Goal: Task Accomplishment & Management: Manage account settings

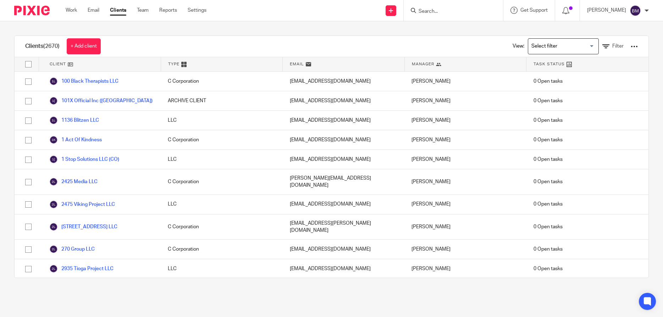
click at [443, 13] on input "Search" at bounding box center [450, 12] width 64 height 6
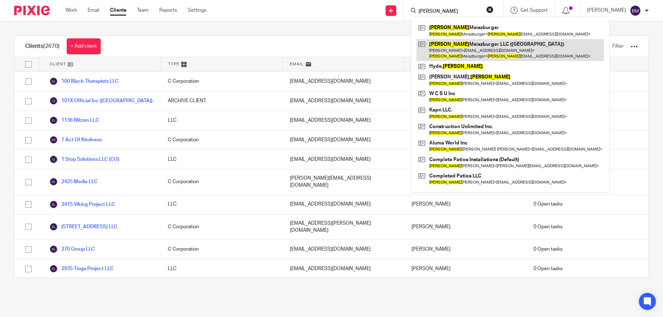
type input "patrick"
click at [467, 50] on link at bounding box center [511, 50] width 188 height 22
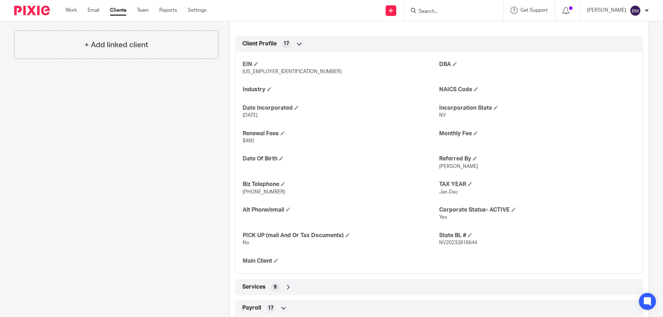
scroll to position [273, 0]
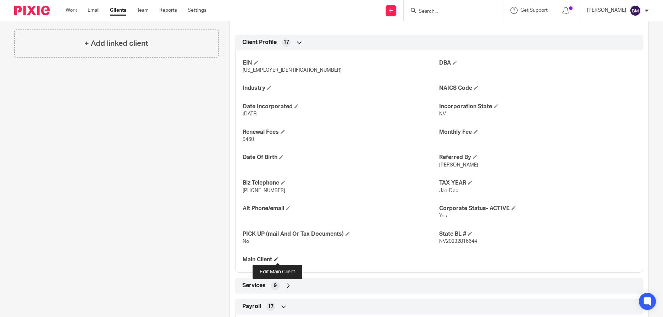
click at [278, 259] on span at bounding box center [276, 259] width 4 height 4
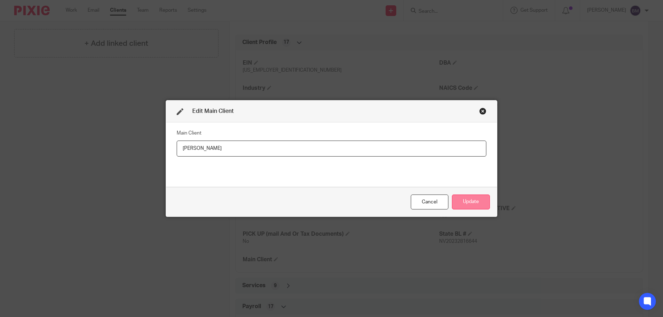
type input "[PERSON_NAME]"
click at [473, 202] on button "Update" at bounding box center [471, 201] width 38 height 15
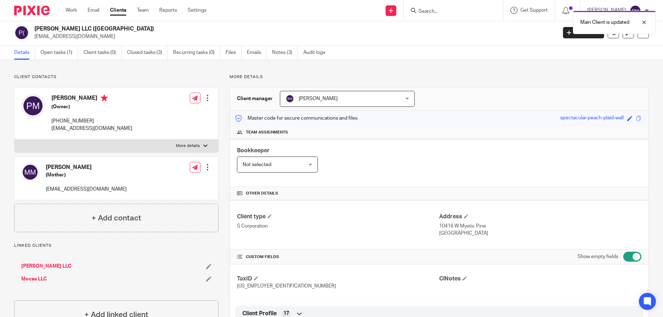
scroll to position [0, 0]
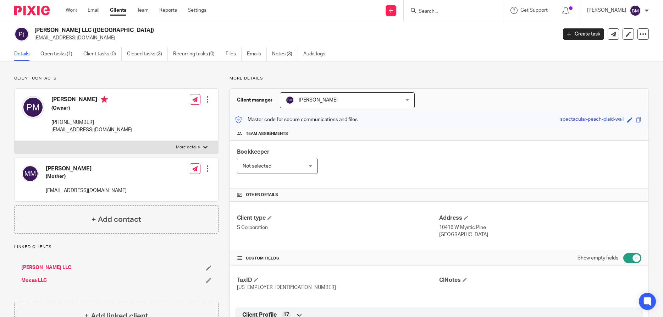
drag, startPoint x: 44, startPoint y: 168, endPoint x: 102, endPoint y: 167, distance: 57.5
click at [102, 167] on div "[PERSON_NAME] (Mother) [EMAIL_ADDRESS][DOMAIN_NAME] Edit contact Create client …" at bounding box center [117, 179] width 204 height 43
copy h4 "[PERSON_NAME]"
click at [59, 268] on link "Monika Meiszburger LLC" at bounding box center [46, 267] width 50 height 7
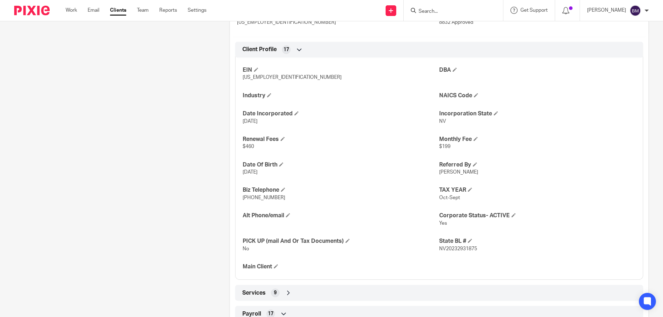
scroll to position [341, 0]
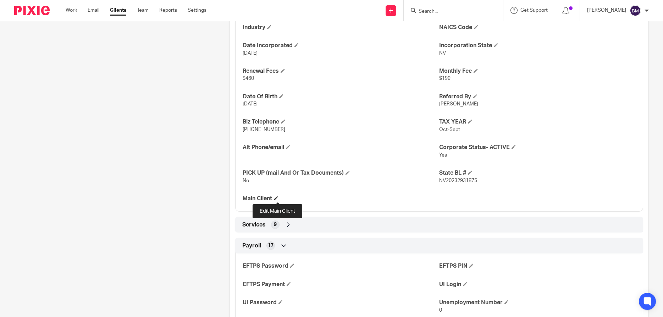
click at [277, 199] on span at bounding box center [276, 198] width 4 height 4
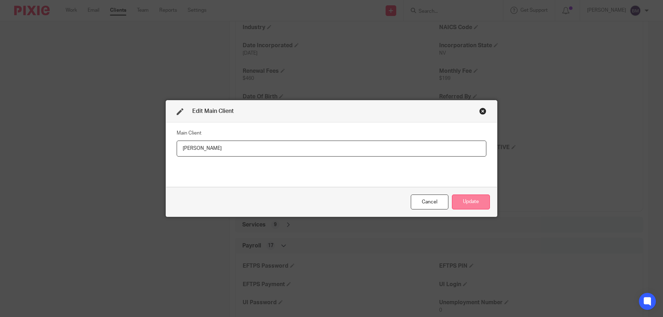
type input "[PERSON_NAME]"
click at [466, 202] on button "Update" at bounding box center [471, 201] width 38 height 15
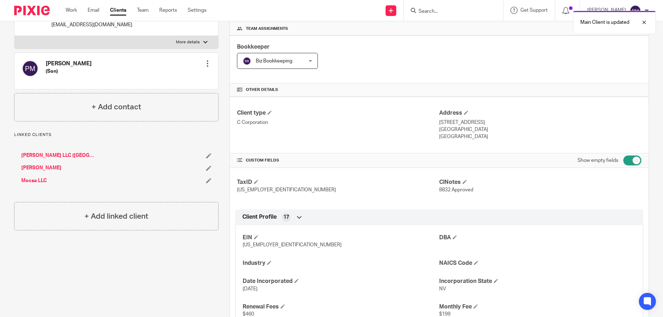
scroll to position [68, 0]
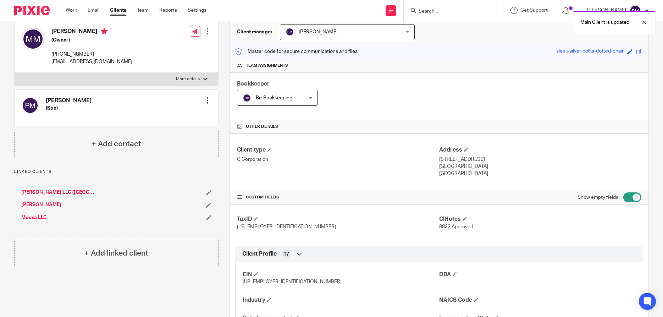
click at [37, 218] on link "Mocsa LLC" at bounding box center [34, 217] width 26 height 7
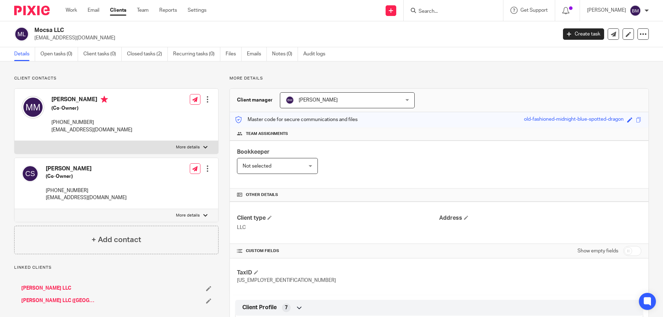
click at [636, 252] on input "checkbox" at bounding box center [633, 251] width 18 height 10
checkbox input "true"
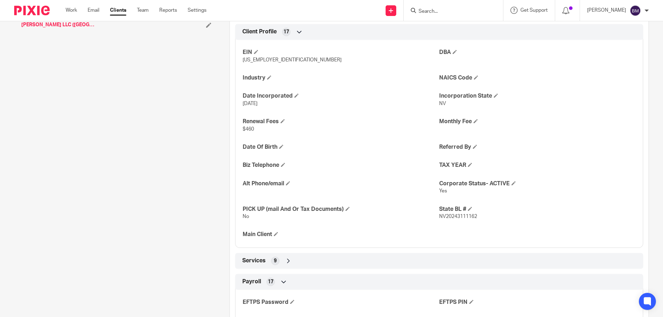
scroll to position [307, 0]
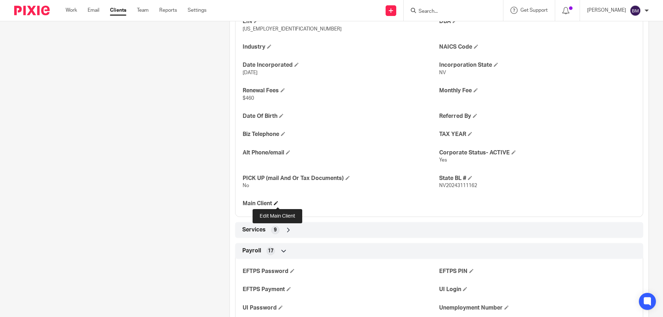
click at [278, 205] on span at bounding box center [276, 203] width 4 height 4
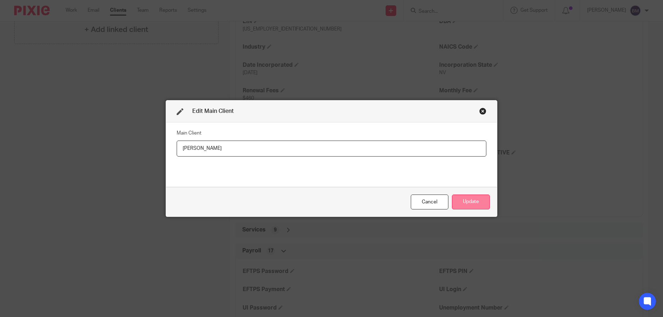
type input "[PERSON_NAME]"
click at [475, 203] on button "Update" at bounding box center [471, 201] width 38 height 15
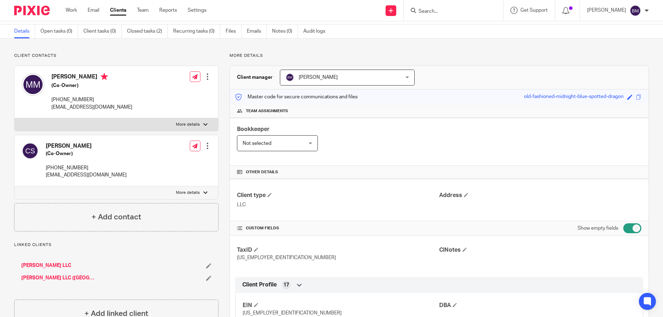
scroll to position [0, 0]
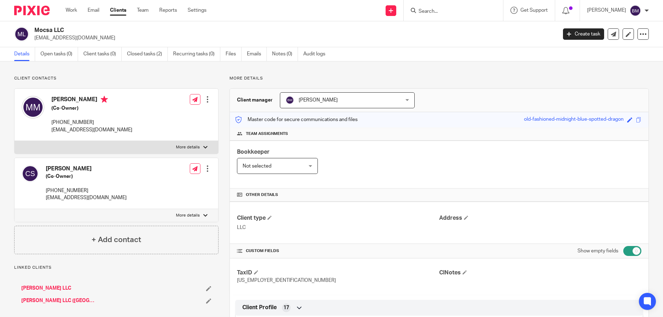
click at [440, 10] on input "Search" at bounding box center [450, 12] width 64 height 6
type input "k"
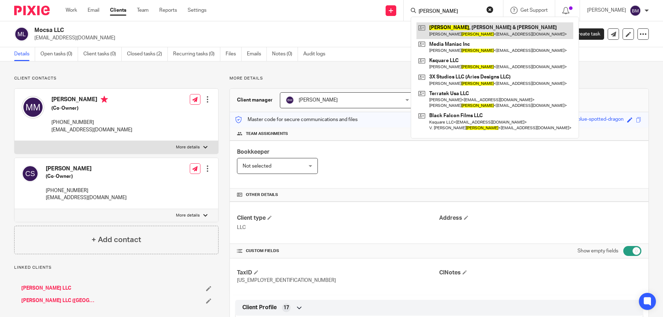
type input "ferguson"
click at [459, 32] on link at bounding box center [495, 30] width 157 height 16
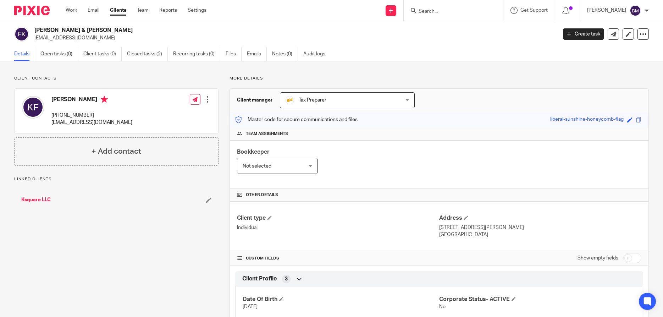
drag, startPoint x: 0, startPoint y: 0, endPoint x: 92, endPoint y: 102, distance: 137.2
click at [92, 102] on h4 "[PERSON_NAME]" at bounding box center [91, 100] width 81 height 9
copy h4 "Kate Ferguson"
click at [639, 257] on input "checkbox" at bounding box center [633, 258] width 18 height 10
checkbox input "true"
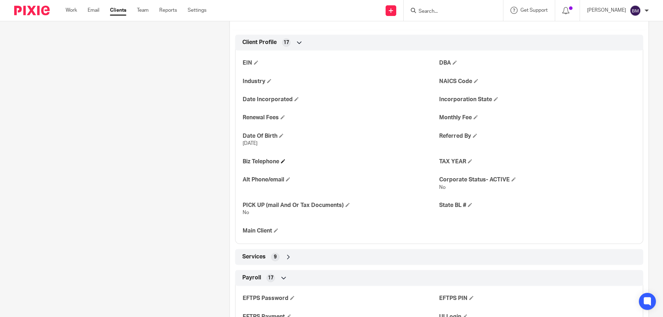
scroll to position [273, 0]
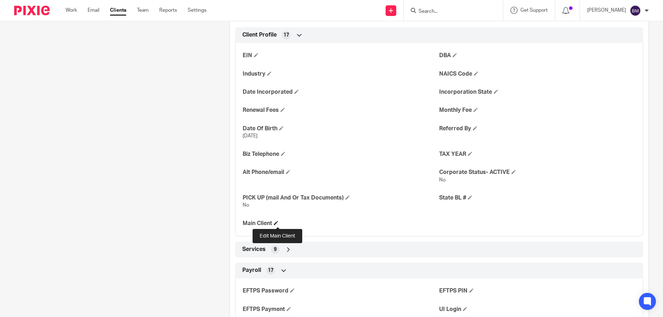
click at [278, 223] on span at bounding box center [276, 223] width 4 height 4
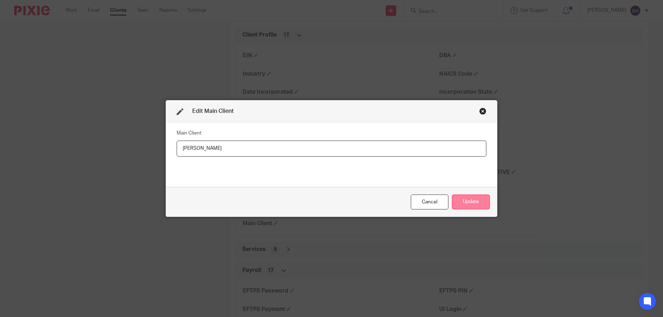
type input "Kate Ferguson"
click at [474, 203] on button "Update" at bounding box center [471, 201] width 38 height 15
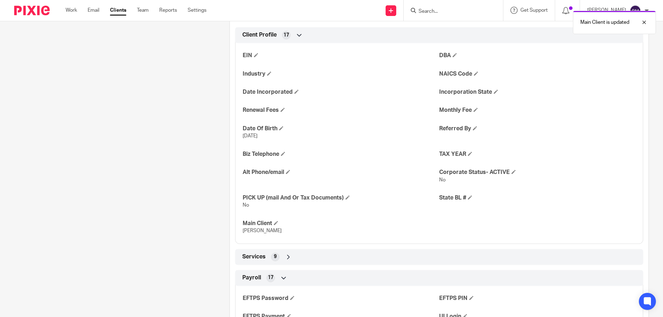
scroll to position [136, 0]
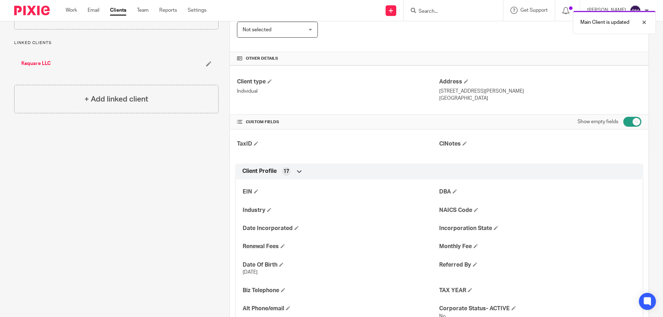
click at [39, 64] on link "Ksquare LLC" at bounding box center [35, 63] width 29 height 7
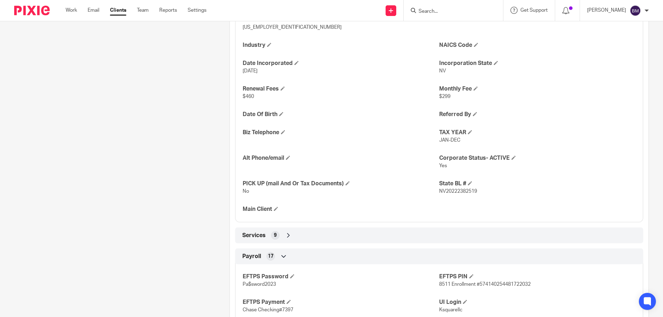
scroll to position [341, 0]
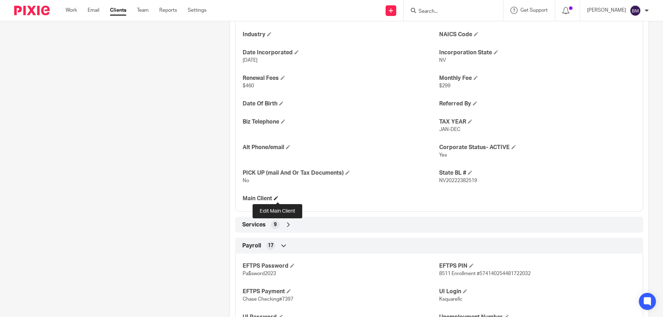
click at [278, 198] on span at bounding box center [276, 198] width 4 height 4
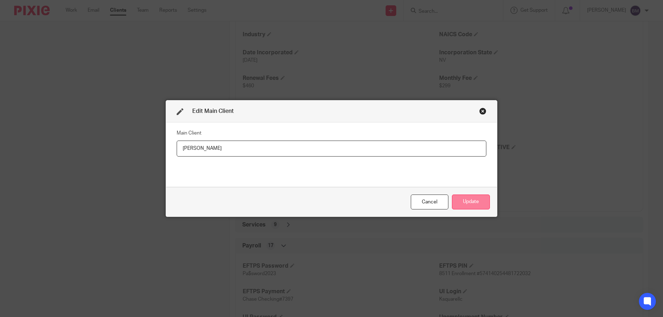
type input "[PERSON_NAME]"
click at [474, 202] on button "Update" at bounding box center [471, 201] width 38 height 15
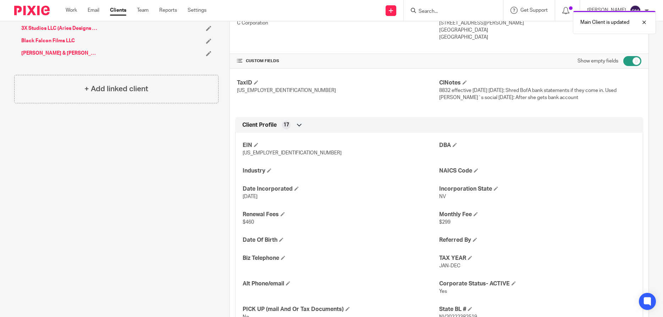
scroll to position [102, 0]
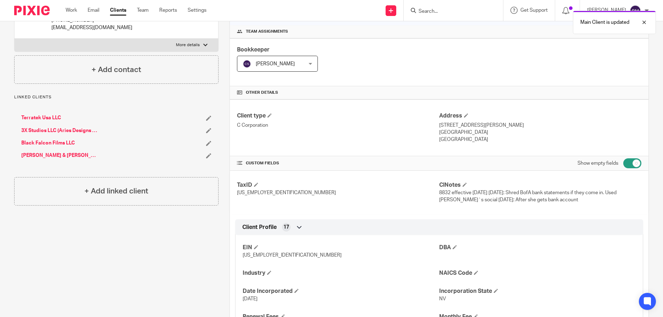
click at [44, 116] on link "Terratek Usa LLC" at bounding box center [41, 117] width 40 height 7
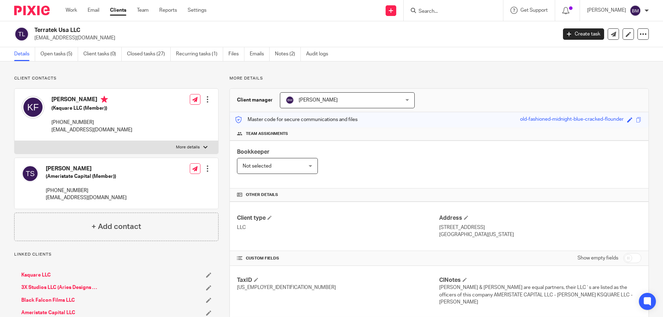
scroll to position [102, 0]
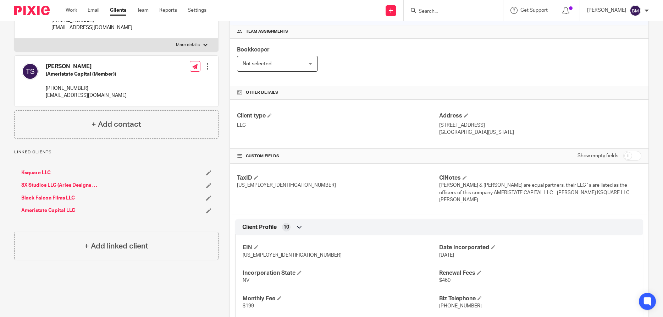
click at [636, 158] on input "checkbox" at bounding box center [633, 156] width 18 height 10
checkbox input "true"
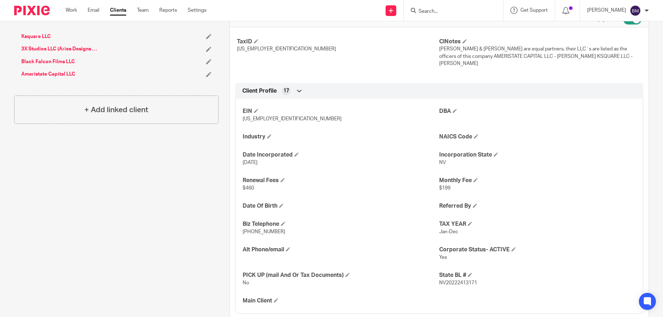
scroll to position [273, 0]
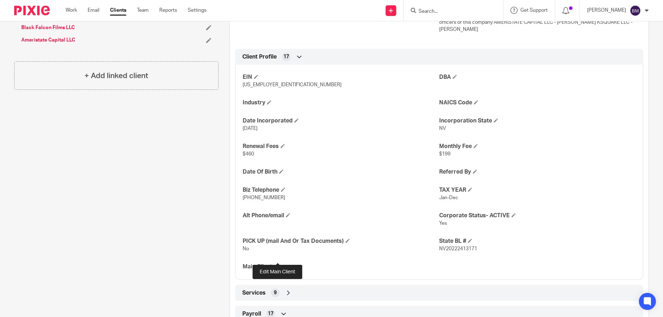
click at [278, 264] on span at bounding box center [276, 266] width 4 height 4
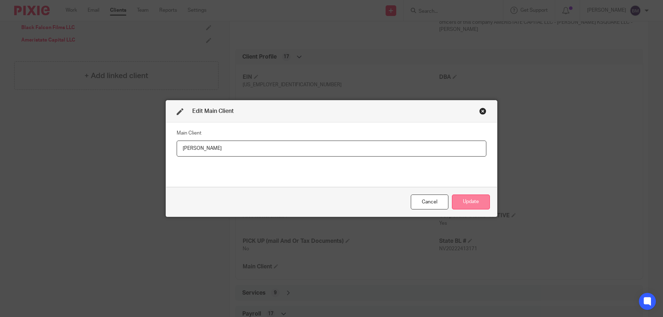
type input "Kate Ferguson"
click at [466, 202] on button "Update" at bounding box center [471, 201] width 38 height 15
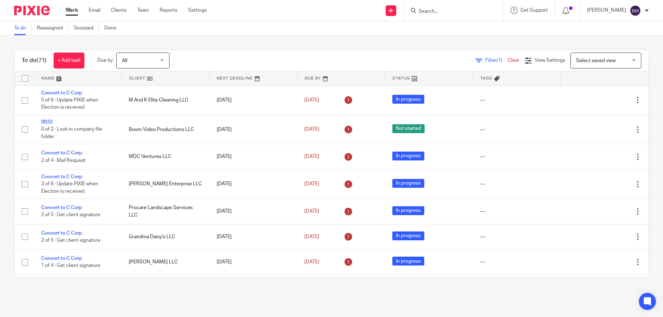
click at [146, 13] on link "Team" at bounding box center [143, 10] width 12 height 7
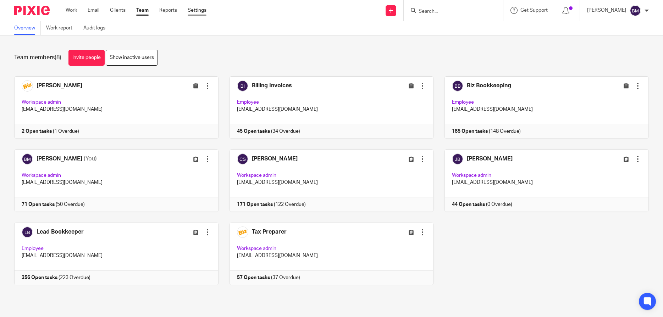
click at [196, 9] on link "Settings" at bounding box center [197, 10] width 19 height 7
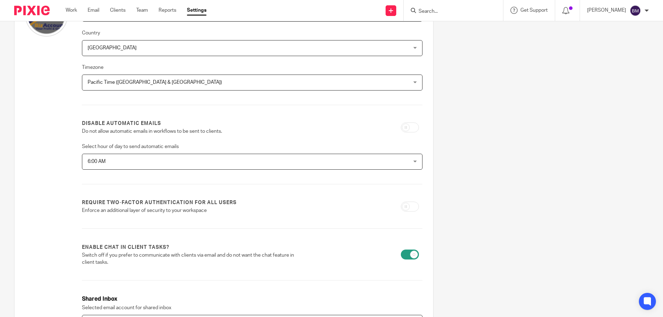
scroll to position [51, 0]
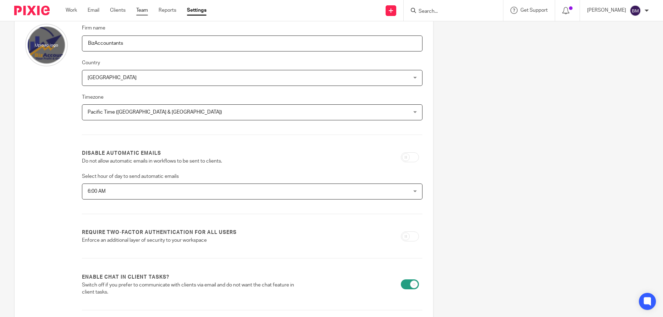
click at [139, 11] on link "Team" at bounding box center [142, 10] width 12 height 7
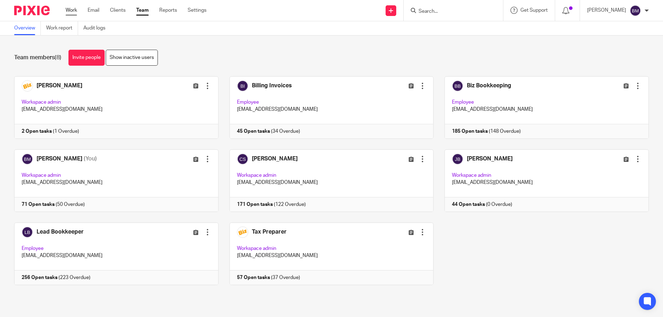
click at [74, 9] on link "Work" at bounding box center [71, 10] width 11 height 7
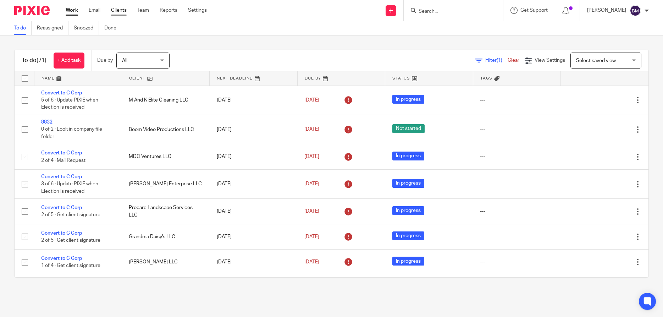
click at [126, 13] on link "Clients" at bounding box center [119, 10] width 16 height 7
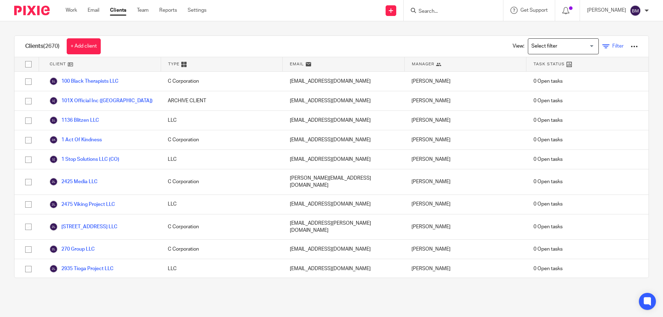
click at [616, 48] on span "Filter" at bounding box center [618, 46] width 11 height 5
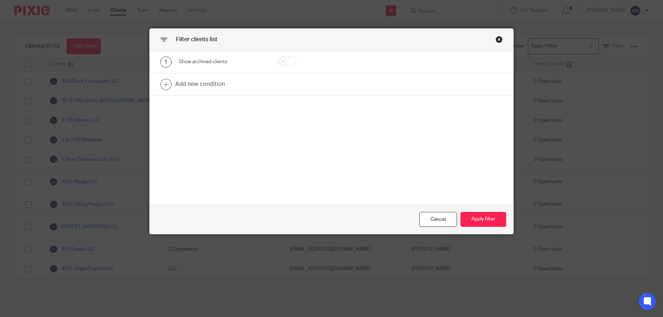
click at [164, 38] on icon at bounding box center [163, 39] width 7 height 7
click at [166, 39] on icon at bounding box center [163, 39] width 7 height 7
click at [435, 217] on div "Cancel" at bounding box center [438, 219] width 38 height 15
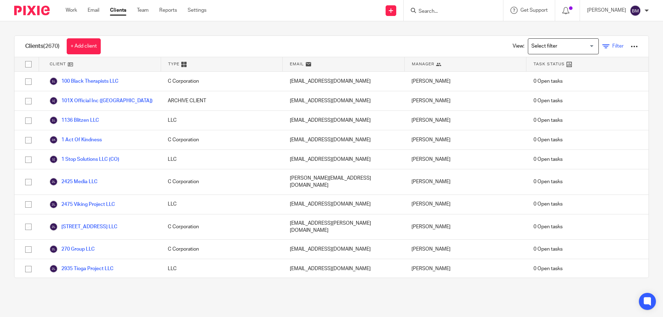
click at [605, 48] on icon at bounding box center [606, 46] width 7 height 7
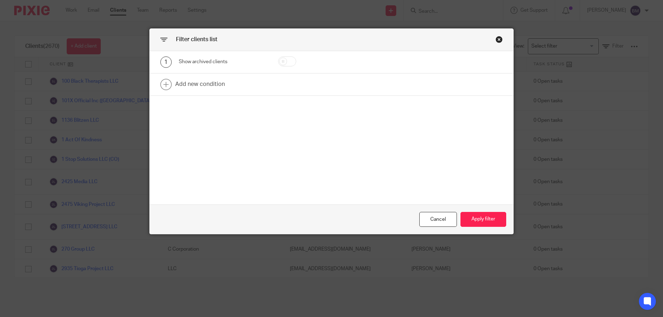
click at [498, 39] on div "Close this dialog window" at bounding box center [499, 39] width 7 height 7
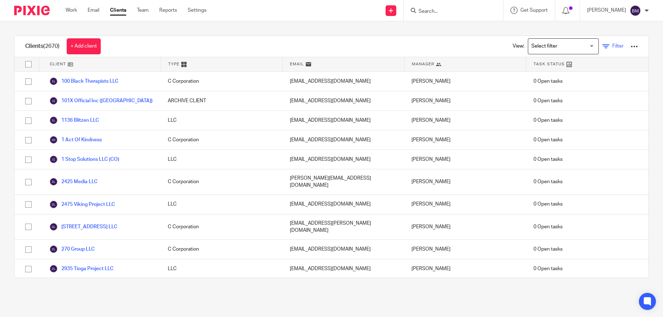
click at [622, 47] on span "Filter" at bounding box center [618, 46] width 11 height 5
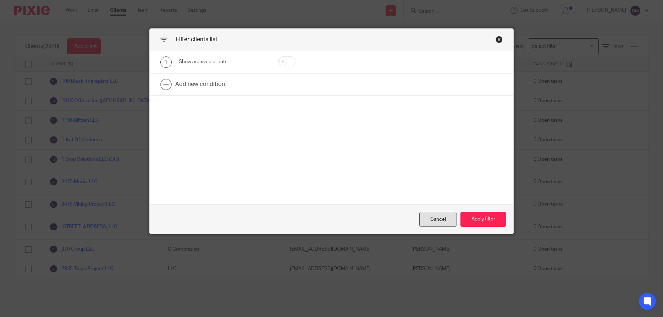
click at [431, 219] on div "Cancel" at bounding box center [438, 219] width 38 height 15
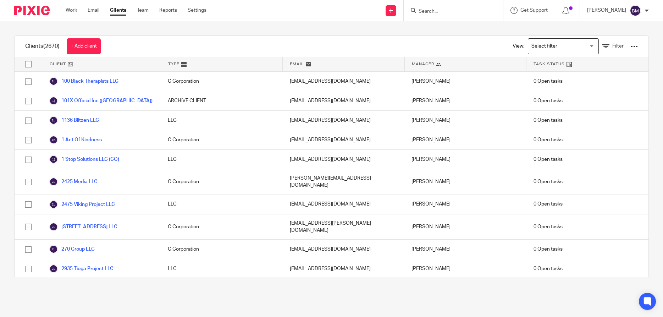
click at [635, 46] on div at bounding box center [634, 46] width 7 height 7
click at [596, 93] on link "Manage saved filters" at bounding box center [600, 93] width 71 height 11
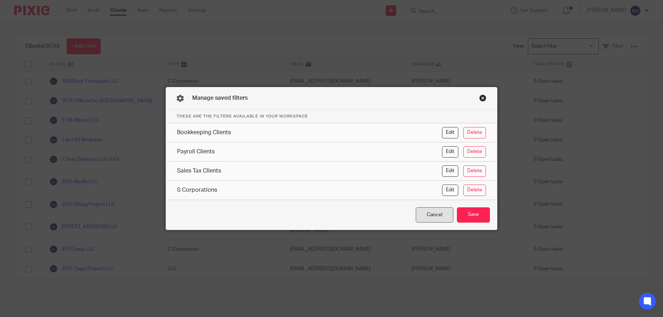
click at [443, 218] on div "Cancel" at bounding box center [435, 214] width 38 height 15
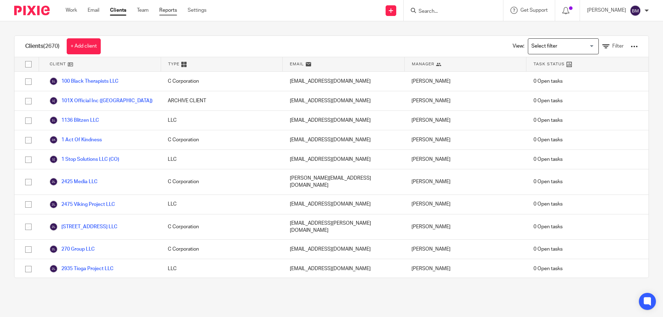
click at [165, 11] on link "Reports" at bounding box center [168, 10] width 18 height 7
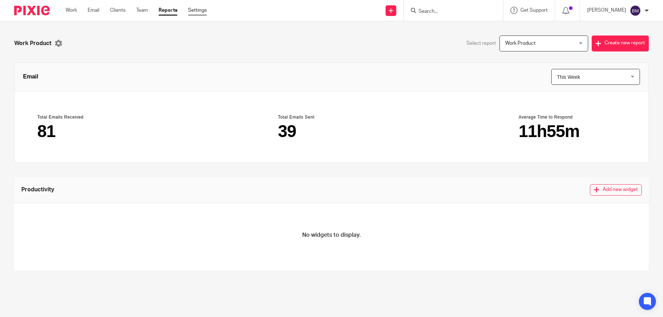
click at [197, 12] on link "Settings" at bounding box center [197, 10] width 19 height 7
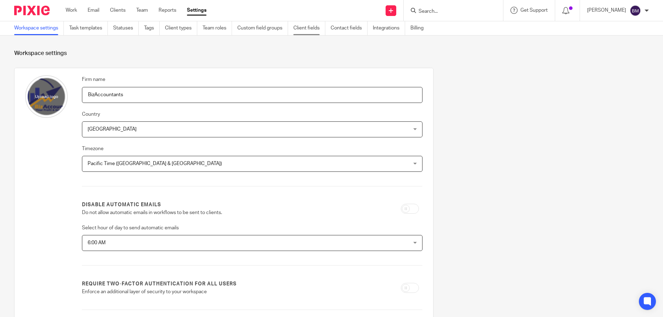
click at [308, 28] on link "Client fields" at bounding box center [310, 28] width 32 height 14
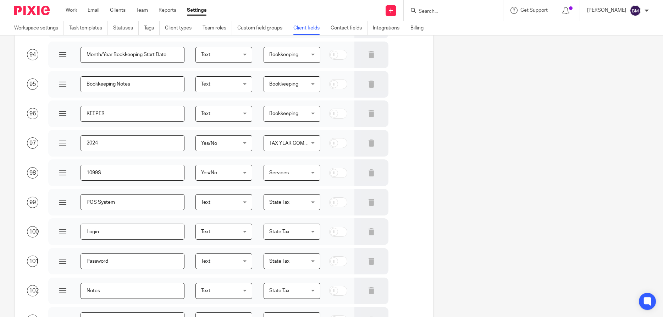
scroll to position [2880, 0]
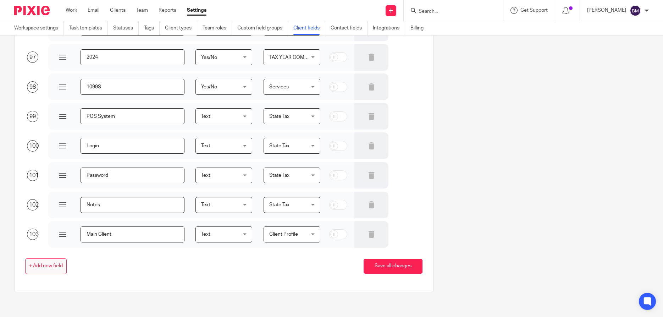
click at [41, 266] on span "+ Add new field" at bounding box center [46, 266] width 34 height 6
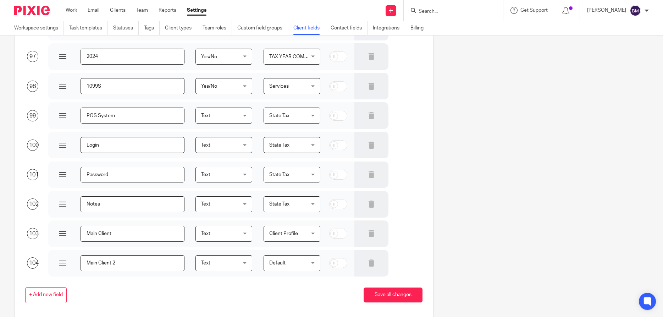
type input "Main Client 2"
click at [313, 264] on div "Default Default" at bounding box center [292, 263] width 57 height 16
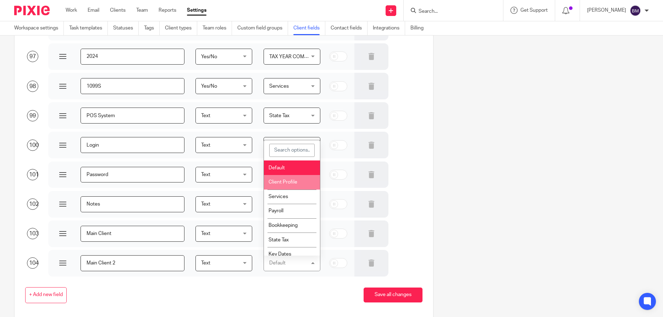
click at [295, 177] on li "Client Profile" at bounding box center [292, 182] width 56 height 15
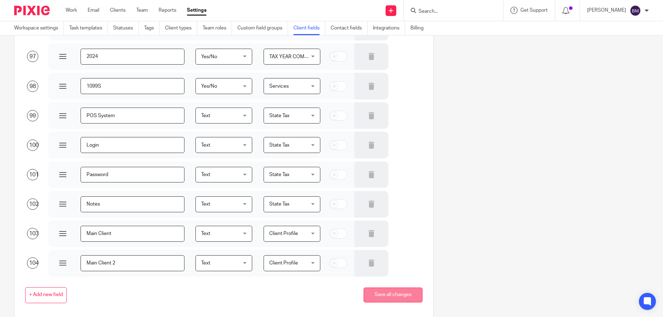
click at [396, 295] on button "Save all changes" at bounding box center [393, 294] width 59 height 15
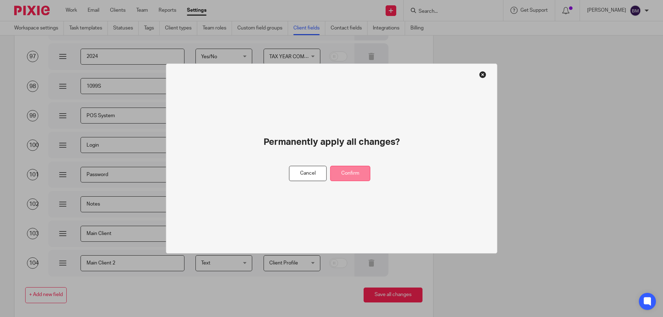
click at [355, 174] on button "Confirm" at bounding box center [350, 173] width 40 height 15
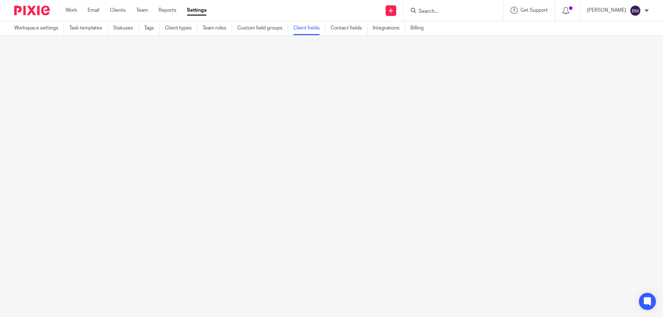
scroll to position [0, 0]
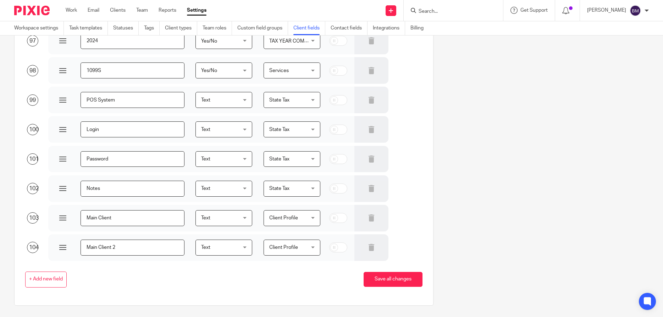
scroll to position [2910, 0]
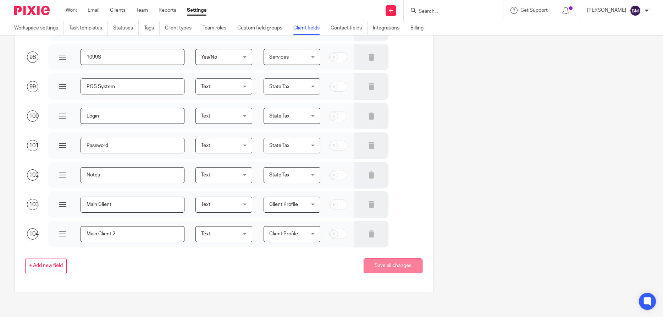
click at [402, 269] on button "Save all changes" at bounding box center [393, 265] width 59 height 15
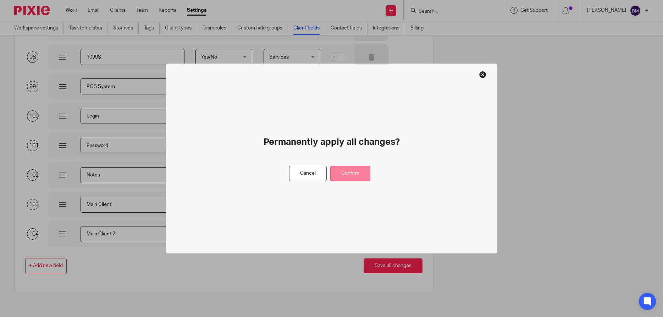
click at [350, 175] on button "Confirm" at bounding box center [350, 173] width 40 height 15
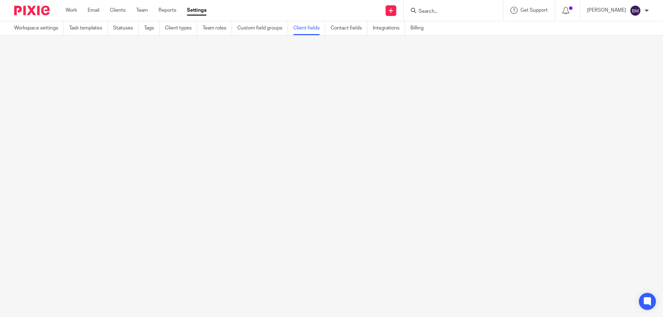
scroll to position [0, 0]
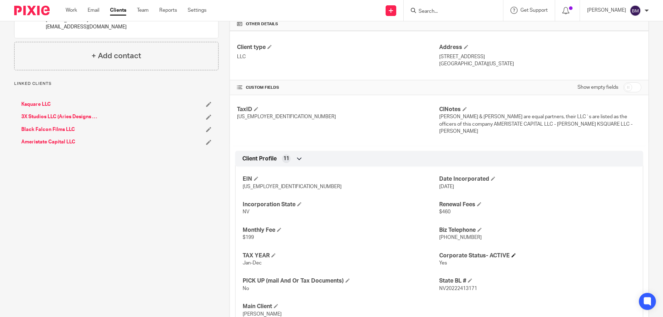
scroll to position [136, 0]
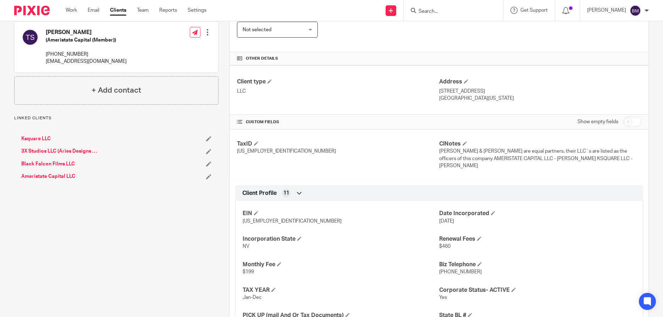
click at [637, 122] on input "checkbox" at bounding box center [633, 122] width 18 height 10
checkbox input "true"
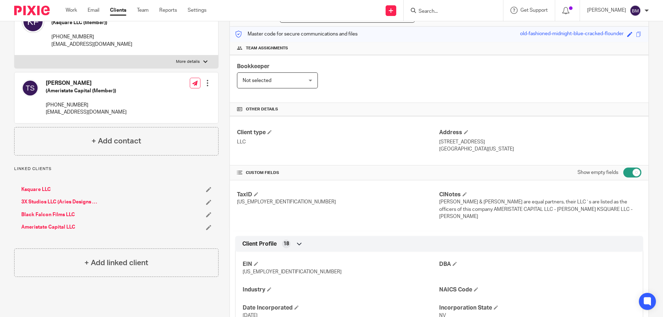
scroll to position [34, 0]
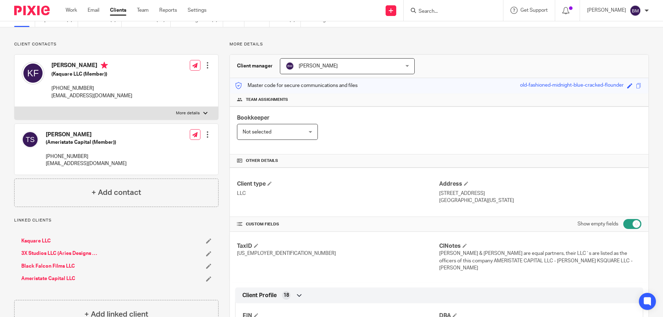
drag, startPoint x: 46, startPoint y: 134, endPoint x: 79, endPoint y: 134, distance: 33.0
click at [79, 134] on h4 "[PERSON_NAME]" at bounding box center [86, 134] width 81 height 7
copy h4 "[PERSON_NAME]"
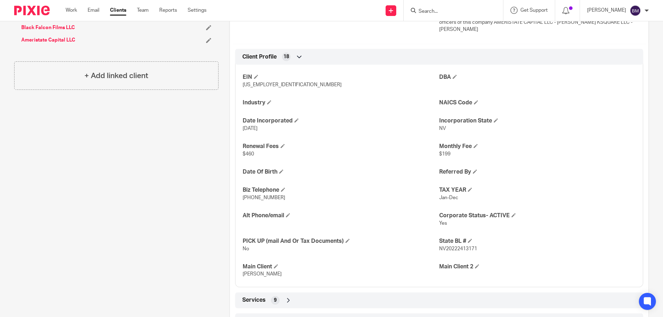
scroll to position [341, 0]
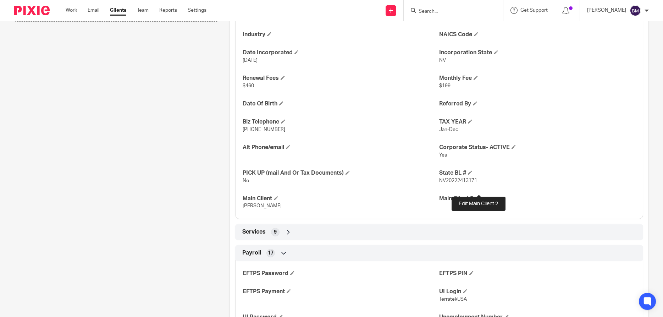
click at [479, 196] on span at bounding box center [477, 198] width 4 height 4
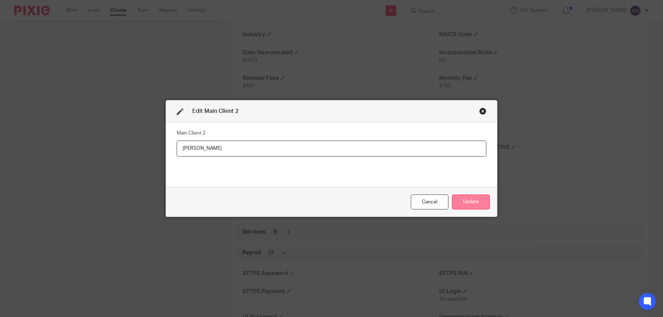
type input "[PERSON_NAME]"
click at [470, 201] on button "Update" at bounding box center [471, 201] width 38 height 15
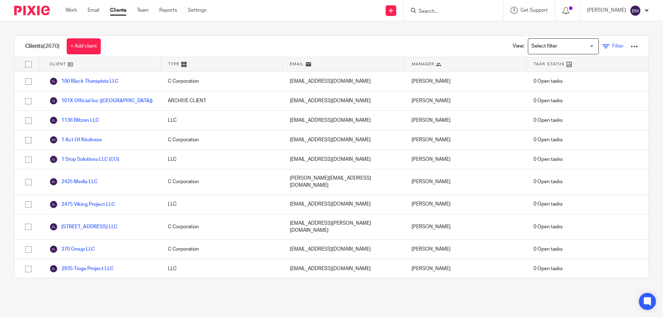
click at [621, 48] on span "Filter" at bounding box center [618, 46] width 11 height 5
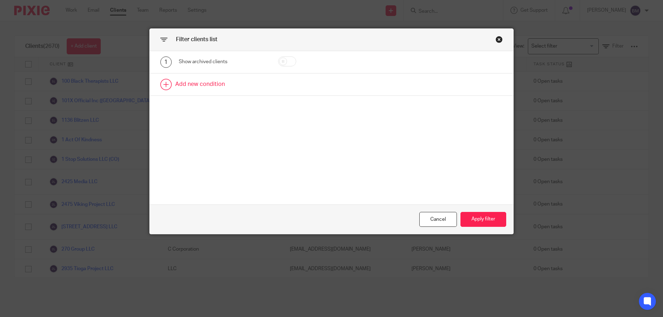
click at [198, 83] on link at bounding box center [332, 84] width 364 height 22
click at [259, 87] on div "Field" at bounding box center [223, 87] width 88 height 16
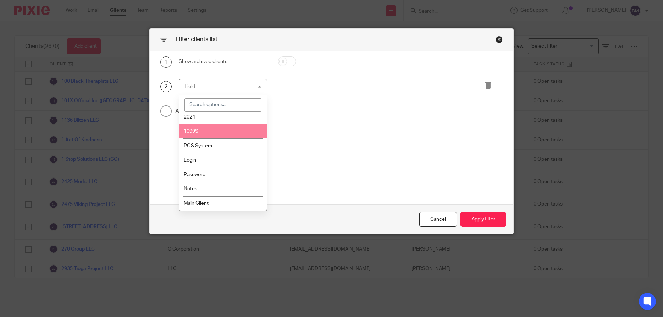
scroll to position [1518, 0]
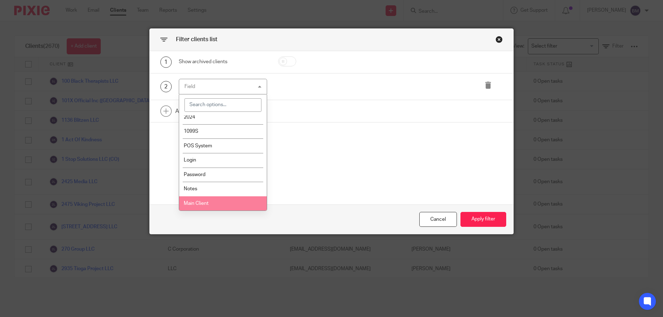
click at [213, 206] on li "Main Client" at bounding box center [223, 203] width 88 height 15
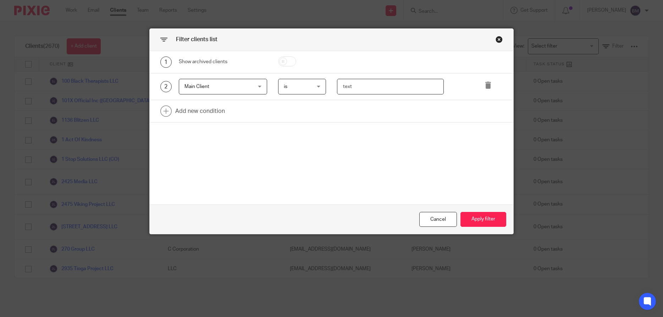
drag, startPoint x: 343, startPoint y: 88, endPoint x: 354, endPoint y: 91, distance: 11.5
click at [343, 88] on input "text" at bounding box center [390, 87] width 107 height 16
type input "[PERSON_NAME]"
click at [489, 223] on button "Apply filter" at bounding box center [484, 219] width 46 height 15
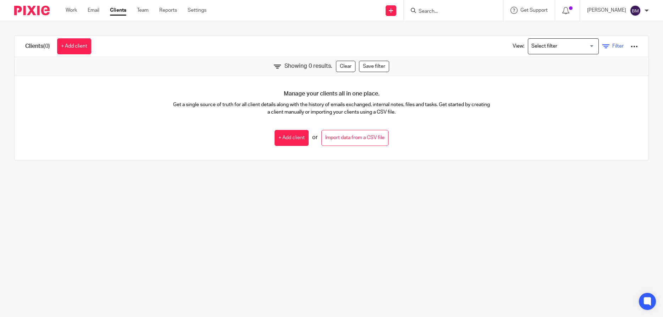
click at [616, 45] on span "Filter" at bounding box center [618, 46] width 11 height 5
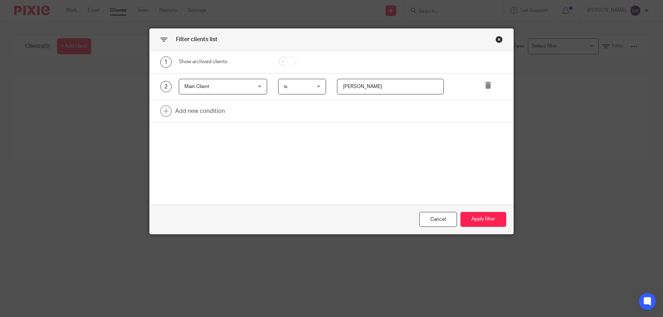
drag, startPoint x: 374, startPoint y: 85, endPoint x: 299, endPoint y: 82, distance: 75.3
click at [337, 82] on input "[PERSON_NAME]" at bounding box center [390, 87] width 107 height 16
type input "[PERSON_NAME]"
click at [478, 219] on button "Apply filter" at bounding box center [484, 219] width 46 height 15
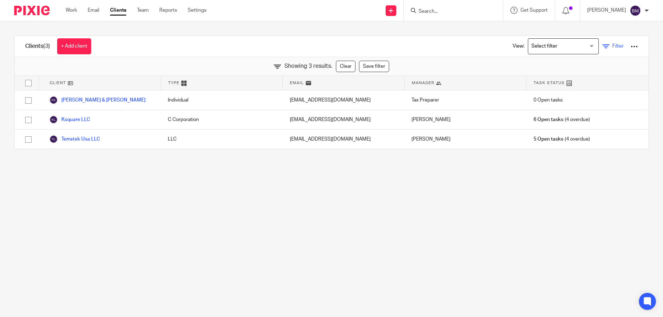
click at [618, 48] on span "Filter" at bounding box center [618, 46] width 11 height 5
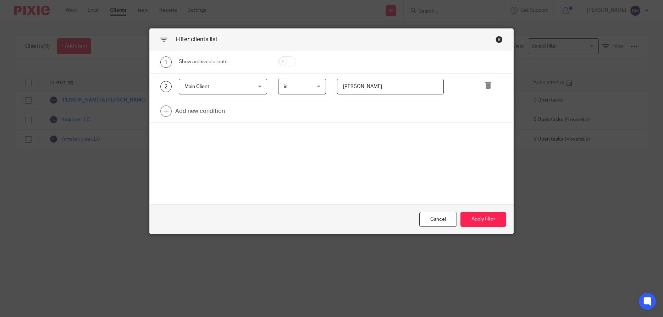
drag, startPoint x: 384, startPoint y: 86, endPoint x: 274, endPoint y: 78, distance: 109.9
click at [337, 79] on input "[PERSON_NAME]" at bounding box center [390, 87] width 107 height 16
type input "[PERSON_NAME]"
click at [486, 220] on button "Apply filter" at bounding box center [484, 219] width 46 height 15
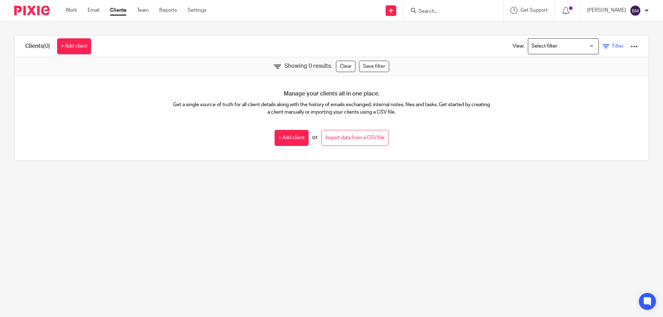
click at [616, 46] on span "Filter" at bounding box center [618, 46] width 11 height 5
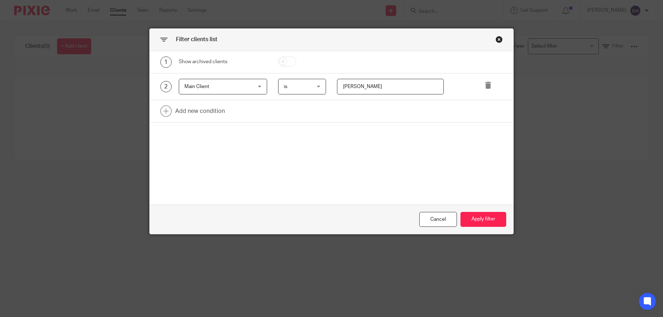
click at [259, 89] on div "Main Client Main Client" at bounding box center [223, 87] width 88 height 16
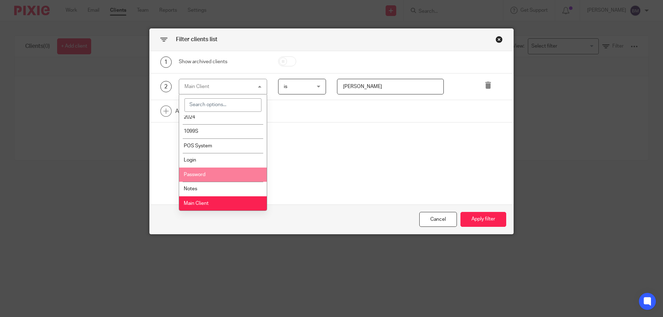
scroll to position [1484, 0]
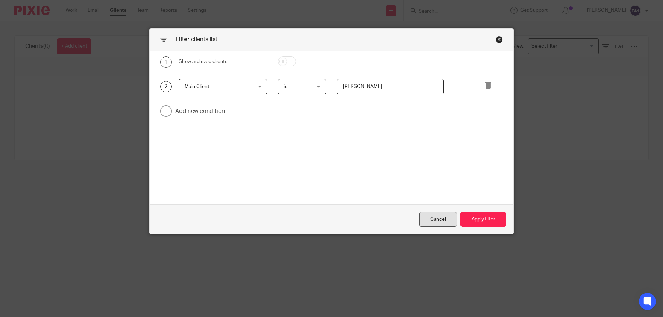
click at [438, 223] on div "Cancel" at bounding box center [438, 219] width 38 height 15
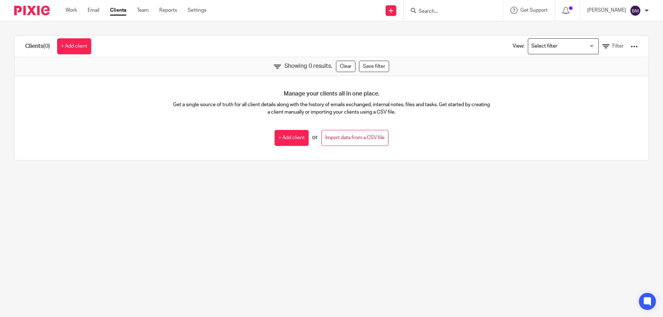
click at [118, 12] on link "Clients" at bounding box center [118, 10] width 16 height 7
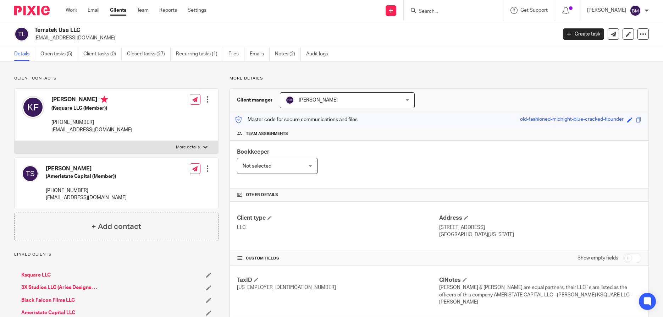
click at [637, 257] on input "checkbox" at bounding box center [633, 258] width 18 height 10
checkbox input "true"
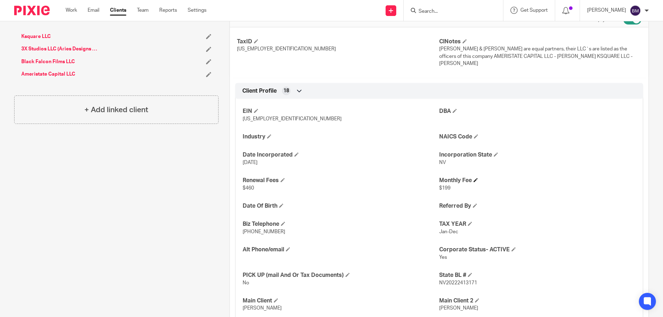
scroll to position [341, 0]
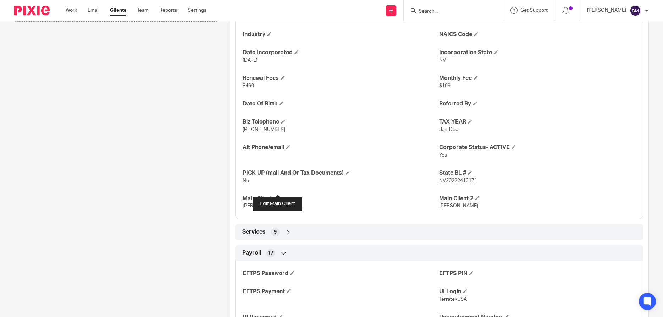
click at [278, 196] on span at bounding box center [276, 198] width 4 height 4
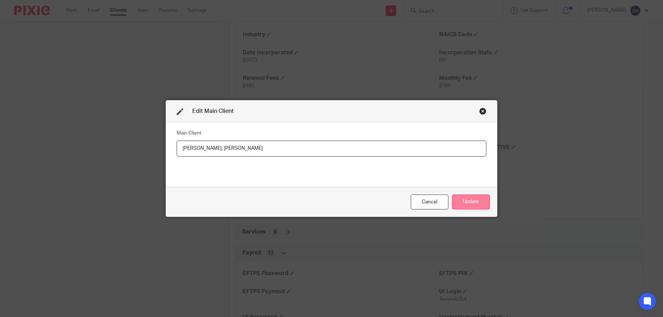
type input "[PERSON_NAME], [PERSON_NAME]"
click at [472, 201] on button "Update" at bounding box center [471, 201] width 38 height 15
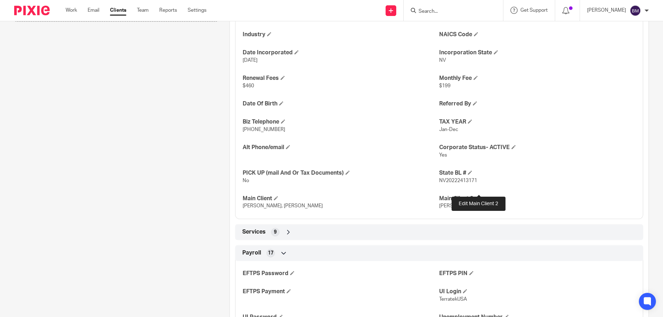
click at [477, 196] on span at bounding box center [477, 198] width 4 height 4
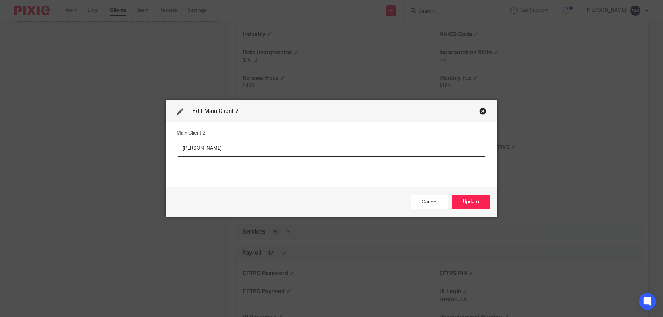
drag, startPoint x: 211, startPoint y: 146, endPoint x: 140, endPoint y: 141, distance: 71.5
click at [177, 141] on input "[PERSON_NAME]" at bounding box center [332, 149] width 310 height 16
click at [480, 203] on button "Update" at bounding box center [471, 201] width 38 height 15
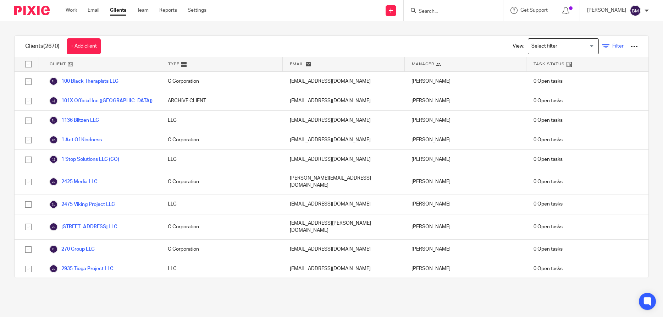
click at [620, 44] on link "Filter" at bounding box center [613, 46] width 21 height 7
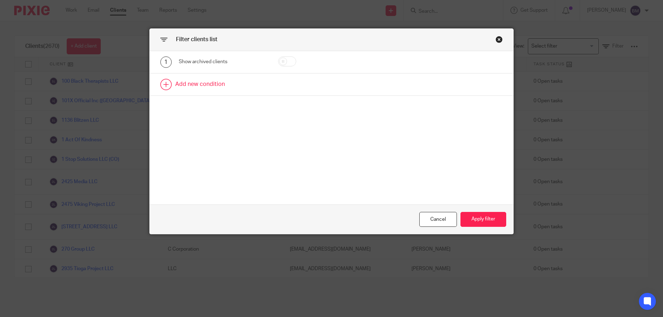
click at [193, 86] on link at bounding box center [332, 84] width 364 height 22
click at [220, 88] on div "Field" at bounding box center [218, 86] width 66 height 15
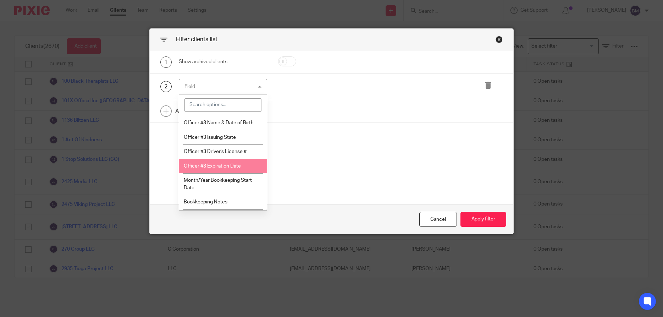
scroll to position [1532, 0]
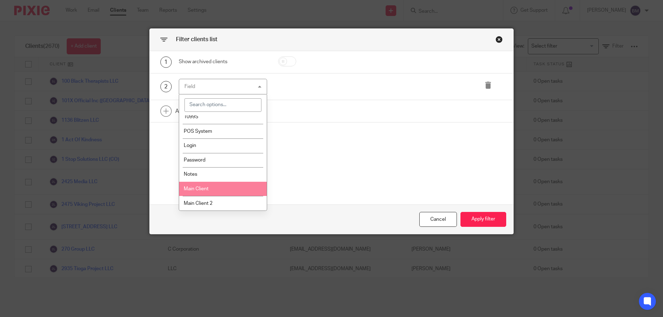
click at [215, 188] on li "Main Client" at bounding box center [223, 189] width 88 height 15
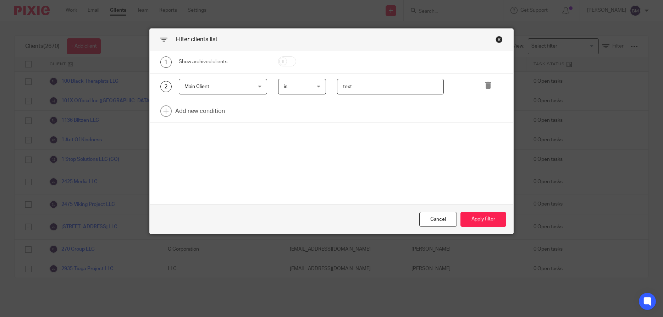
click at [350, 87] on input "text" at bounding box center [390, 87] width 107 height 16
type input "[PERSON_NAME]"
click at [478, 221] on button "Apply filter" at bounding box center [484, 219] width 46 height 15
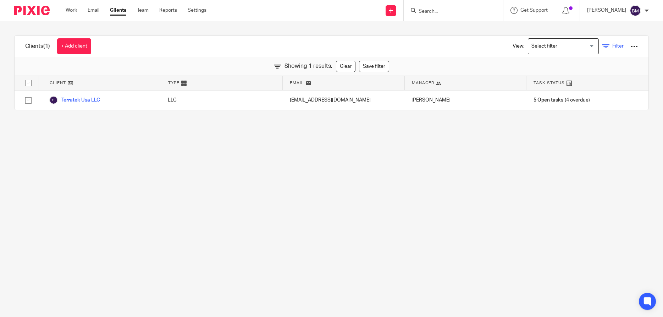
click at [615, 46] on span "Filter" at bounding box center [618, 46] width 11 height 5
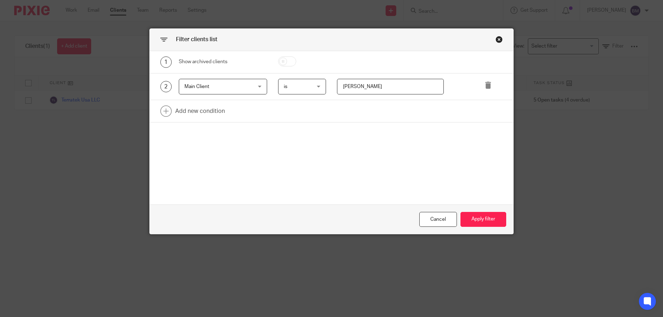
drag, startPoint x: 371, startPoint y: 87, endPoint x: 307, endPoint y: 87, distance: 64.6
click at [337, 87] on input "Tom Saras" at bounding box center [390, 87] width 107 height 16
type input "Kate Ferguson"
click at [481, 219] on button "Apply filter" at bounding box center [484, 219] width 46 height 15
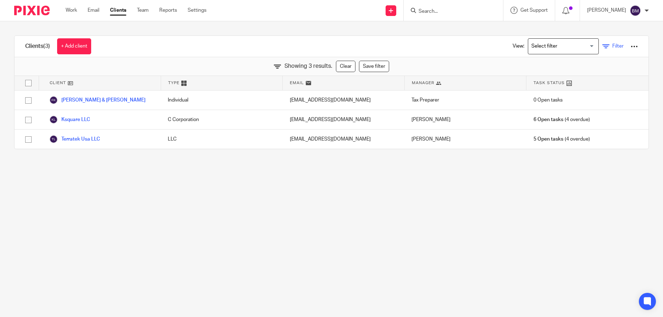
click at [618, 47] on span "Filter" at bounding box center [618, 46] width 11 height 5
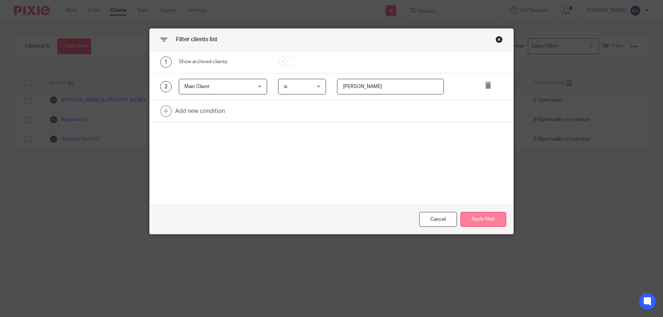
click at [484, 218] on button "Apply filter" at bounding box center [484, 219] width 46 height 15
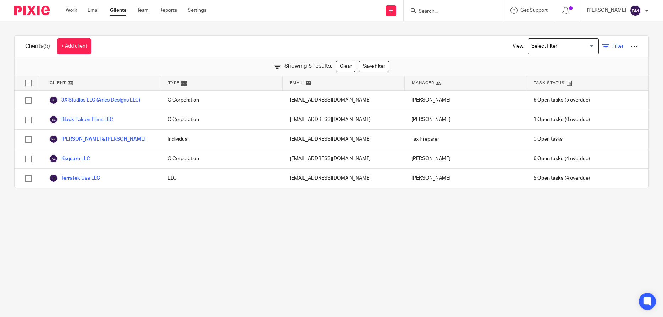
click at [618, 47] on span "Filter" at bounding box center [618, 46] width 11 height 5
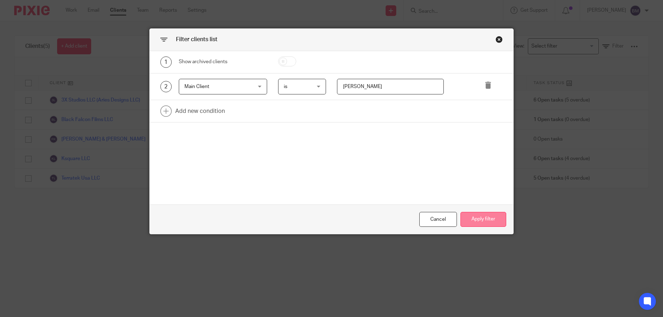
click at [485, 224] on button "Apply filter" at bounding box center [484, 219] width 46 height 15
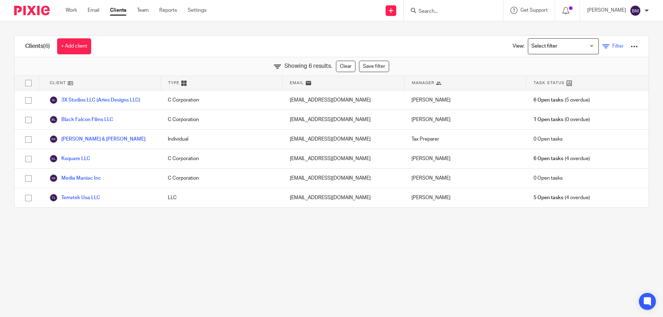
click at [615, 46] on span "Filter" at bounding box center [618, 46] width 11 height 5
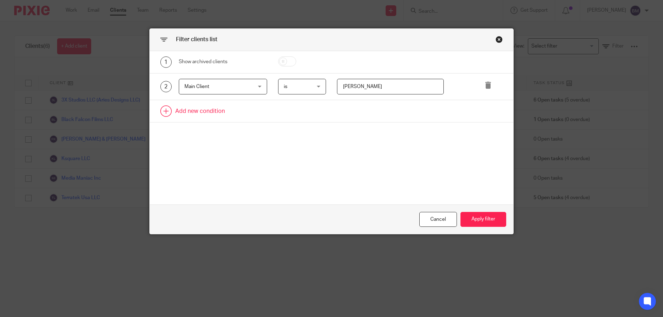
click at [201, 110] on link at bounding box center [332, 111] width 364 height 22
click at [260, 114] on div "Field" at bounding box center [223, 113] width 88 height 16
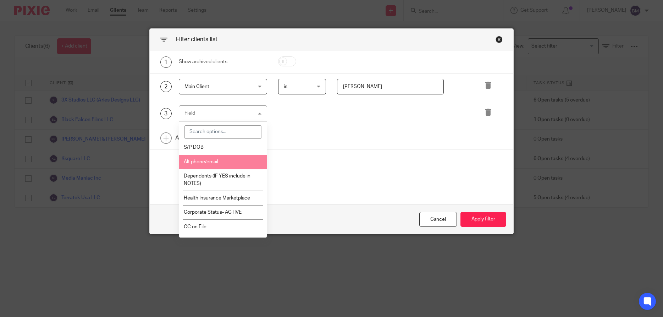
scroll to position [886, 0]
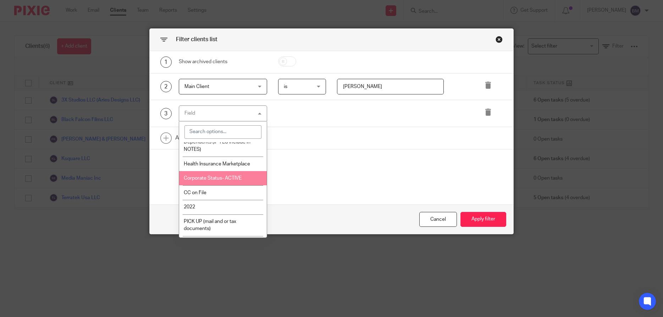
click at [227, 181] on span "Corporate Status- ACTIVE" at bounding box center [213, 178] width 58 height 5
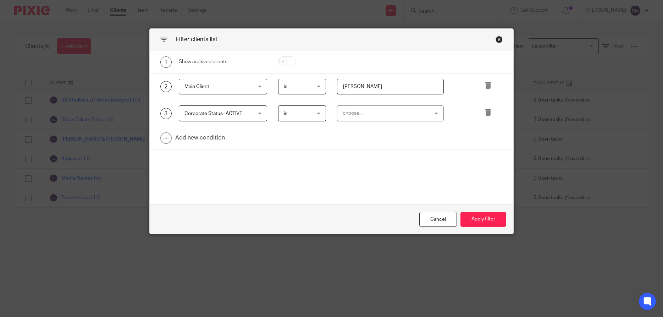
click at [359, 114] on div "choose..." at bounding box center [383, 113] width 81 height 15
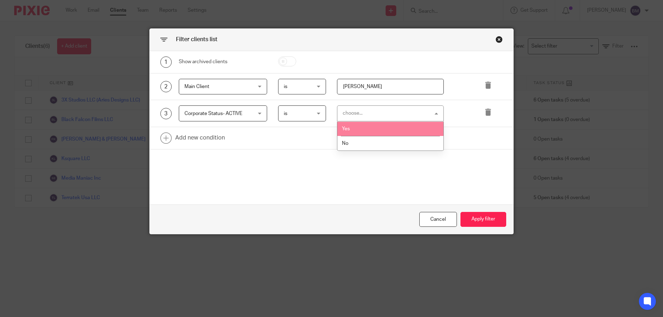
click at [344, 126] on li "Yes" at bounding box center [391, 129] width 106 height 15
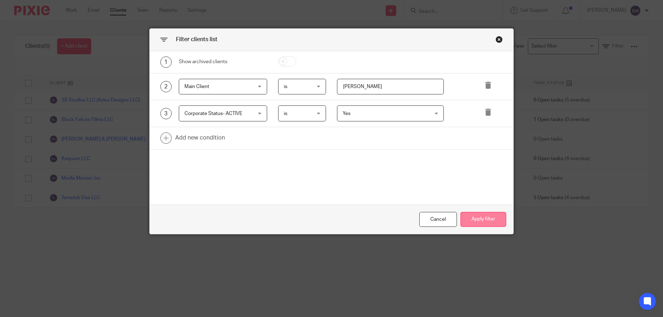
click at [474, 220] on button "Apply filter" at bounding box center [484, 219] width 46 height 15
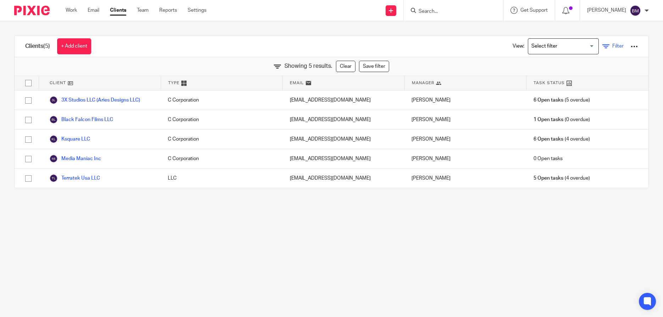
click at [615, 48] on span "Filter" at bounding box center [618, 46] width 11 height 5
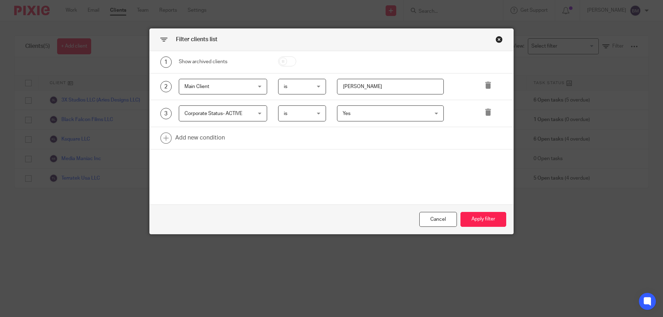
click at [436, 119] on div "Yes Yes" at bounding box center [390, 113] width 107 height 16
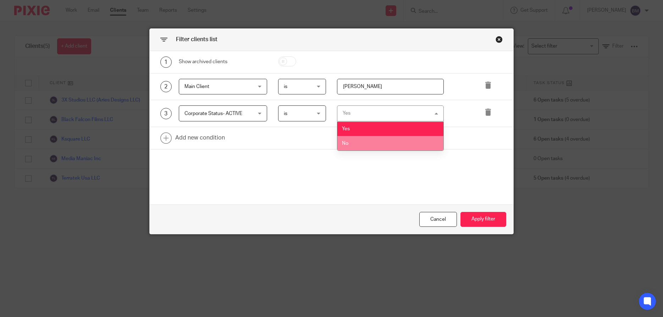
click at [373, 146] on li "No" at bounding box center [391, 143] width 106 height 15
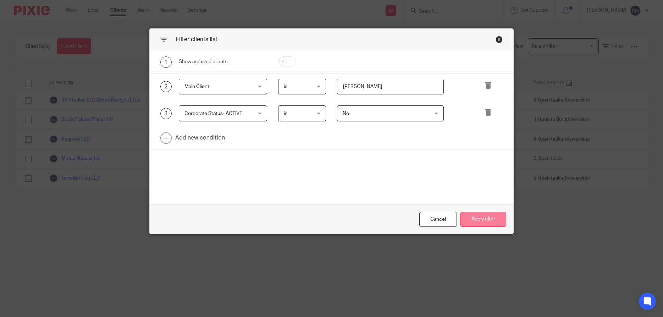
click at [479, 219] on button "Apply filter" at bounding box center [484, 219] width 46 height 15
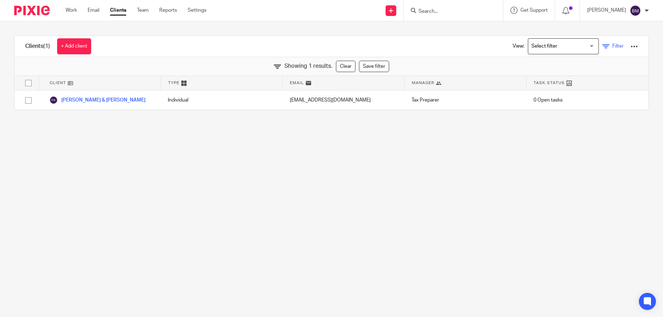
click at [616, 49] on span "Filter" at bounding box center [618, 46] width 11 height 5
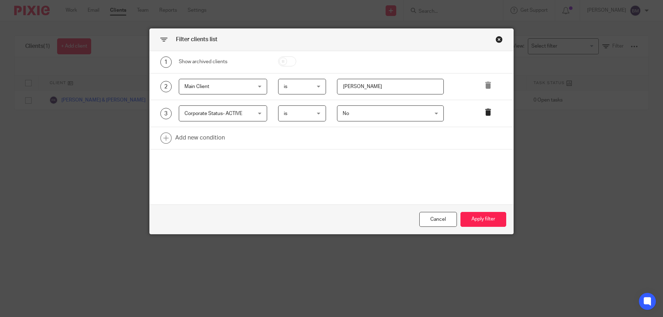
click at [487, 114] on icon at bounding box center [488, 112] width 7 height 7
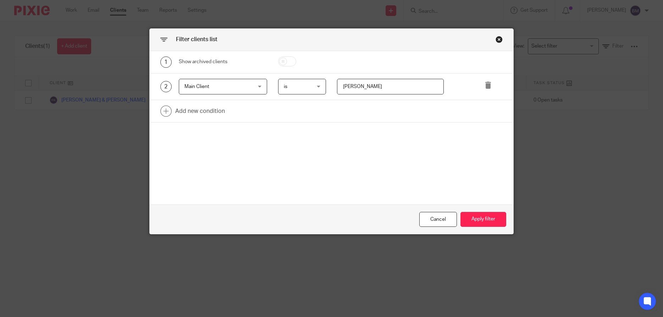
drag, startPoint x: 387, startPoint y: 87, endPoint x: 324, endPoint y: 88, distance: 63.2
click at [337, 88] on input "Kate Ferguson" at bounding box center [390, 87] width 107 height 16
type input "Tom Saras"
click at [481, 216] on button "Apply filter" at bounding box center [484, 219] width 46 height 15
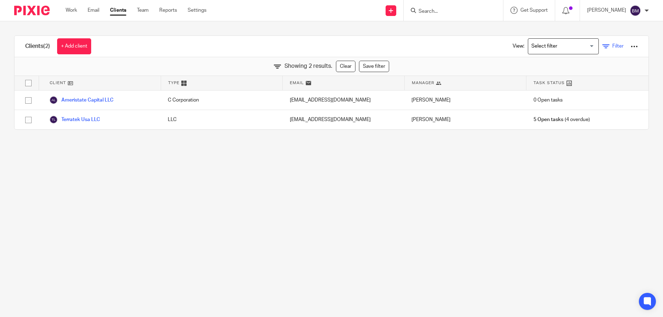
click at [614, 48] on span "Filter" at bounding box center [618, 46] width 11 height 5
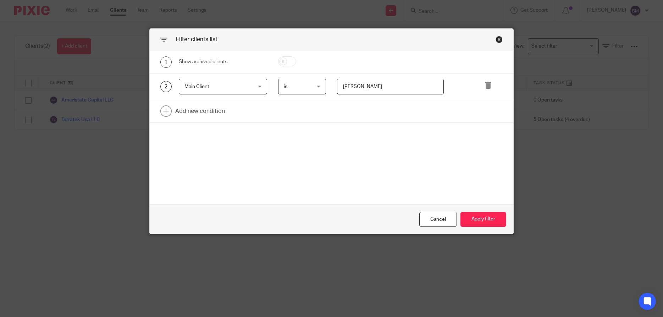
drag, startPoint x: 372, startPoint y: 86, endPoint x: 325, endPoint y: 85, distance: 46.5
click at [337, 85] on input "Tom Saras" at bounding box center [390, 87] width 107 height 16
type input "William Stocker"
click at [474, 219] on button "Apply filter" at bounding box center [484, 219] width 46 height 15
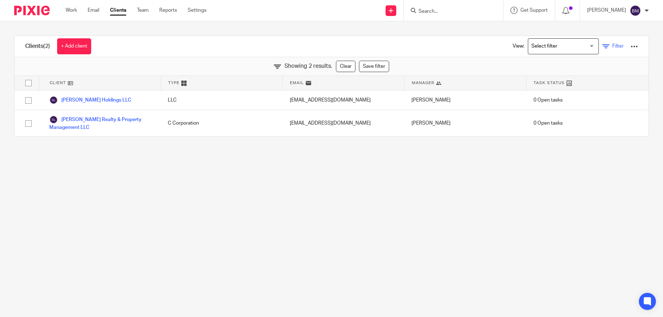
click at [616, 46] on span "Filter" at bounding box center [618, 46] width 11 height 5
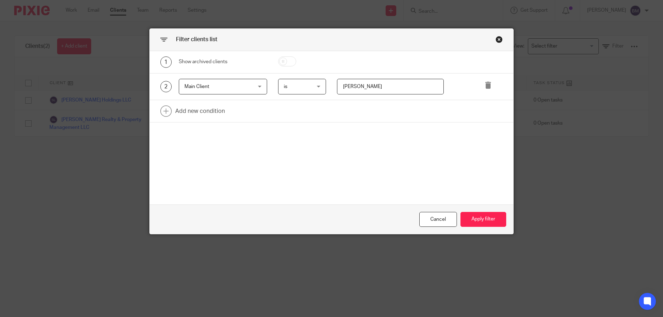
click at [341, 88] on input "William Stocker" at bounding box center [390, 87] width 107 height 16
type input "[PERSON_NAME]"
click at [479, 218] on button "Apply filter" at bounding box center [484, 219] width 46 height 15
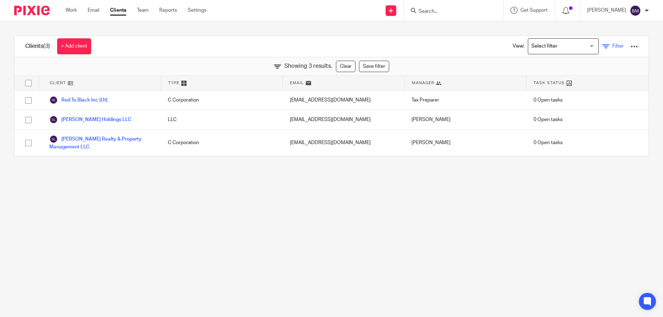
click at [616, 46] on span "Filter" at bounding box center [618, 46] width 11 height 5
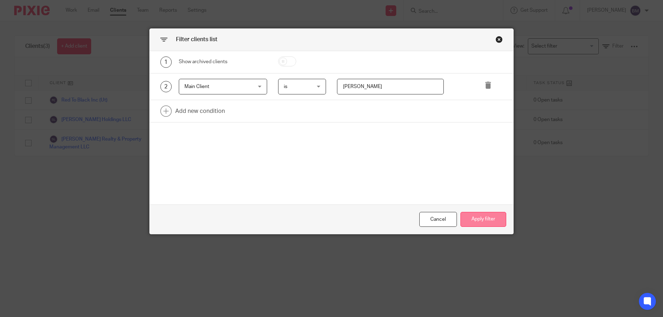
click at [481, 215] on button "Apply filter" at bounding box center [484, 219] width 46 height 15
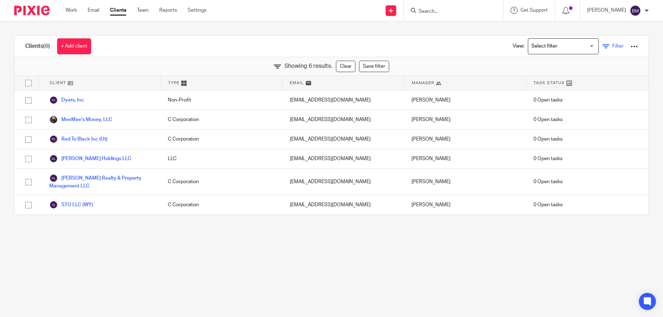
click at [619, 46] on span "Filter" at bounding box center [618, 46] width 11 height 5
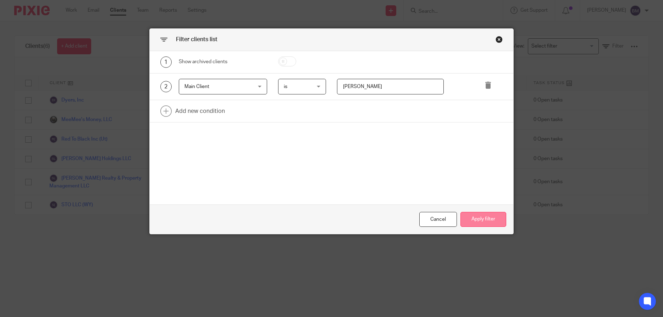
click at [487, 218] on button "Apply filter" at bounding box center [484, 219] width 46 height 15
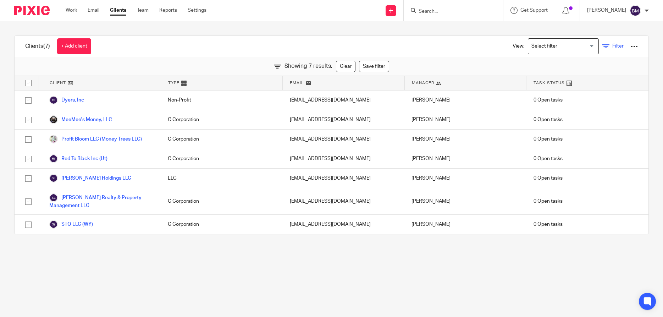
click at [619, 46] on span "Filter" at bounding box center [618, 46] width 11 height 5
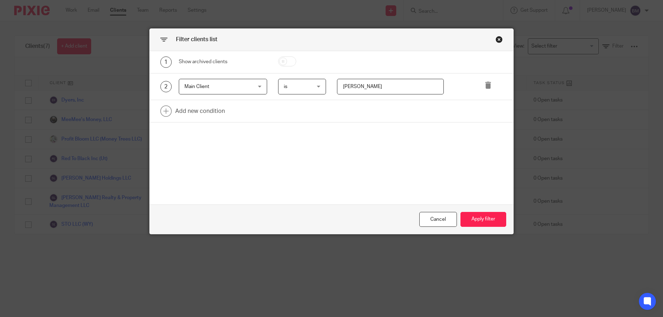
drag, startPoint x: 363, startPoint y: 87, endPoint x: 334, endPoint y: 88, distance: 29.8
click at [337, 88] on input "[PERSON_NAME]" at bounding box center [390, 87] width 107 height 16
type input "foley"
click at [484, 221] on button "Apply filter" at bounding box center [484, 219] width 46 height 15
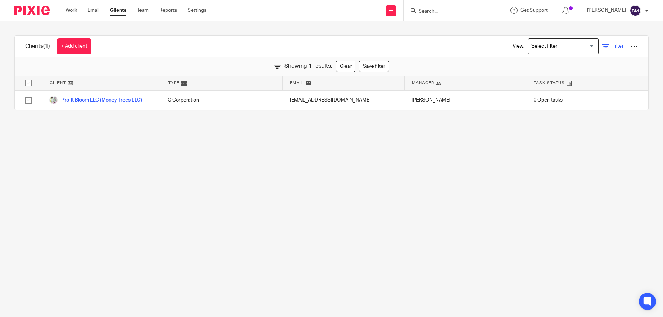
click at [614, 45] on span "Filter" at bounding box center [618, 46] width 11 height 5
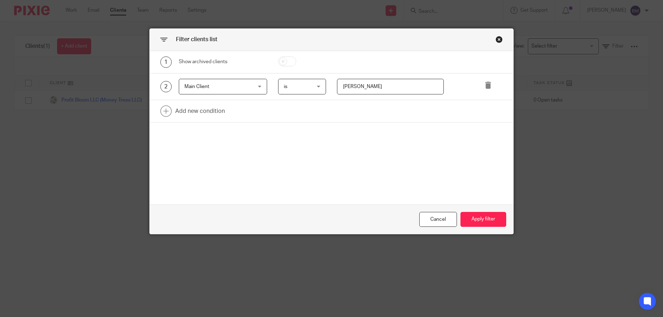
drag, startPoint x: 363, startPoint y: 86, endPoint x: 335, endPoint y: 88, distance: 28.5
click at [337, 88] on input "foley" at bounding box center [390, 87] width 107 height 16
type input "[PERSON_NAME]"
click at [484, 215] on button "Apply filter" at bounding box center [484, 219] width 46 height 15
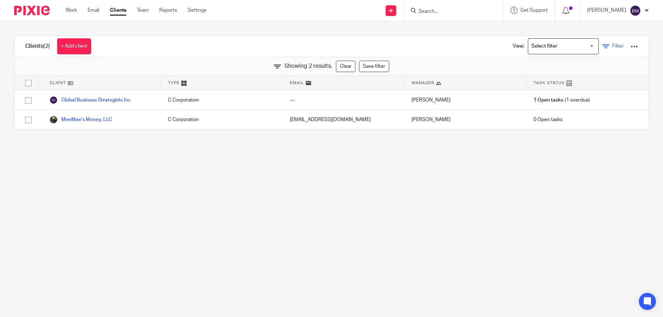
click at [615, 48] on span "Filter" at bounding box center [618, 46] width 11 height 5
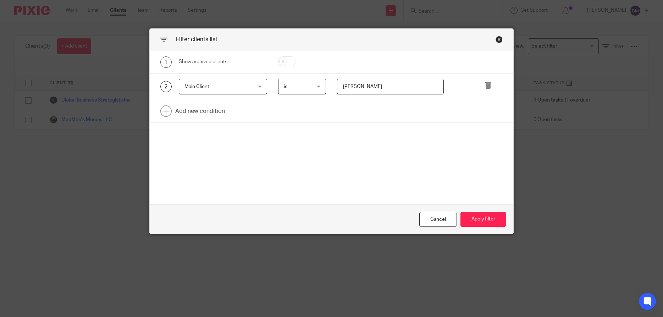
drag, startPoint x: 383, startPoint y: 85, endPoint x: 298, endPoint y: 87, distance: 85.6
click at [337, 87] on input "[PERSON_NAME]" at bounding box center [390, 87] width 107 height 16
type input "William Stocker"
click at [483, 223] on button "Apply filter" at bounding box center [484, 219] width 46 height 15
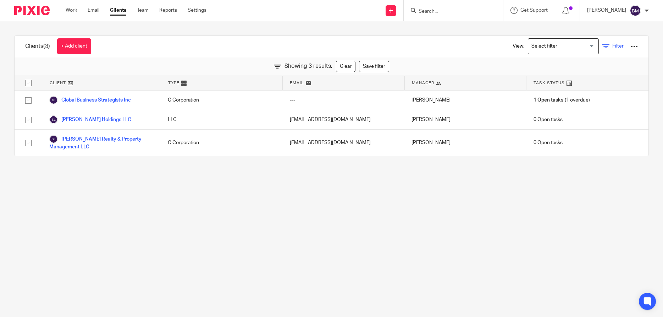
click at [616, 48] on span "Filter" at bounding box center [618, 46] width 11 height 5
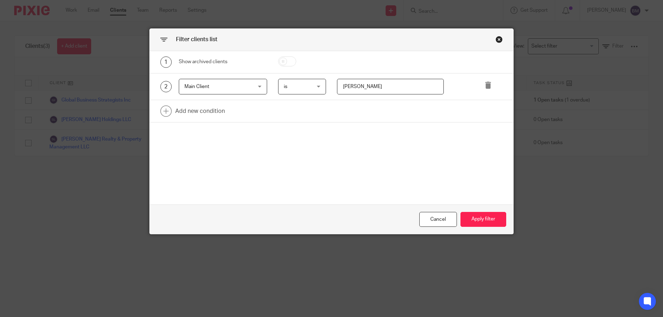
drag, startPoint x: 384, startPoint y: 83, endPoint x: 308, endPoint y: 88, distance: 75.8
click at [337, 88] on input "William Stocker" at bounding box center [390, 87] width 107 height 16
type input "Stocker"
click at [490, 220] on button "Apply filter" at bounding box center [484, 219] width 46 height 15
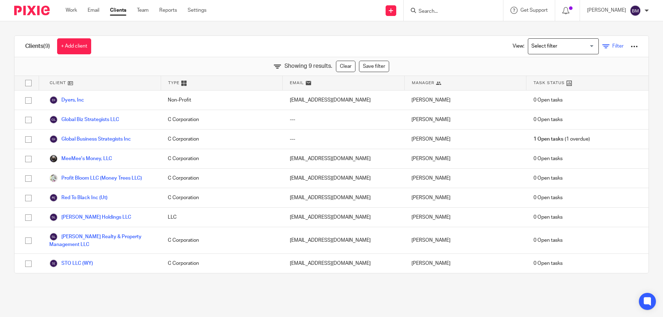
click at [618, 46] on span "Filter" at bounding box center [618, 46] width 11 height 5
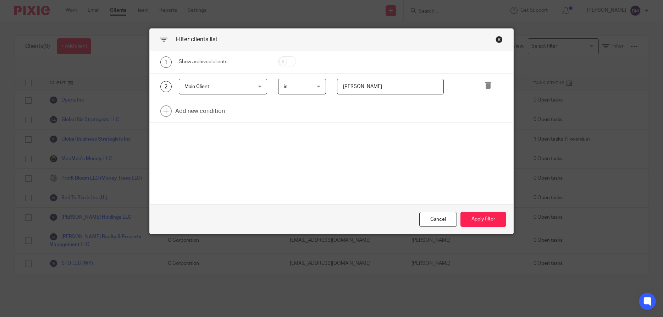
click at [278, 56] on input "checkbox" at bounding box center [287, 61] width 18 height 10
checkbox input "true"
drag, startPoint x: 370, startPoint y: 89, endPoint x: 321, endPoint y: 86, distance: 49.1
click at [337, 86] on input "[PERSON_NAME]" at bounding box center [390, 87] width 107 height 16
type input "Foley"
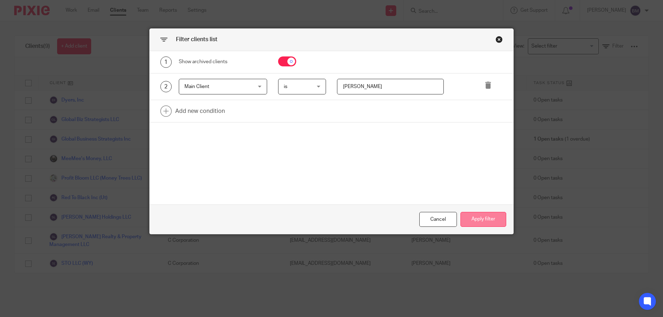
click at [484, 220] on button "Apply filter" at bounding box center [484, 219] width 46 height 15
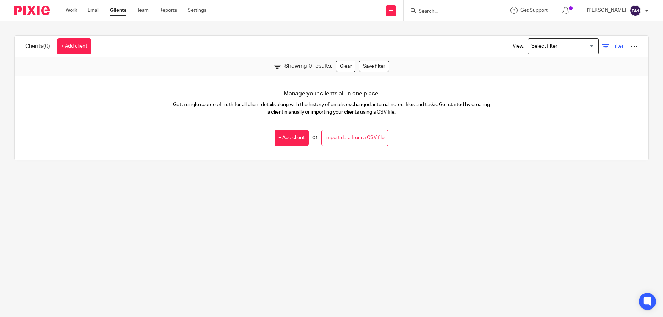
click at [617, 44] on link "Filter" at bounding box center [613, 46] width 21 height 7
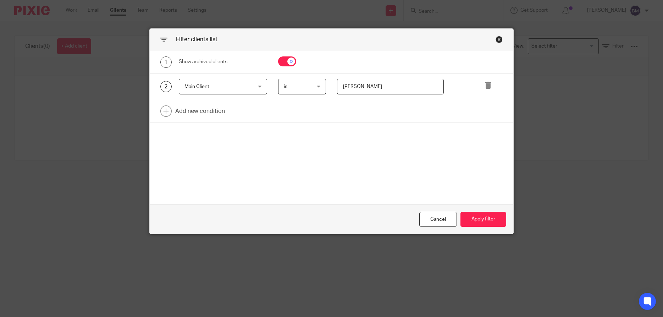
click at [341, 88] on input "Foley" at bounding box center [390, 87] width 107 height 16
type input "Emily Foley"
click at [476, 217] on button "Apply filter" at bounding box center [484, 219] width 46 height 15
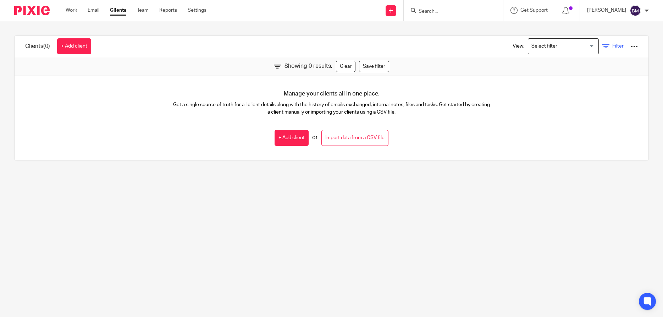
click at [616, 48] on span "Filter" at bounding box center [618, 46] width 11 height 5
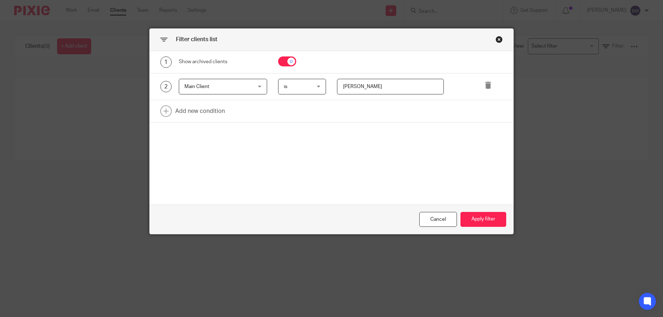
click at [320, 91] on div "is is" at bounding box center [302, 87] width 48 height 16
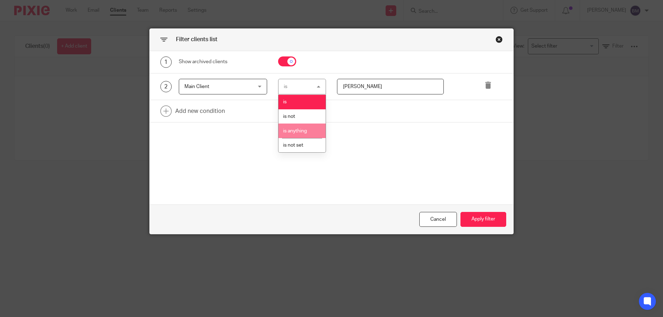
click at [306, 132] on span "is anything" at bounding box center [295, 130] width 24 height 5
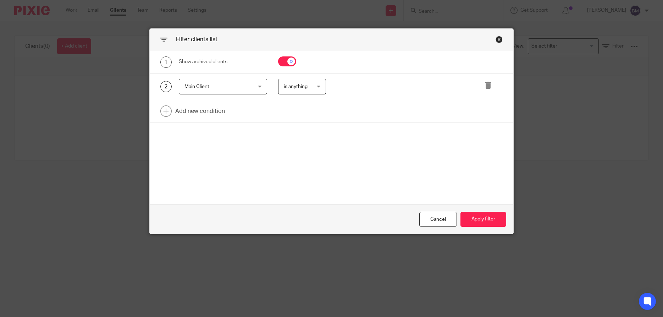
click at [319, 89] on div "is anything is anything" at bounding box center [302, 87] width 48 height 16
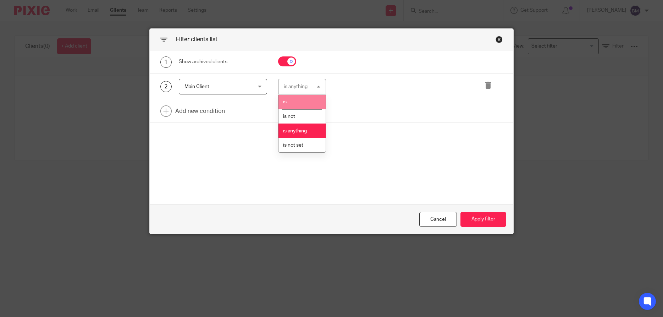
click at [302, 103] on li "is" at bounding box center [302, 102] width 47 height 15
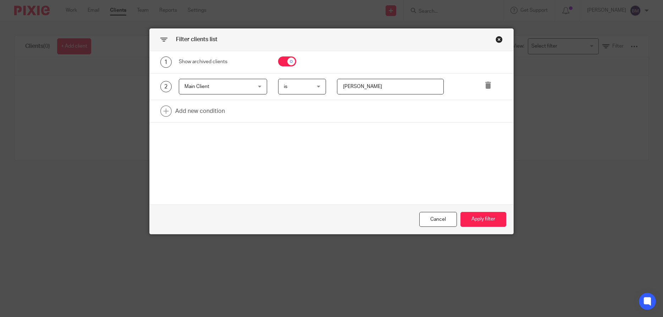
drag, startPoint x: 370, startPoint y: 89, endPoint x: 357, endPoint y: 91, distance: 13.3
click at [357, 90] on input "Emily Foley" at bounding box center [390, 87] width 107 height 16
type input "Emily"
click at [490, 219] on button "Apply filter" at bounding box center [484, 219] width 46 height 15
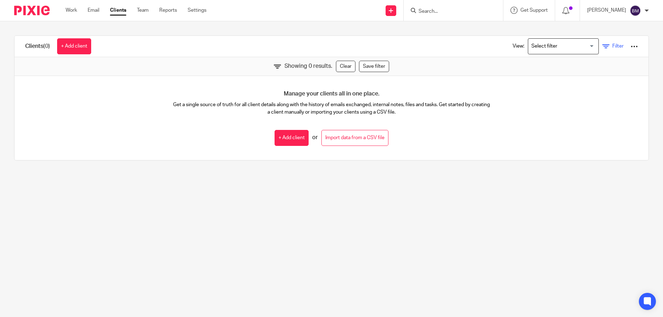
click at [617, 47] on span "Filter" at bounding box center [618, 46] width 11 height 5
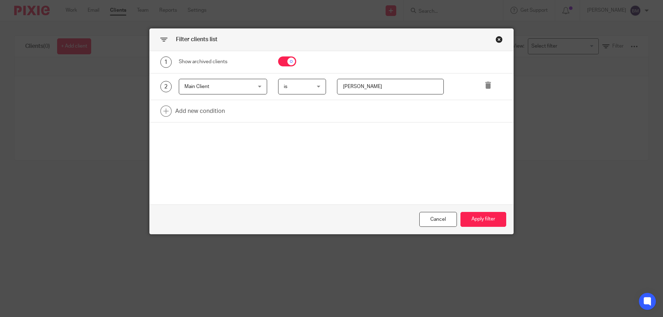
drag, startPoint x: 357, startPoint y: 84, endPoint x: 307, endPoint y: 89, distance: 50.4
click at [337, 89] on input "Emily" at bounding box center [390, 87] width 107 height 16
type input "emily foley stocker"
click at [479, 216] on button "Apply filter" at bounding box center [484, 219] width 46 height 15
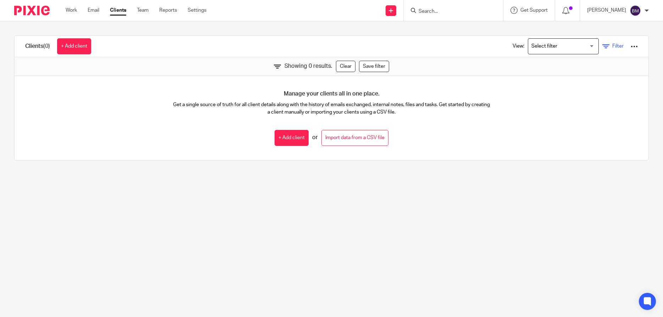
click at [613, 45] on span "Filter" at bounding box center [618, 46] width 11 height 5
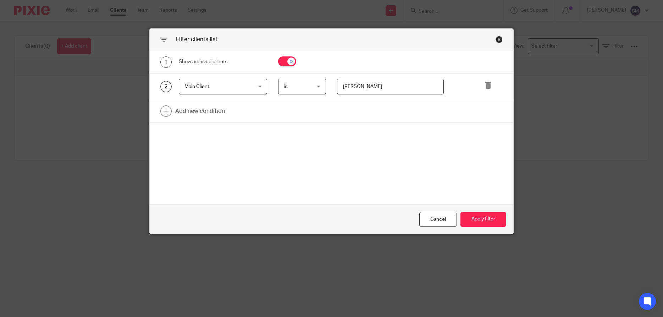
drag, startPoint x: 396, startPoint y: 89, endPoint x: 287, endPoint y: 97, distance: 109.2
click at [337, 88] on input "emily foley stocker" at bounding box center [390, 87] width 107 height 16
paste input "Emily Foley S"
type input "Emily Foley Stocker"
click at [489, 224] on button "Apply filter" at bounding box center [484, 219] width 46 height 15
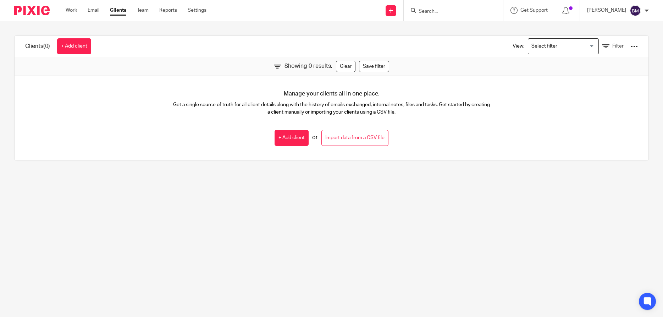
click at [117, 11] on link "Clients" at bounding box center [118, 10] width 16 height 7
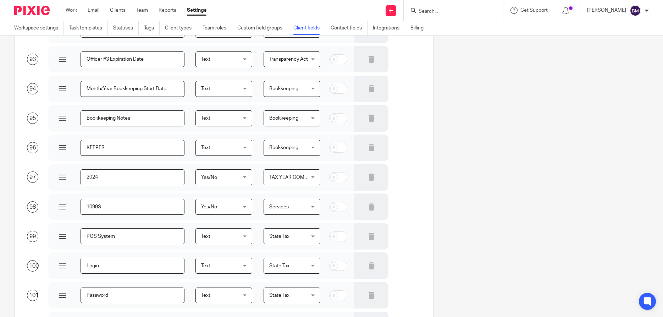
scroll to position [2910, 0]
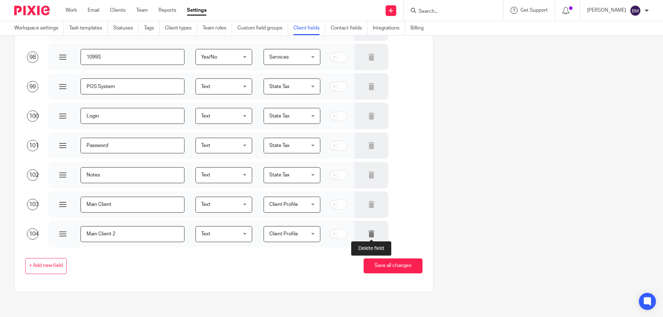
click at [371, 234] on icon at bounding box center [371, 233] width 7 height 7
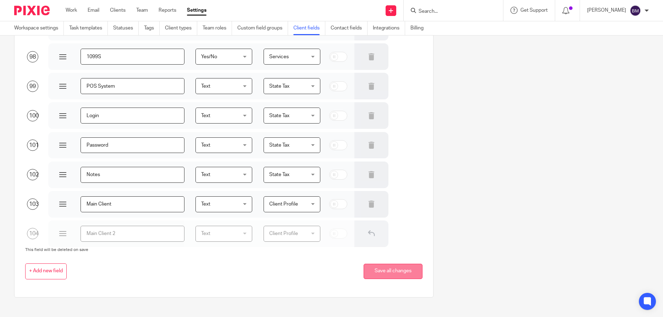
click at [394, 274] on button "Save all changes" at bounding box center [393, 271] width 59 height 15
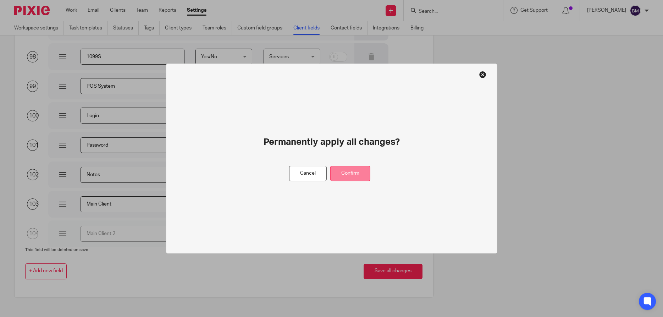
click at [357, 175] on button "Confirm" at bounding box center [350, 173] width 40 height 15
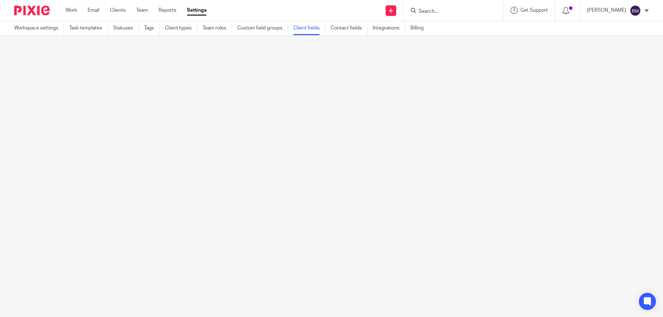
scroll to position [0, 0]
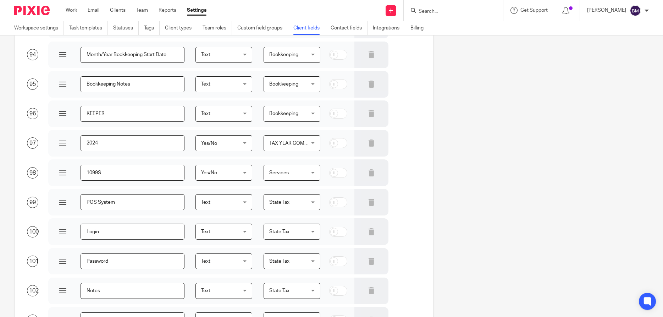
scroll to position [2880, 0]
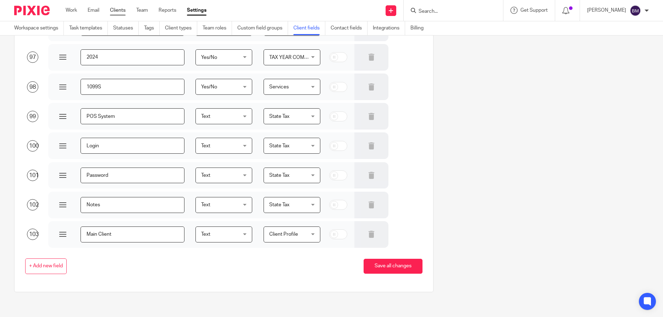
click at [120, 12] on link "Clients" at bounding box center [118, 10] width 16 height 7
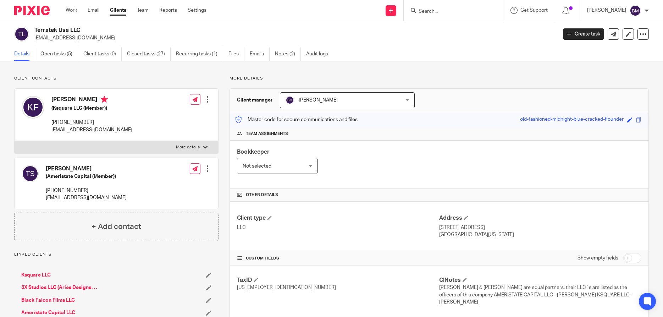
scroll to position [204, 0]
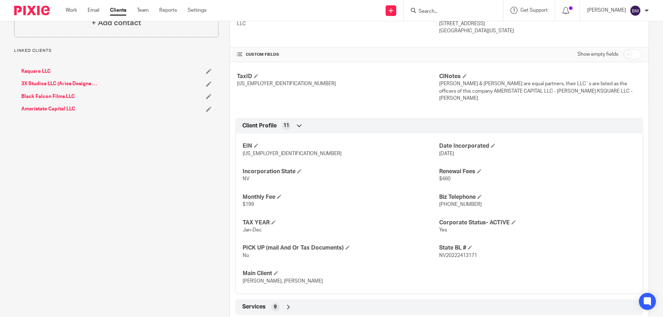
click at [633, 55] on input "checkbox" at bounding box center [633, 54] width 18 height 10
checkbox input "true"
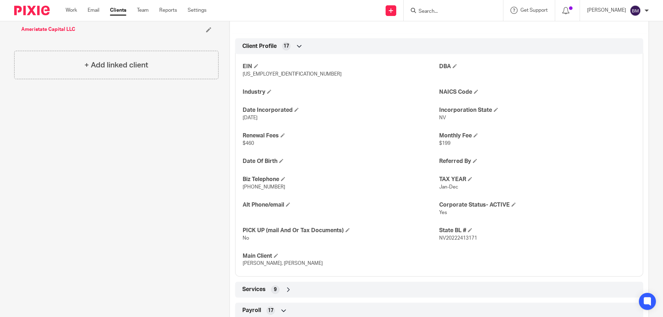
scroll to position [170, 0]
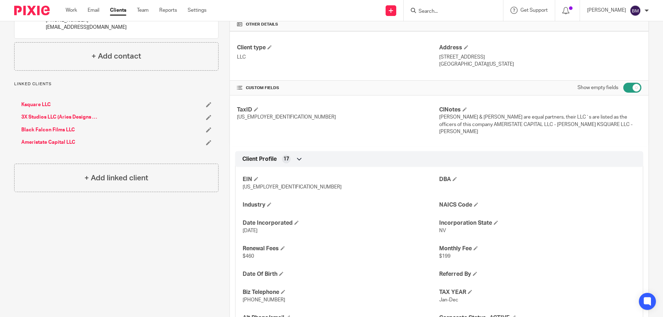
click at [45, 116] on link "3X Studios LLC (Aries Designs LLC)" at bounding box center [59, 117] width 76 height 7
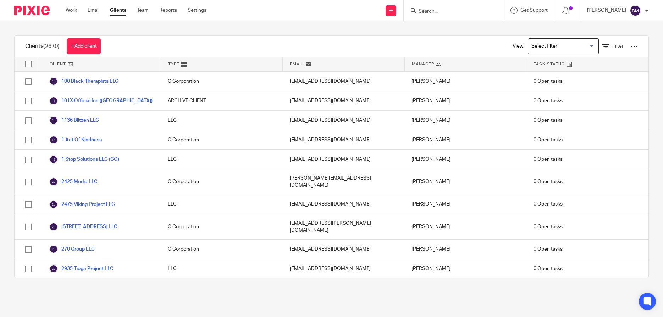
click at [436, 12] on input "Search" at bounding box center [450, 12] width 64 height 6
type input "media maniac"
click at [448, 28] on link at bounding box center [477, 30] width 120 height 16
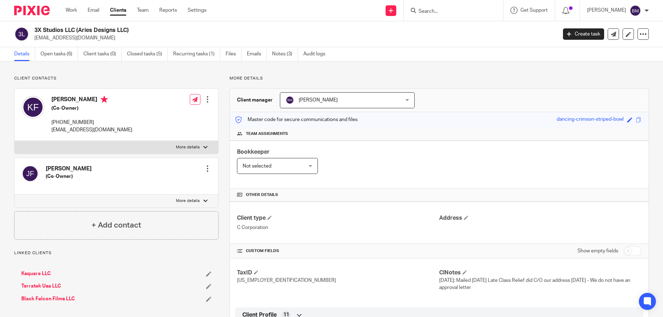
drag, startPoint x: 51, startPoint y: 98, endPoint x: 90, endPoint y: 100, distance: 38.7
click at [90, 100] on h4 "[PERSON_NAME]" at bounding box center [91, 100] width 81 height 9
copy h4 "[PERSON_NAME]"
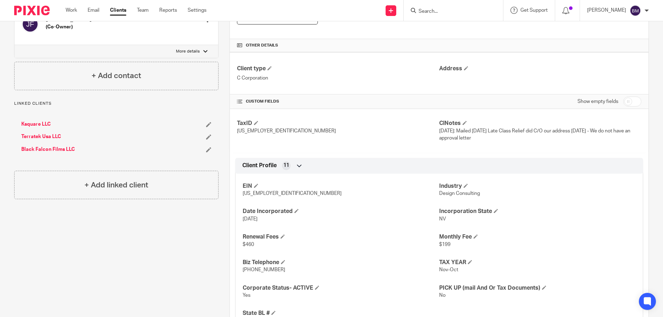
scroll to position [204, 0]
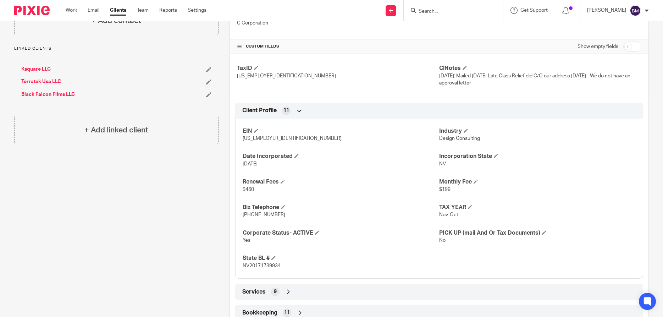
click at [637, 49] on input "checkbox" at bounding box center [633, 47] width 18 height 10
checkbox input "true"
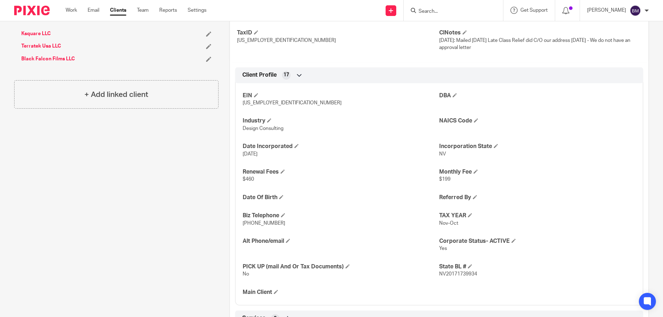
scroll to position [273, 0]
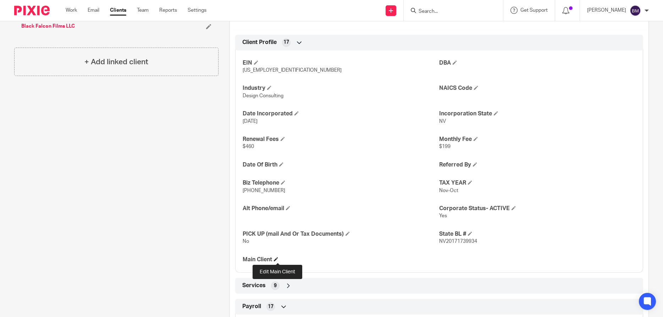
click at [278, 260] on span at bounding box center [276, 259] width 4 height 4
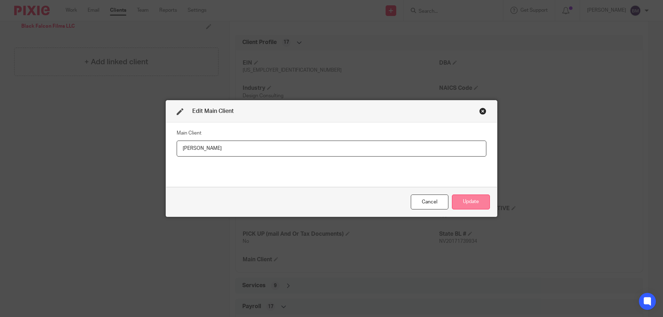
type input "[PERSON_NAME]"
click at [464, 203] on button "Update" at bounding box center [471, 201] width 38 height 15
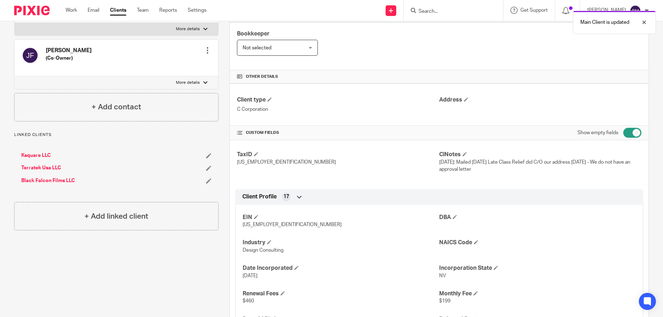
scroll to position [102, 0]
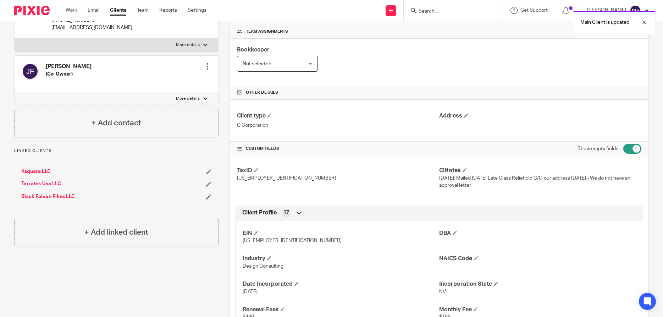
click at [56, 197] on link "Black Falcon Films LLC" at bounding box center [48, 196] width 54 height 7
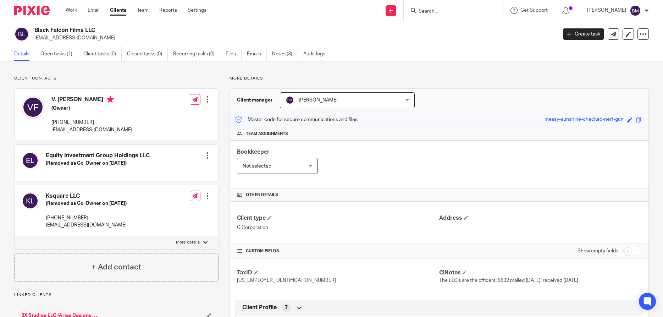
click at [638, 250] on input "checkbox" at bounding box center [633, 251] width 18 height 10
checkbox input "true"
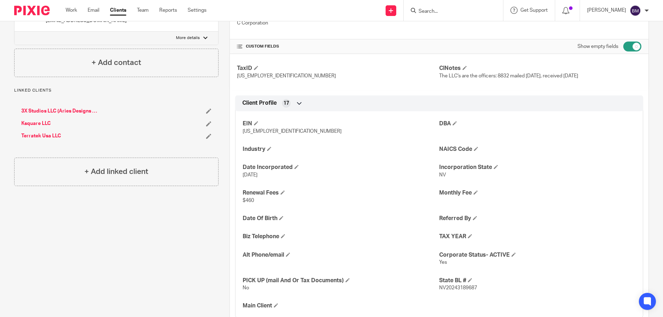
scroll to position [273, 0]
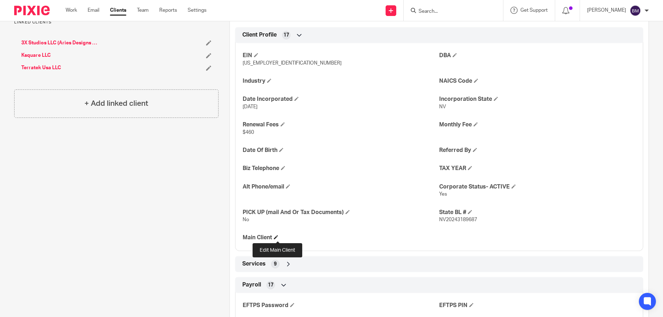
click at [278, 238] on span at bounding box center [276, 237] width 4 height 4
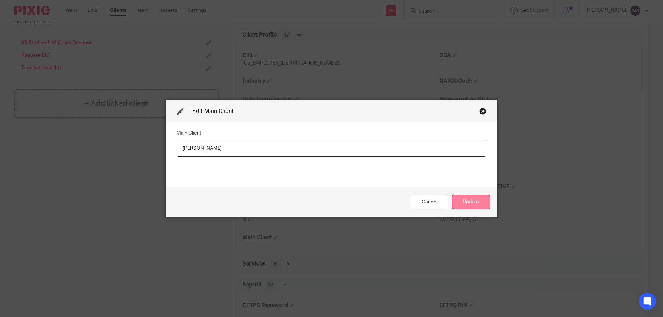
type input "[PERSON_NAME]"
click at [462, 199] on button "Update" at bounding box center [471, 201] width 38 height 15
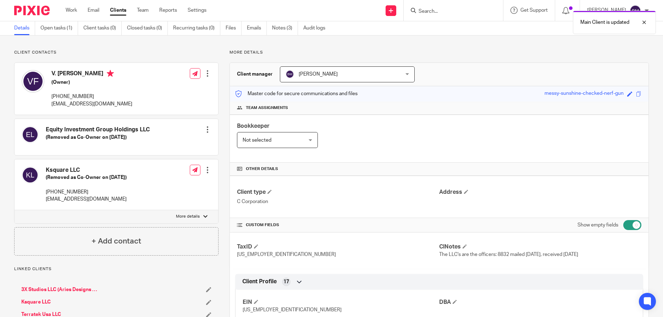
scroll to position [0, 0]
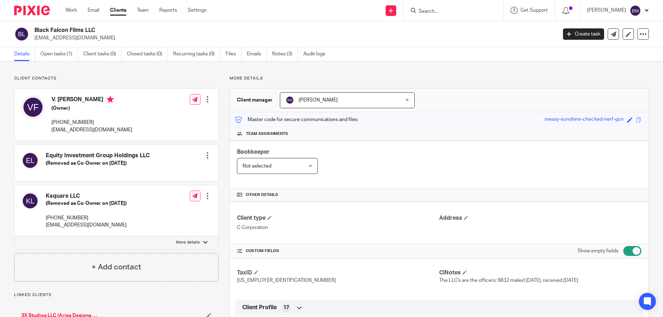
click at [442, 11] on input "Search" at bounding box center [450, 12] width 64 height 6
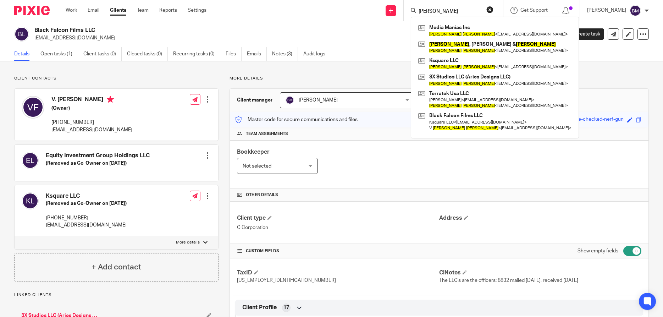
type input "[PERSON_NAME]"
click at [494, 9] on button "reset" at bounding box center [490, 9] width 7 height 7
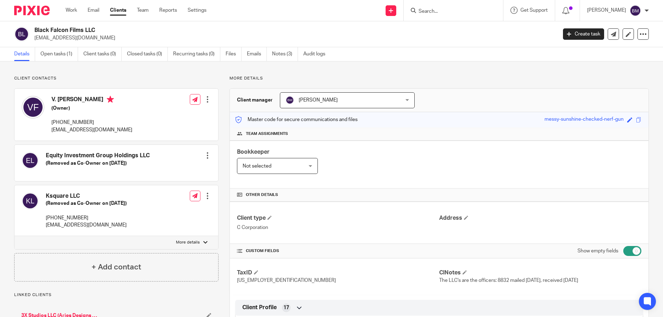
click at [434, 11] on input "Search" at bounding box center [450, 12] width 64 height 6
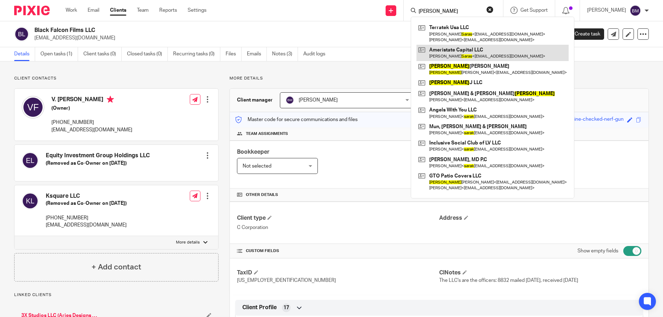
type input "tom saras"
click at [456, 53] on link at bounding box center [493, 53] width 152 height 16
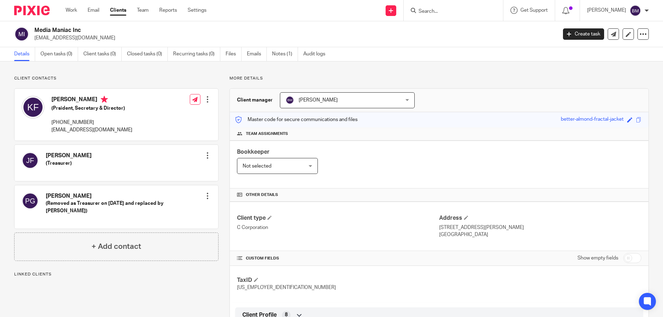
drag, startPoint x: 635, startPoint y: 259, endPoint x: 619, endPoint y: 255, distance: 16.1
click at [632, 259] on input "checkbox" at bounding box center [633, 258] width 18 height 10
checkbox input "true"
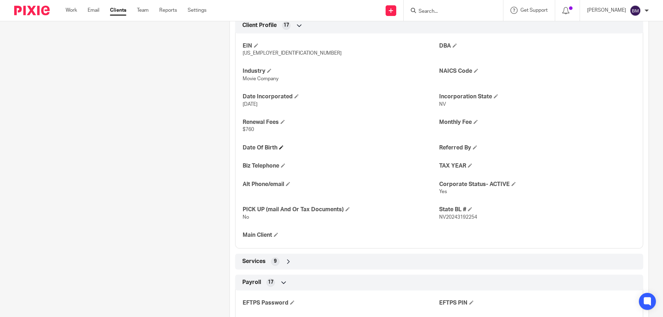
scroll to position [307, 0]
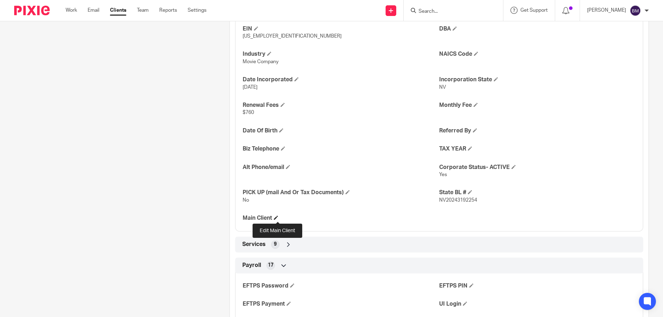
click at [278, 219] on span at bounding box center [276, 217] width 4 height 4
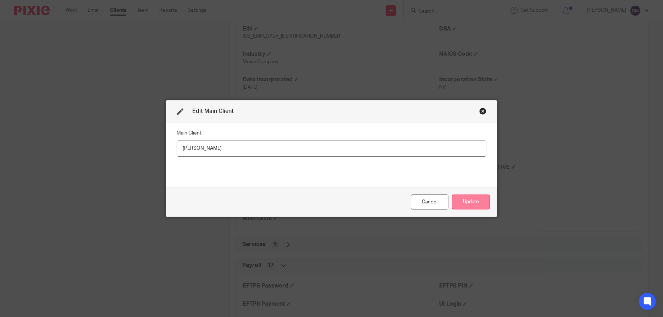
type input "[PERSON_NAME]"
click at [465, 204] on button "Update" at bounding box center [471, 201] width 38 height 15
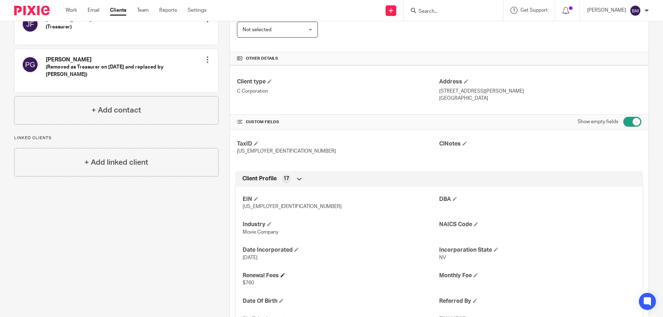
scroll to position [0, 0]
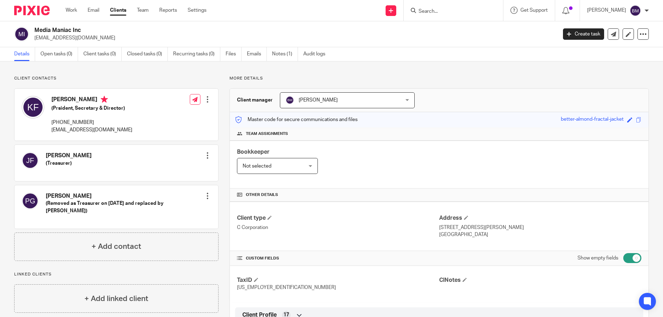
click at [451, 8] on form at bounding box center [456, 10] width 76 height 9
click at [448, 10] on input "Search" at bounding box center [450, 12] width 64 height 6
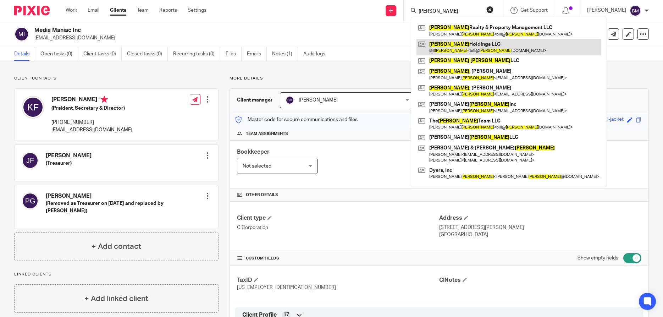
type input "[PERSON_NAME]"
click at [467, 46] on link at bounding box center [509, 47] width 185 height 16
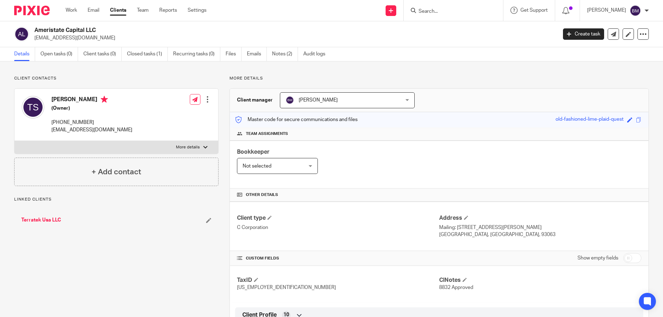
drag, startPoint x: 51, startPoint y: 99, endPoint x: 78, endPoint y: 100, distance: 26.6
click at [78, 100] on h4 "[PERSON_NAME]" at bounding box center [91, 100] width 81 height 9
copy h4 "[PERSON_NAME]"
click at [636, 259] on input "checkbox" at bounding box center [633, 258] width 18 height 10
checkbox input "true"
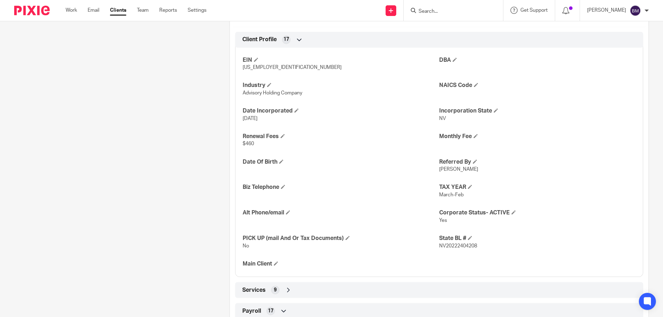
scroll to position [307, 0]
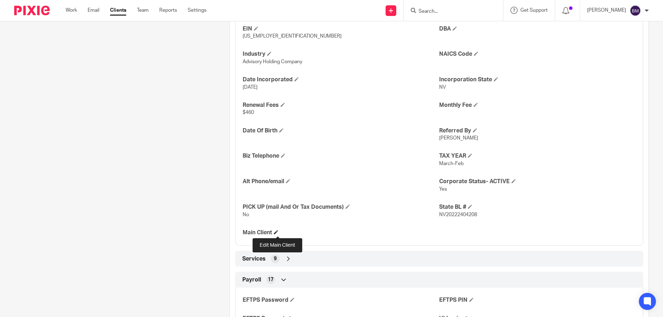
click at [278, 233] on span at bounding box center [276, 232] width 4 height 4
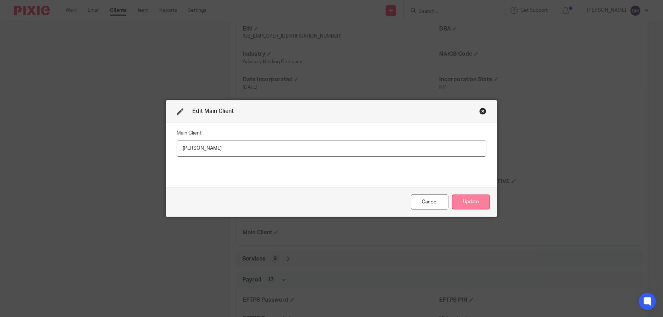
type input "[PERSON_NAME]"
click at [474, 204] on button "Update" at bounding box center [471, 201] width 38 height 15
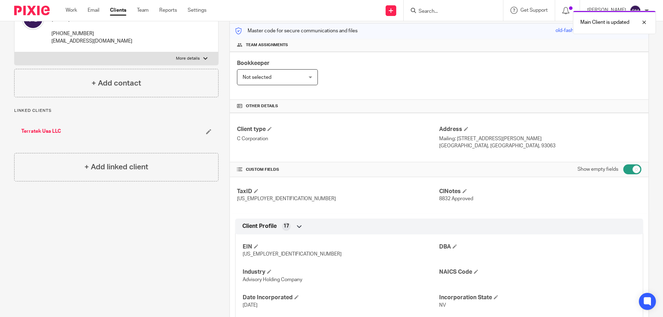
scroll to position [68, 0]
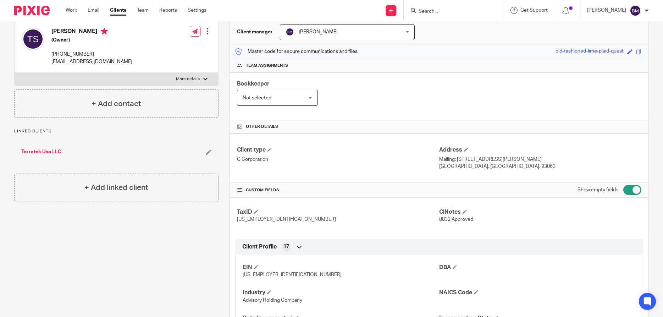
click at [435, 12] on input "Search" at bounding box center [450, 12] width 64 height 6
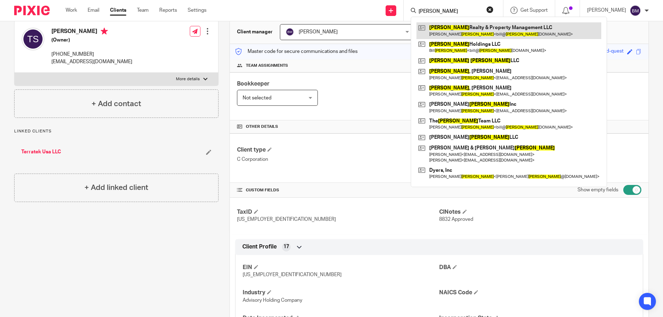
type input "[PERSON_NAME]"
click at [465, 26] on link at bounding box center [509, 30] width 185 height 16
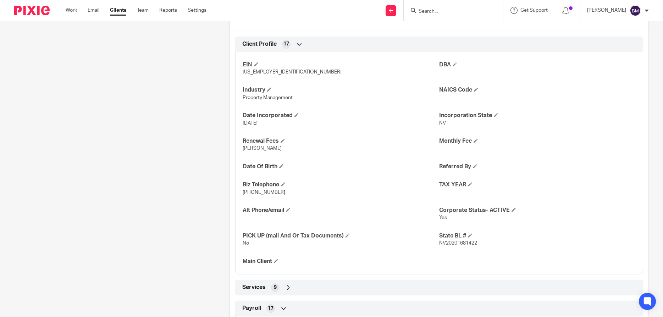
scroll to position [307, 0]
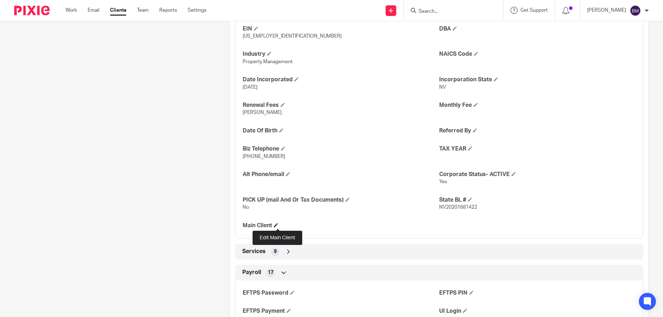
click at [277, 225] on span at bounding box center [276, 225] width 4 height 4
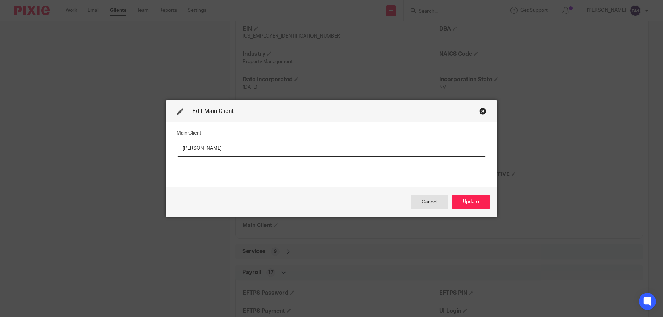
type input "Stocker"
click at [417, 199] on div "Cancel" at bounding box center [430, 201] width 38 height 15
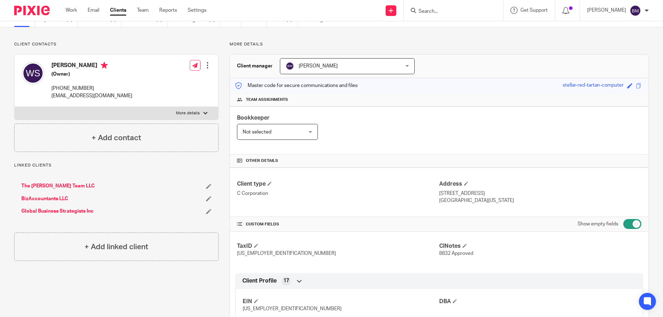
scroll to position [0, 0]
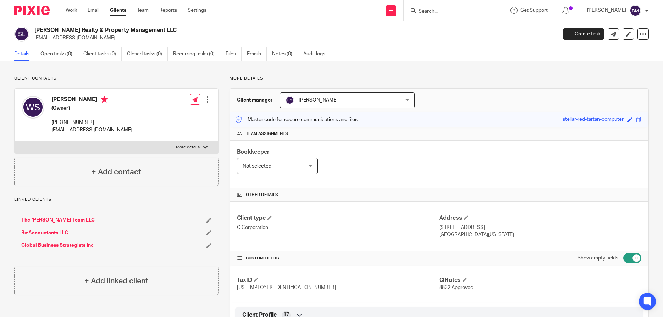
drag, startPoint x: 35, startPoint y: 31, endPoint x: 154, endPoint y: 32, distance: 119.2
click at [154, 32] on h2 "Stocker Realty & Property Management LLC" at bounding box center [241, 30] width 415 height 7
copy h2 "Stocker Realty & Property Management LLC"
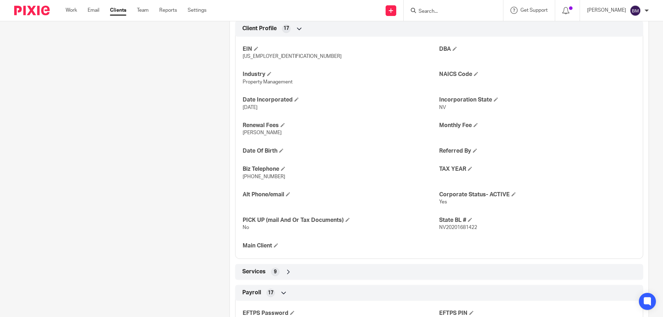
scroll to position [341, 0]
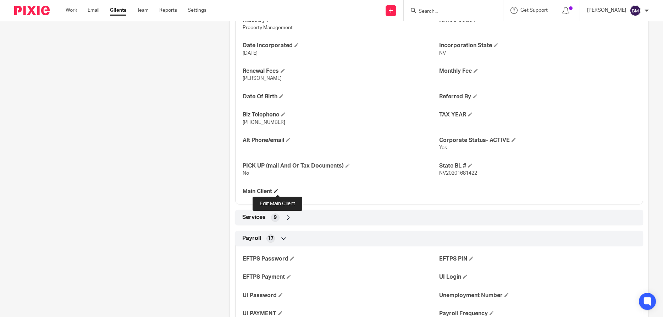
click at [278, 192] on span at bounding box center [276, 191] width 4 height 4
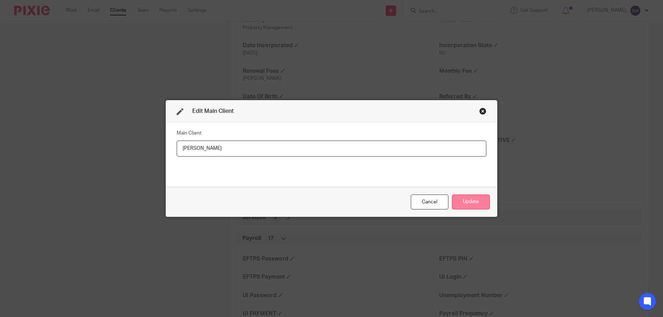
type input "William Stocker"
click at [471, 206] on button "Update" at bounding box center [471, 201] width 38 height 15
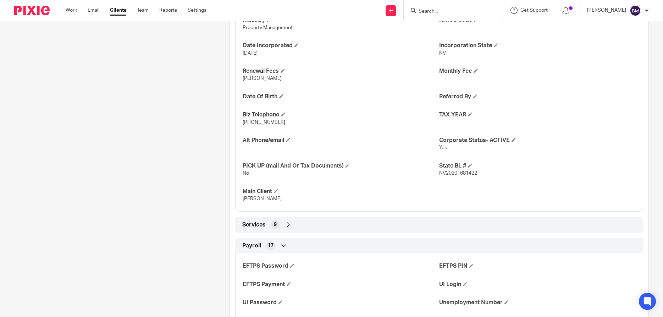
scroll to position [238, 0]
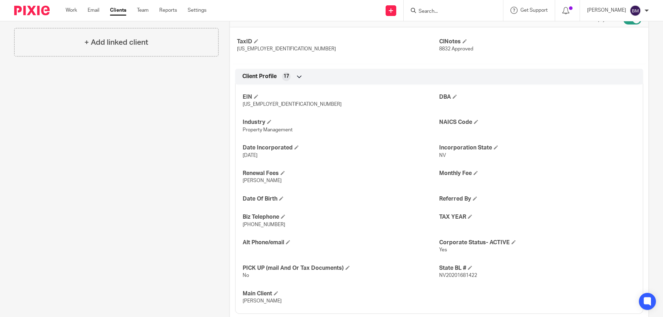
click at [439, 9] on input "Search" at bounding box center [450, 12] width 64 height 6
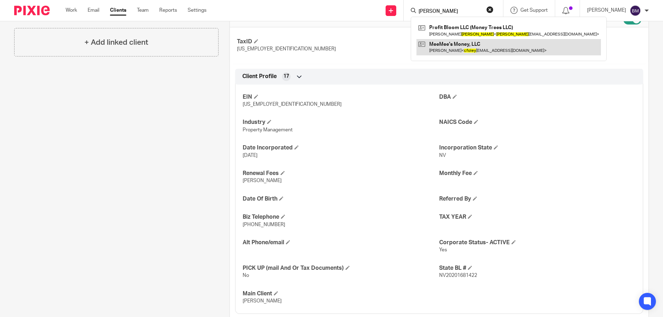
type input "foley"
click at [470, 43] on link at bounding box center [509, 47] width 185 height 16
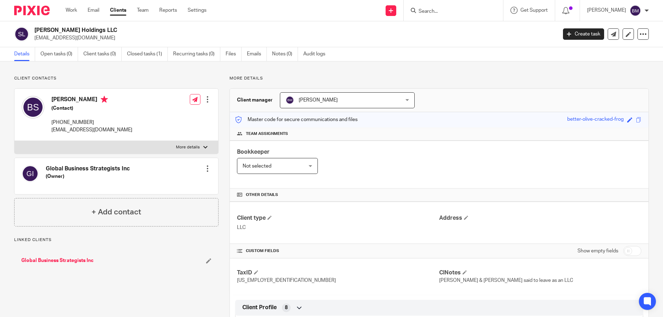
drag, startPoint x: 34, startPoint y: 31, endPoint x: 96, endPoint y: 32, distance: 61.8
click at [96, 32] on div "[PERSON_NAME] Holdings LLC [EMAIL_ADDRESS][DOMAIN_NAME]" at bounding box center [283, 34] width 538 height 15
copy h2 "[PERSON_NAME] Holdings LLC"
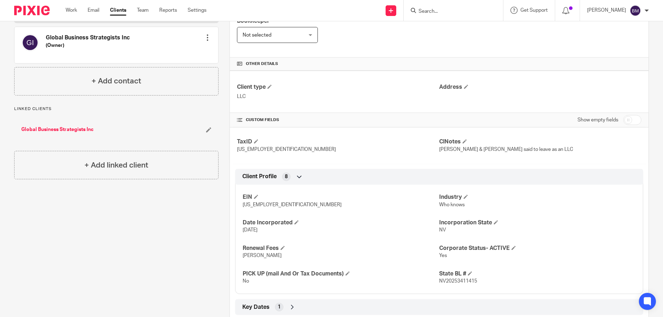
scroll to position [149, 0]
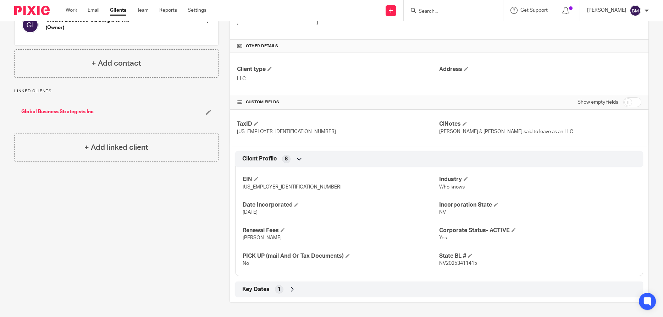
drag, startPoint x: 633, startPoint y: 105, endPoint x: 613, endPoint y: 115, distance: 22.4
click at [633, 105] on input "checkbox" at bounding box center [633, 102] width 18 height 10
checkbox input "true"
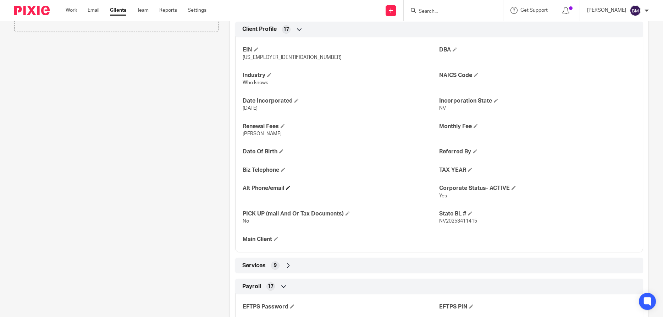
scroll to position [285, 0]
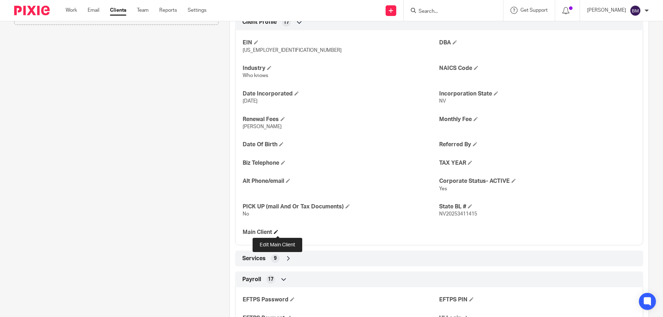
click at [277, 234] on span at bounding box center [276, 232] width 4 height 4
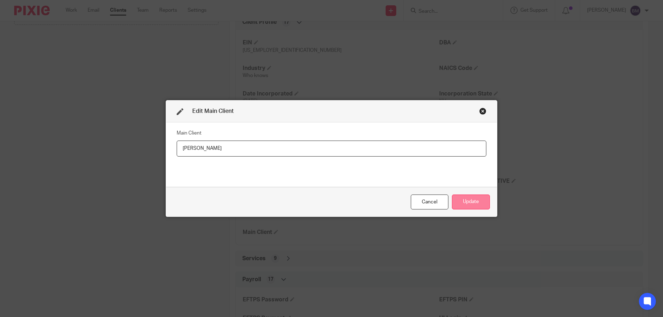
type input "[PERSON_NAME]"
click at [472, 205] on button "Update" at bounding box center [471, 201] width 38 height 15
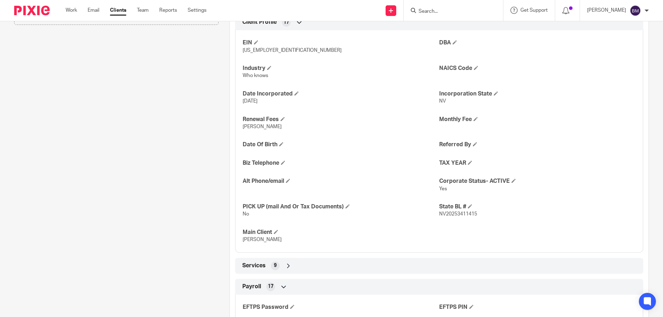
click at [434, 10] on input "Search" at bounding box center [450, 12] width 64 height 6
type input "Red to b"
click at [455, 30] on link at bounding box center [477, 30] width 120 height 16
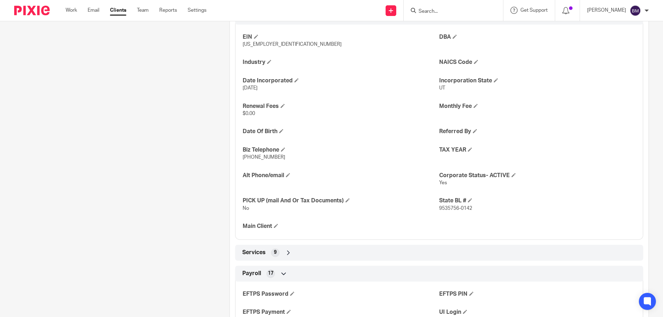
scroll to position [341, 0]
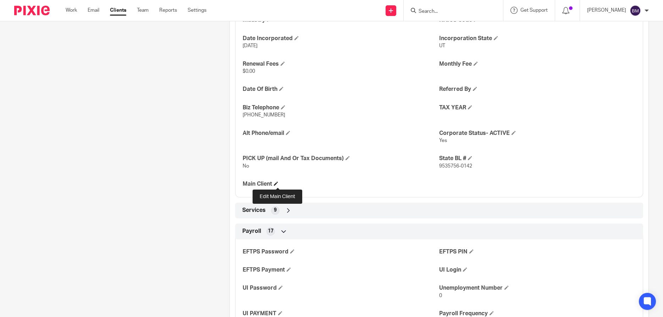
click at [276, 183] on span at bounding box center [276, 183] width 4 height 4
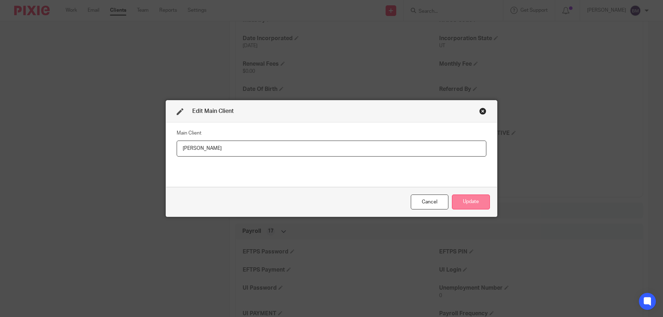
type input "[PERSON_NAME]"
click at [464, 201] on button "Update" at bounding box center [471, 201] width 38 height 15
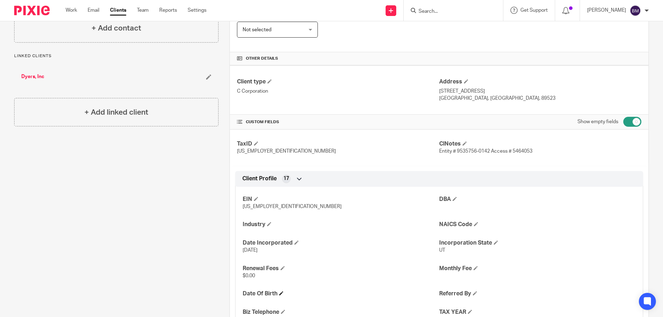
scroll to position [0, 0]
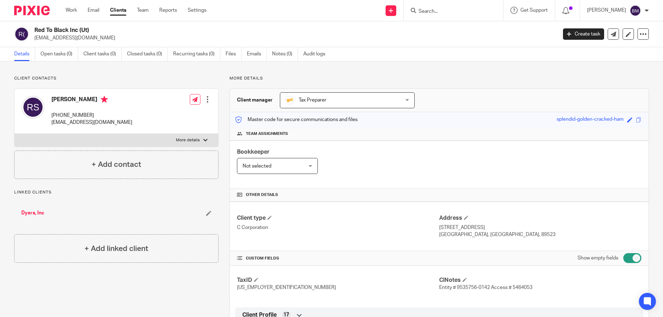
click at [408, 101] on div "Tax Preparer Tax Preparer" at bounding box center [347, 100] width 135 height 16
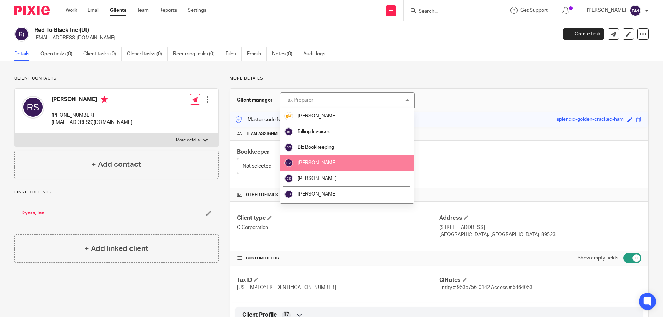
click at [322, 163] on span "[PERSON_NAME]" at bounding box center [317, 162] width 39 height 5
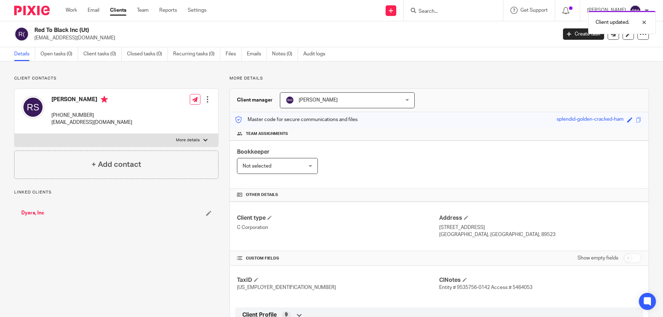
click at [35, 213] on link "Dyers, Inc" at bounding box center [32, 212] width 23 height 7
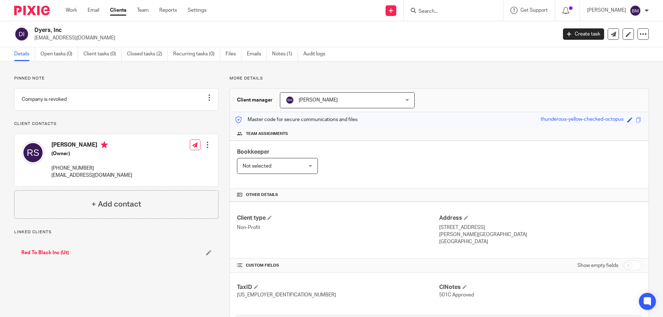
click at [635, 264] on input "checkbox" at bounding box center [633, 266] width 18 height 10
checkbox input "true"
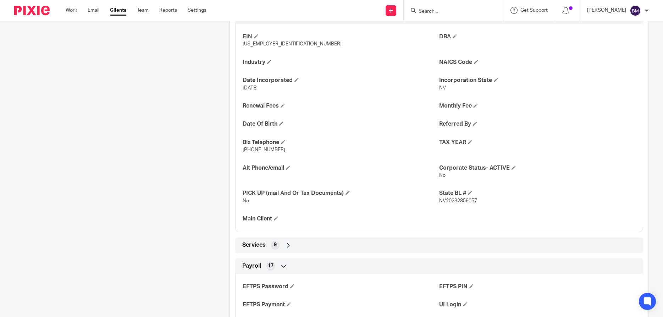
scroll to position [307, 0]
click at [276, 217] on span at bounding box center [276, 217] width 4 height 4
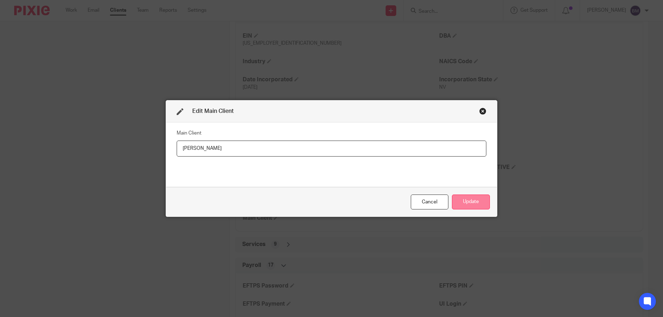
type input "[PERSON_NAME]"
click at [473, 204] on button "Update" at bounding box center [471, 201] width 38 height 15
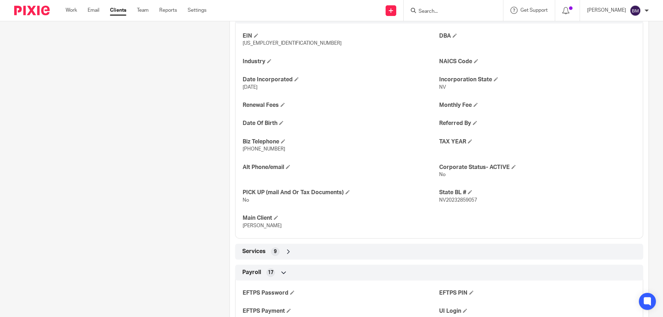
click at [438, 10] on input "Search" at bounding box center [450, 12] width 64 height 6
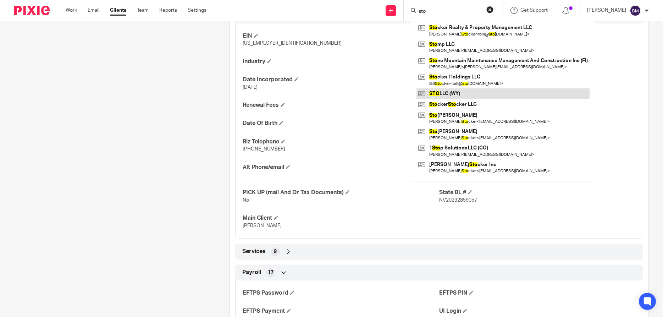
type input "sto"
click at [446, 95] on link at bounding box center [503, 93] width 173 height 11
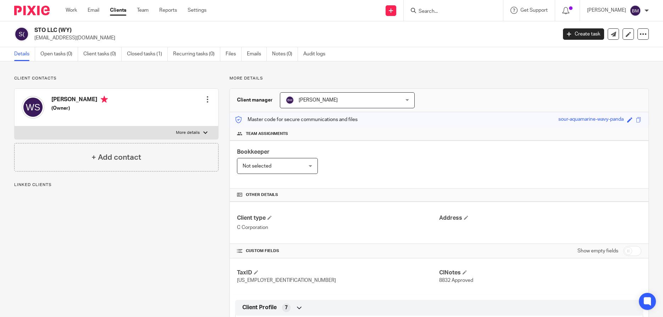
drag, startPoint x: 635, startPoint y: 254, endPoint x: 576, endPoint y: 253, distance: 59.3
click at [635, 254] on input "checkbox" at bounding box center [633, 251] width 18 height 10
checkbox input "true"
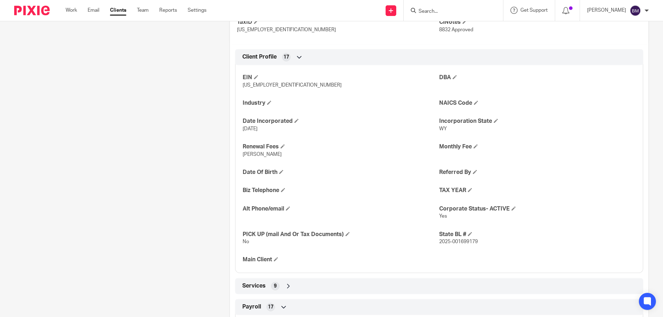
scroll to position [273, 0]
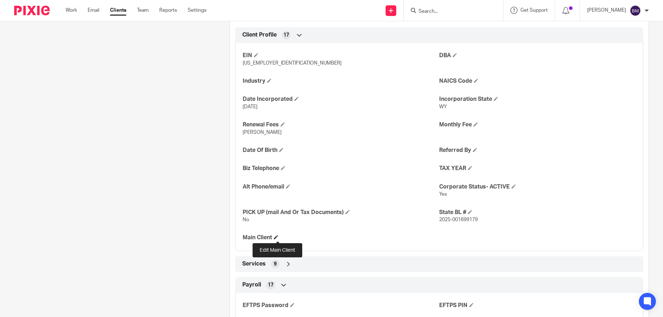
click at [277, 238] on span at bounding box center [276, 237] width 4 height 4
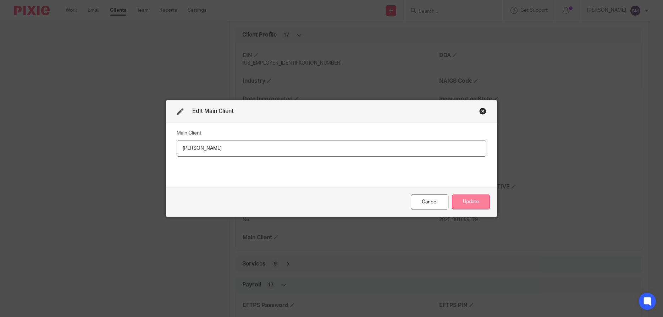
type input "[PERSON_NAME]"
click at [475, 203] on button "Update" at bounding box center [471, 201] width 38 height 15
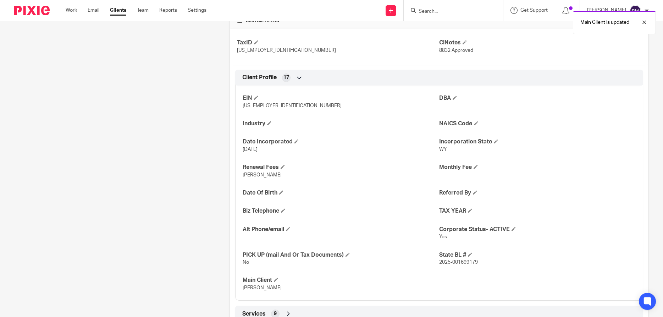
scroll to position [204, 0]
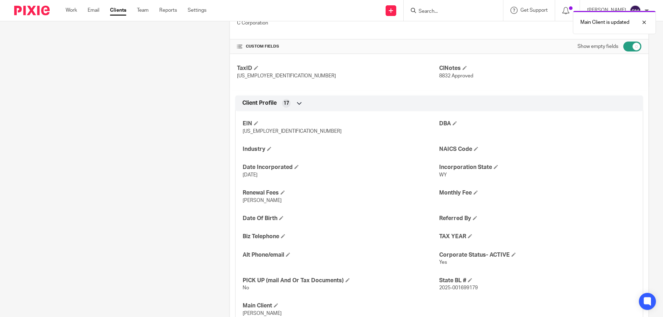
click at [440, 10] on div "Main Client is updated" at bounding box center [494, 20] width 325 height 27
click at [439, 10] on input "Search" at bounding box center [450, 12] width 64 height 6
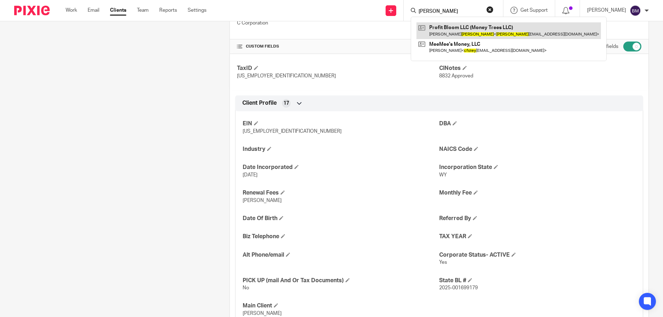
type input "[PERSON_NAME]"
click at [456, 27] on link at bounding box center [509, 30] width 185 height 16
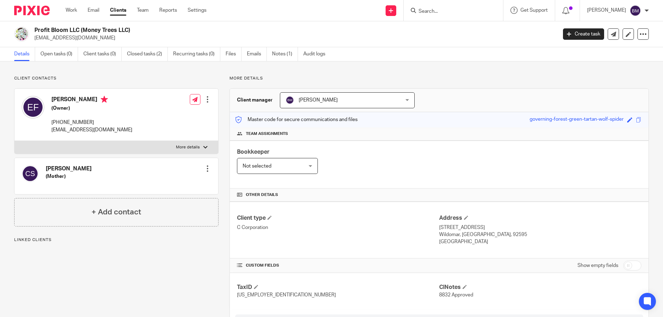
click at [633, 265] on input "checkbox" at bounding box center [633, 266] width 18 height 10
checkbox input "true"
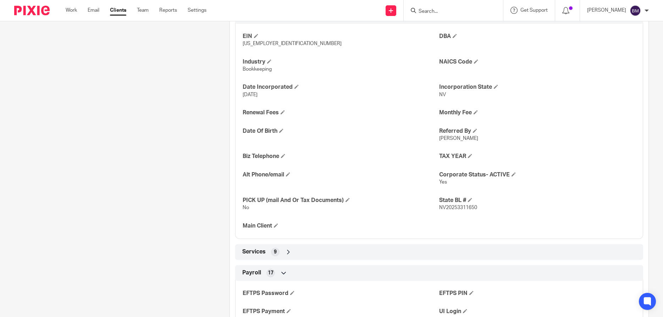
scroll to position [307, 0]
click at [278, 226] on span at bounding box center [276, 225] width 4 height 4
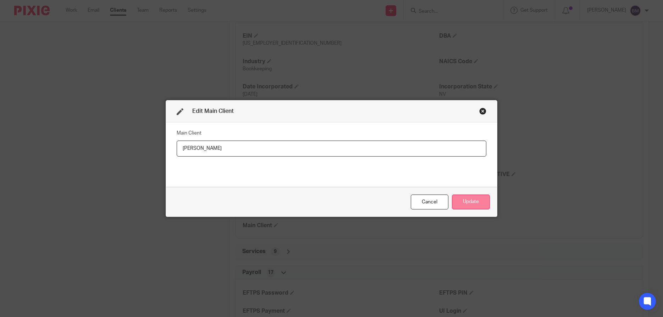
type input "[PERSON_NAME]"
click at [467, 203] on button "Update" at bounding box center [471, 201] width 38 height 15
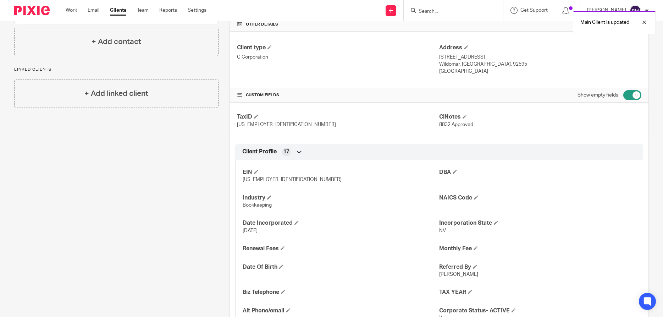
scroll to position [34, 0]
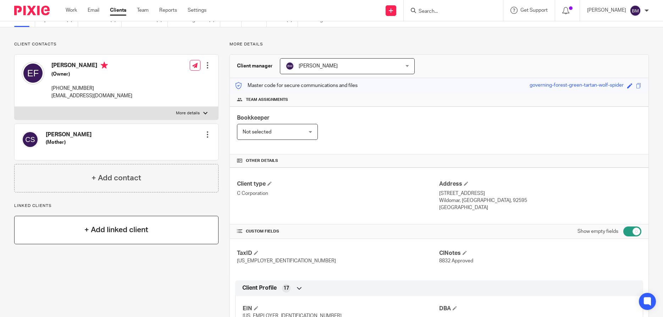
click at [120, 230] on h4 "+ Add linked client" at bounding box center [116, 229] width 64 height 11
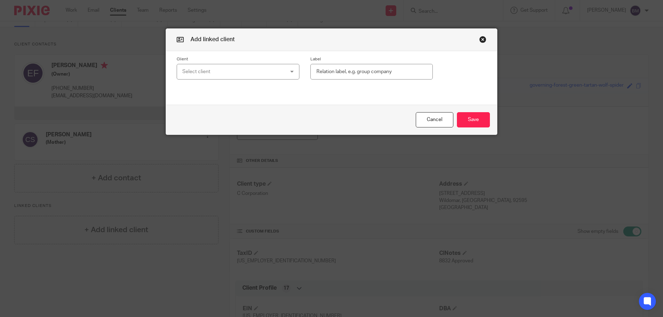
click at [203, 71] on div "Select client" at bounding box center [228, 71] width 93 height 15
type input "meme"
click at [437, 117] on button "Cancel" at bounding box center [435, 119] width 38 height 15
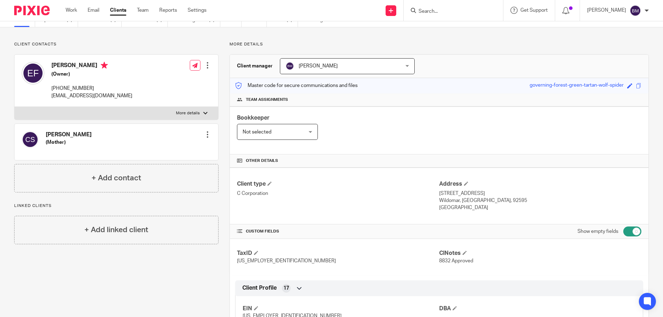
click at [437, 11] on input "Search" at bounding box center [450, 12] width 64 height 6
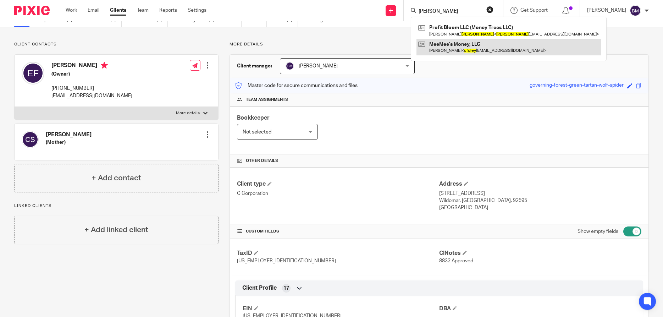
type input "[PERSON_NAME]"
click at [462, 44] on link at bounding box center [509, 47] width 185 height 16
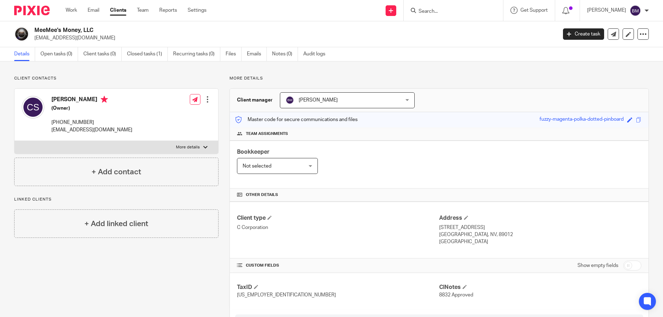
drag, startPoint x: 51, startPoint y: 98, endPoint x: 95, endPoint y: 100, distance: 43.7
click at [95, 100] on div "[PERSON_NAME] (Owner) [PHONE_NUMBER] [EMAIL_ADDRESS][DOMAIN_NAME]" at bounding box center [77, 114] width 111 height 45
copy h4 "[PERSON_NAME]"
click at [638, 267] on input "checkbox" at bounding box center [633, 266] width 18 height 10
checkbox input "true"
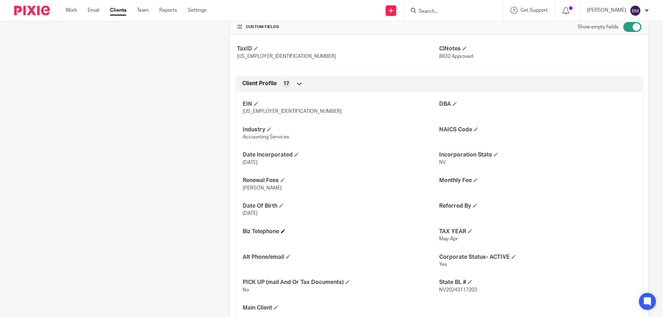
scroll to position [307, 0]
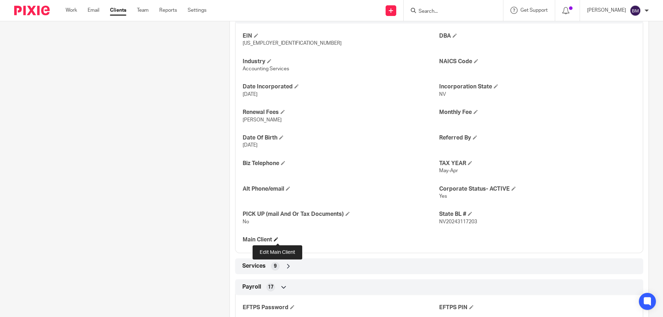
click at [278, 241] on span at bounding box center [276, 239] width 4 height 4
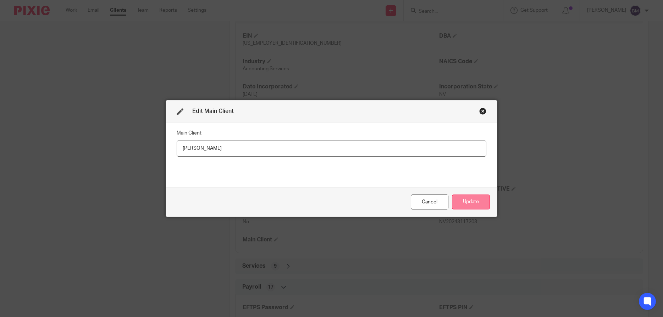
type input "[PERSON_NAME]"
click at [468, 200] on button "Update" at bounding box center [471, 201] width 38 height 15
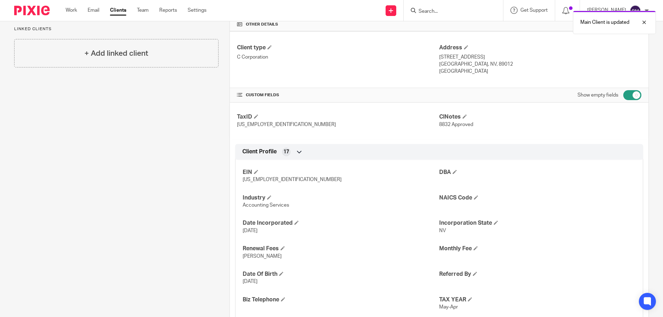
scroll to position [34, 0]
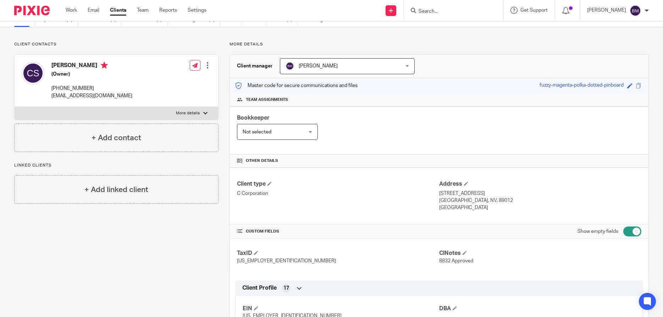
click at [438, 9] on input "Search" at bounding box center [450, 12] width 64 height 6
type input "profit bloo"
click at [444, 32] on link at bounding box center [477, 30] width 120 height 16
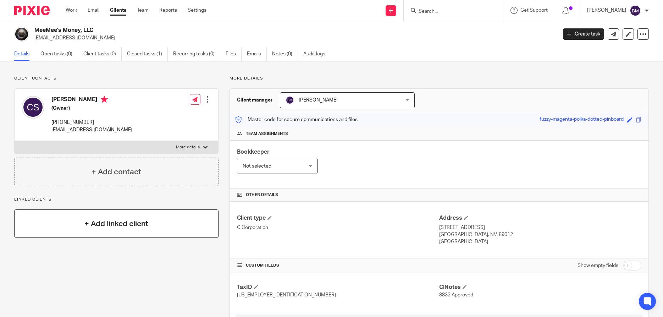
click at [125, 224] on h4 "+ Add linked client" at bounding box center [116, 223] width 64 height 11
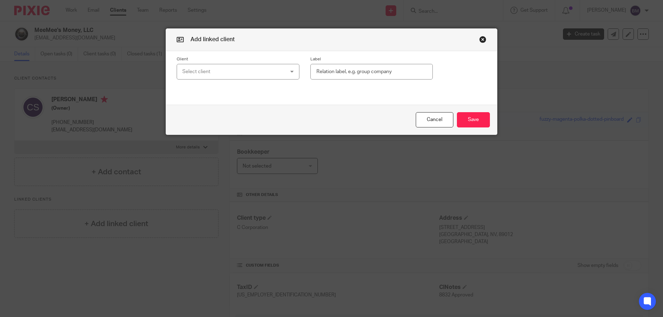
click at [234, 74] on div "Select client" at bounding box center [228, 71] width 93 height 15
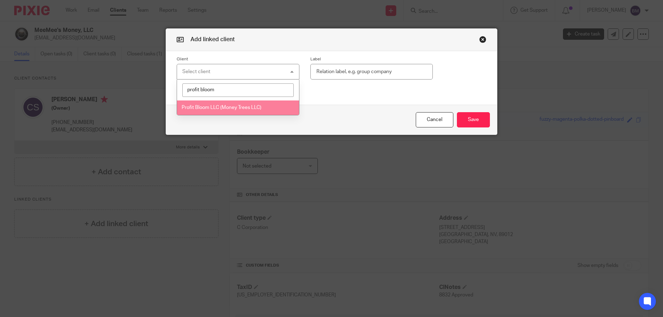
type input "profit bloom"
click at [218, 107] on span "Profit Bloom LLC (Money Trees LLC)" at bounding box center [222, 107] width 80 height 5
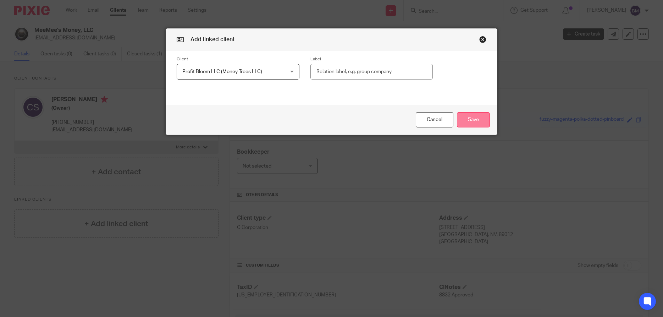
click at [470, 124] on button "Save" at bounding box center [473, 119] width 33 height 15
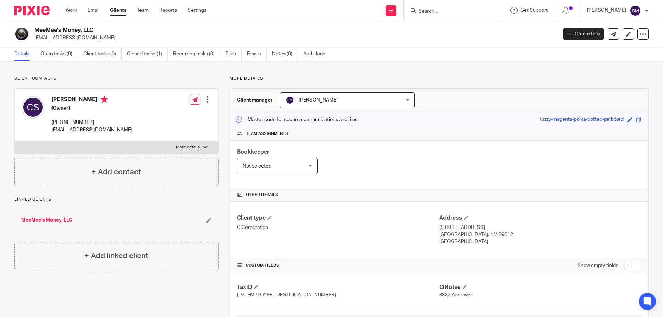
click at [208, 221] on icon at bounding box center [208, 220] width 5 height 5
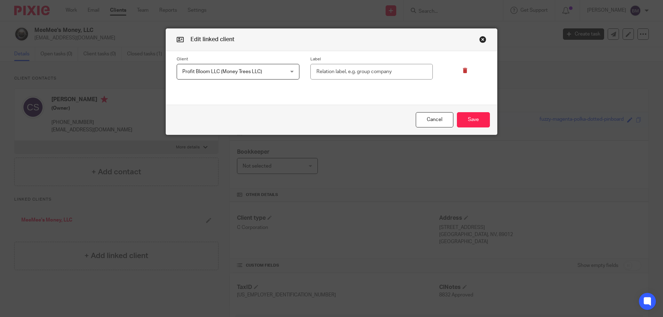
click at [465, 71] on icon at bounding box center [465, 70] width 5 height 5
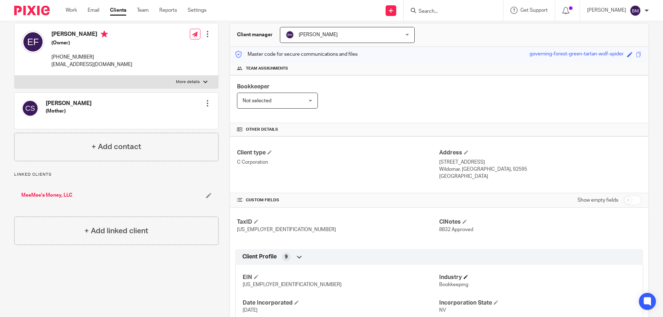
scroll to position [102, 0]
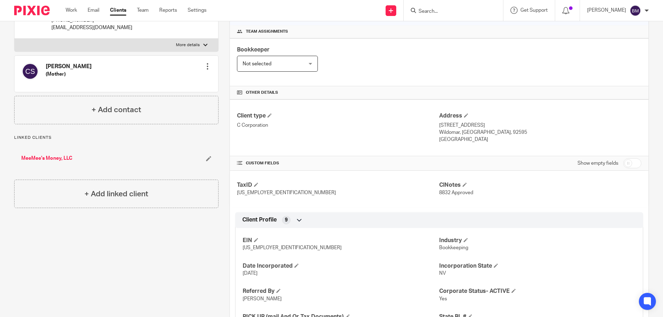
click at [637, 164] on input "checkbox" at bounding box center [633, 163] width 18 height 10
checkbox input "true"
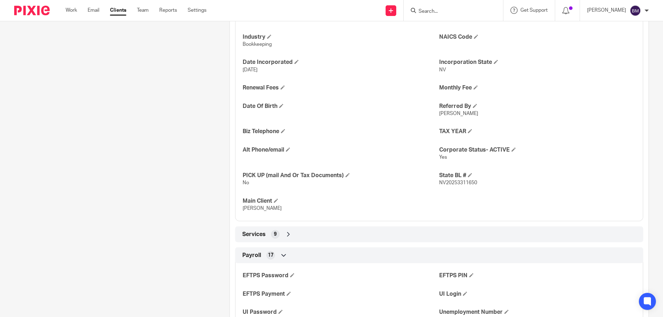
scroll to position [341, 0]
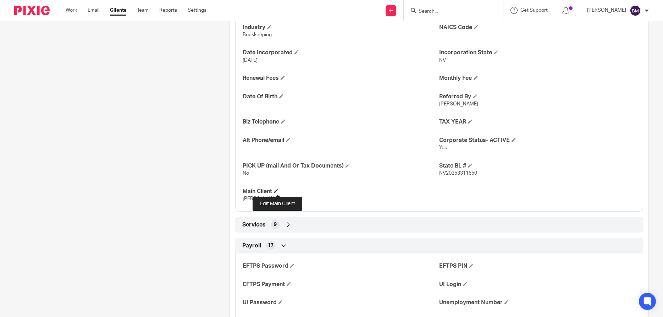
click at [278, 192] on span at bounding box center [276, 191] width 4 height 4
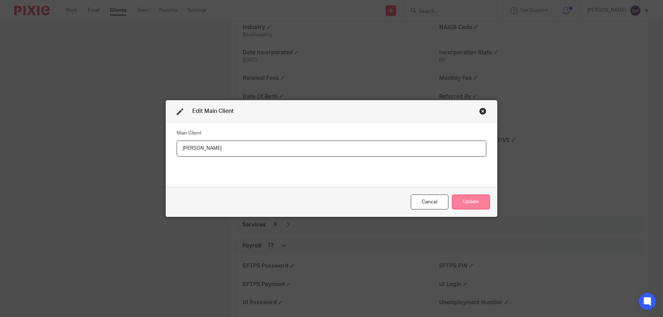
type input "Emily Foley Stocker"
drag, startPoint x: 461, startPoint y: 205, endPoint x: 512, endPoint y: 213, distance: 51.3
click at [463, 205] on button "Update" at bounding box center [471, 201] width 38 height 15
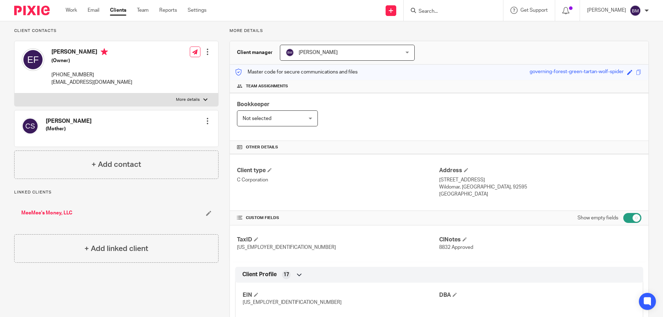
scroll to position [0, 0]
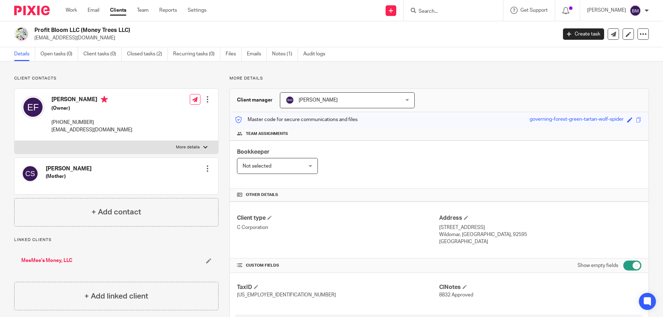
click at [115, 11] on link "Clients" at bounding box center [118, 10] width 16 height 7
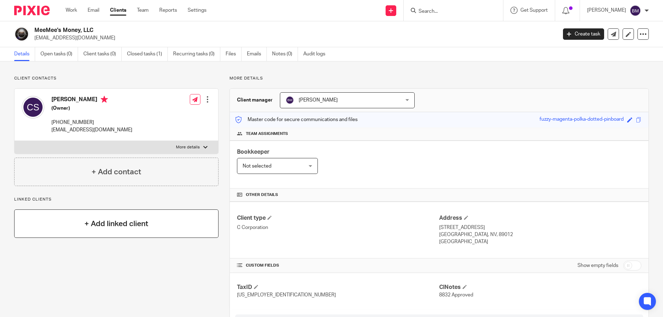
click at [111, 229] on h4 "+ Add linked client" at bounding box center [116, 223] width 64 height 11
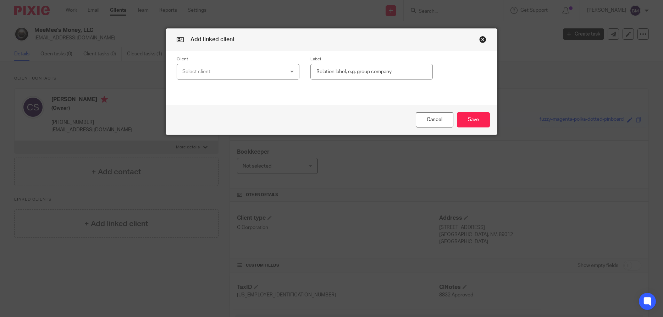
click at [199, 69] on div "Select client" at bounding box center [228, 71] width 93 height 15
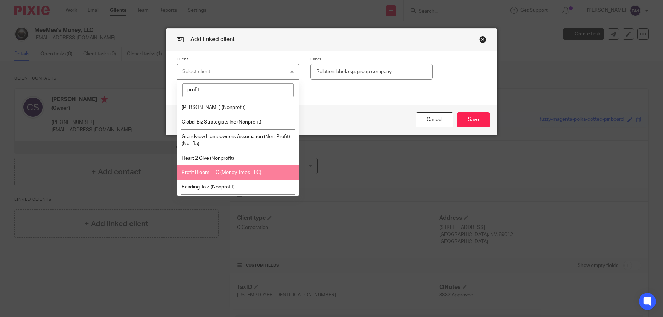
type input "profit"
click at [227, 174] on span "Profit Bloom LLC (Money Trees LLC)" at bounding box center [222, 172] width 80 height 5
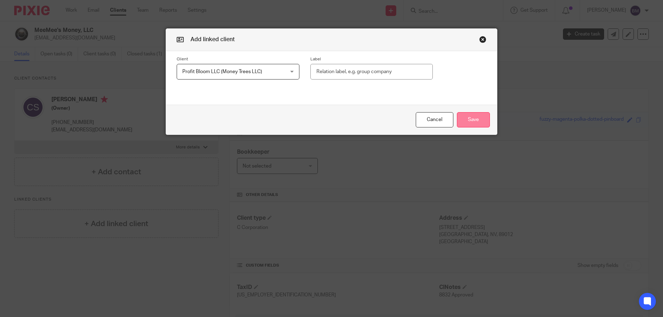
click at [470, 120] on button "Save" at bounding box center [473, 119] width 33 height 15
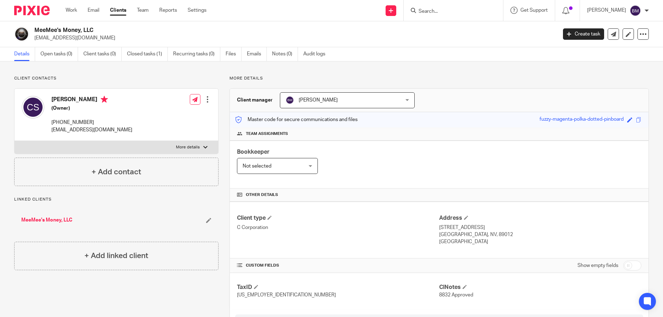
click at [58, 221] on link "MeeMee's Money, LLC" at bounding box center [46, 219] width 51 height 7
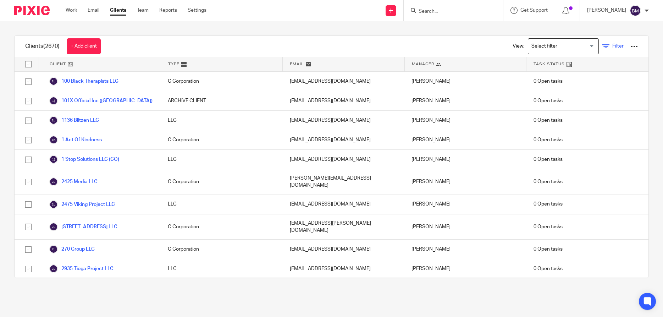
click at [617, 46] on span "Filter" at bounding box center [618, 46] width 11 height 5
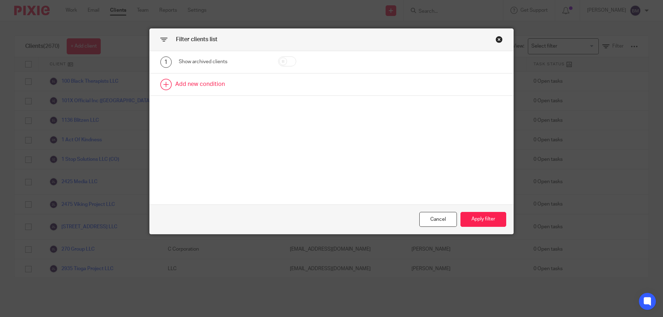
click at [197, 87] on link at bounding box center [332, 84] width 364 height 22
click at [259, 88] on div "Field" at bounding box center [223, 87] width 88 height 16
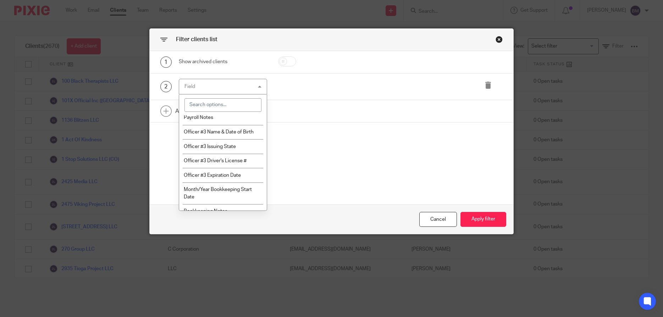
scroll to position [1518, 0]
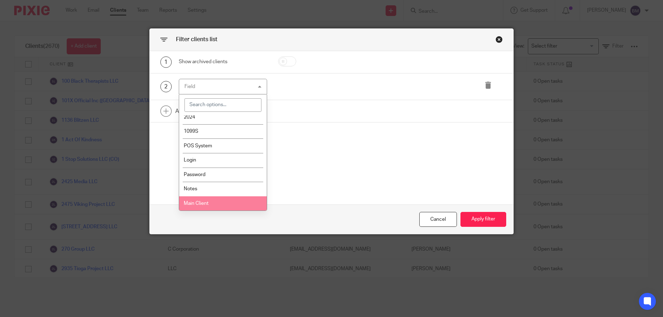
click at [201, 207] on li "Main Client" at bounding box center [223, 203] width 88 height 15
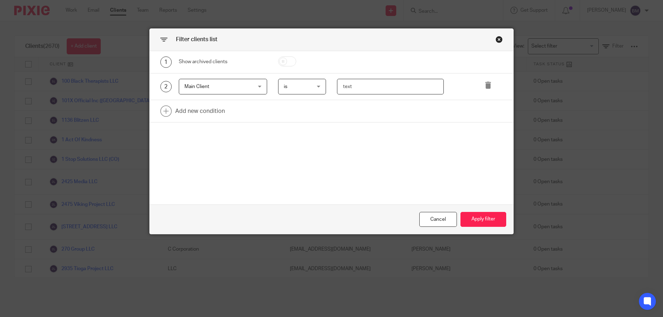
click at [352, 88] on input "text" at bounding box center [390, 87] width 107 height 16
type input "William Stocker"
click at [473, 219] on button "Apply filter" at bounding box center [484, 219] width 46 height 15
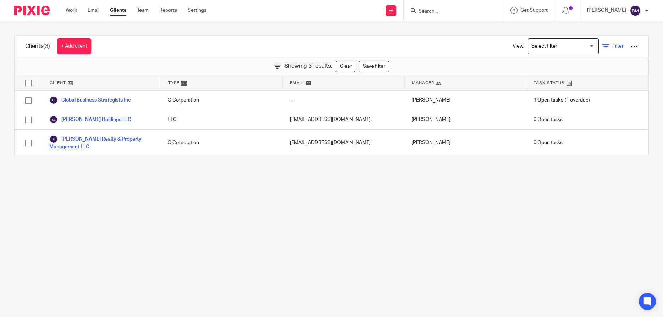
click at [615, 46] on span "Filter" at bounding box center [618, 46] width 11 height 5
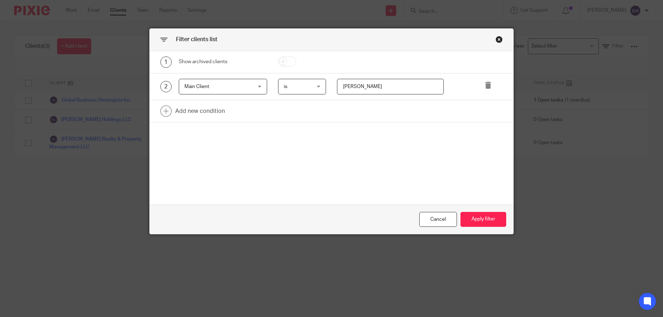
drag, startPoint x: 358, startPoint y: 88, endPoint x: 328, endPoint y: 124, distance: 46.8
click at [337, 90] on input "William Stocker" at bounding box center [390, 87] width 107 height 16
type input "Cynthia Stocker"
click at [488, 219] on button "Apply filter" at bounding box center [484, 219] width 46 height 15
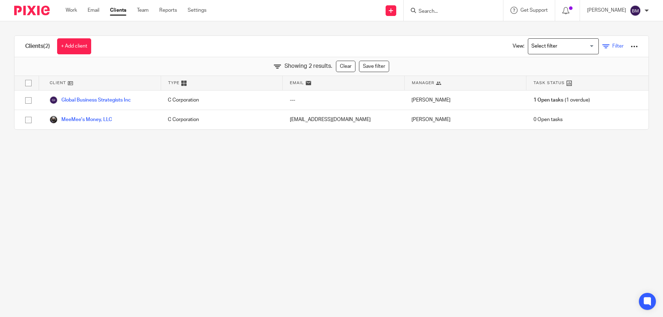
click at [615, 47] on span "Filter" at bounding box center [618, 46] width 11 height 5
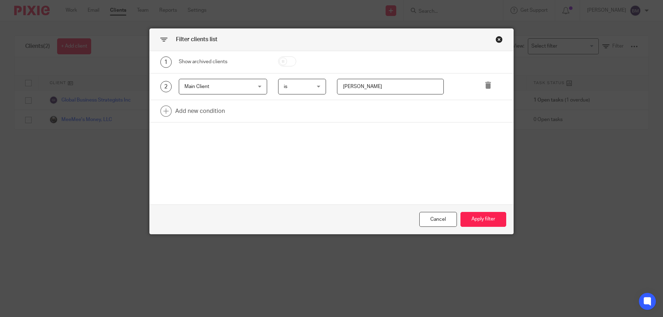
drag, startPoint x: 361, startPoint y: 88, endPoint x: 323, endPoint y: 87, distance: 37.3
click at [337, 87] on input "Cynthia Stocker" at bounding box center [390, 87] width 107 height 16
type input "[PERSON_NAME]"
click at [484, 221] on button "Apply filter" at bounding box center [484, 219] width 46 height 15
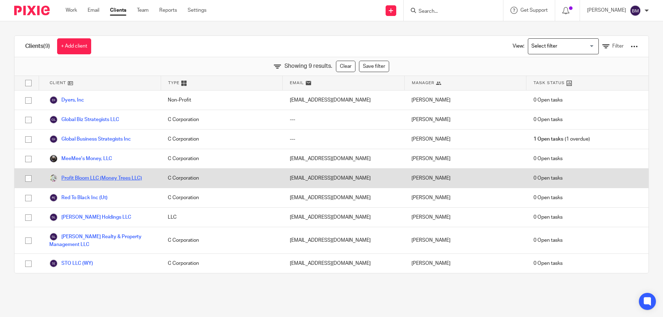
click at [109, 179] on link "Profit Bloom LLC (Money Trees LLC)" at bounding box center [95, 178] width 93 height 9
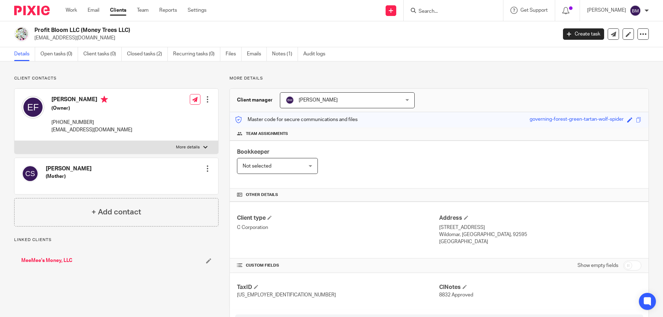
click at [57, 260] on link "MeeMee's Money, LLC" at bounding box center [46, 260] width 51 height 7
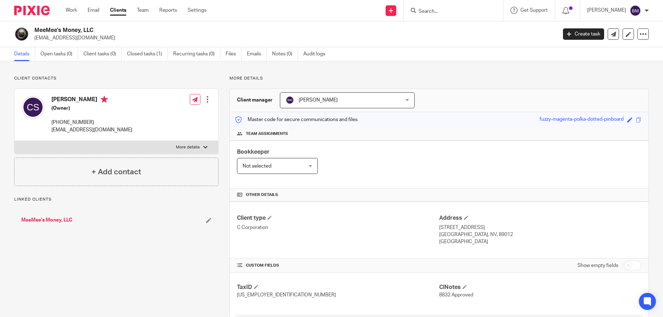
click at [634, 266] on input "checkbox" at bounding box center [633, 266] width 18 height 10
checkbox input "true"
click at [434, 12] on input "Search" at bounding box center [450, 12] width 64 height 6
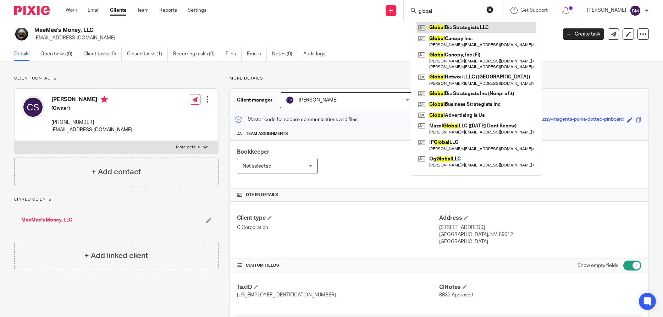
type input "global"
click at [458, 28] on link at bounding box center [477, 27] width 120 height 11
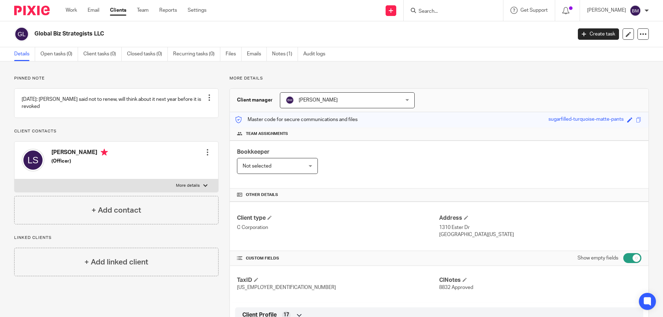
drag, startPoint x: 34, startPoint y: 34, endPoint x: 116, endPoint y: 38, distance: 81.7
click at [116, 38] on h2 "Global Biz Strategists LLC" at bounding box center [247, 33] width 427 height 7
copy h2 "Global Biz Strategists LLC"
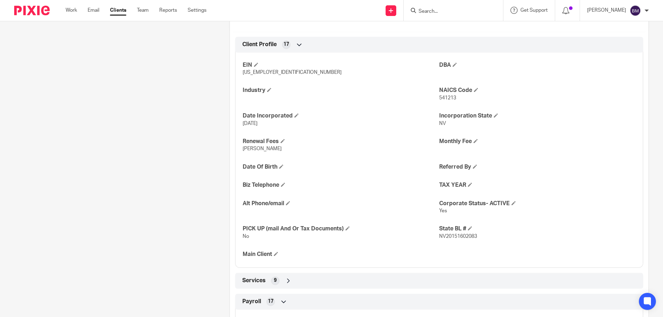
scroll to position [273, 0]
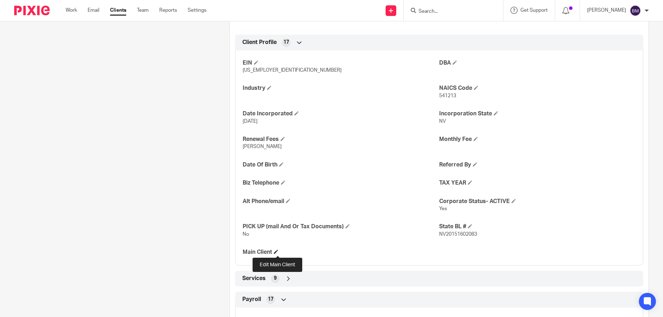
click at [277, 251] on span at bounding box center [276, 251] width 4 height 4
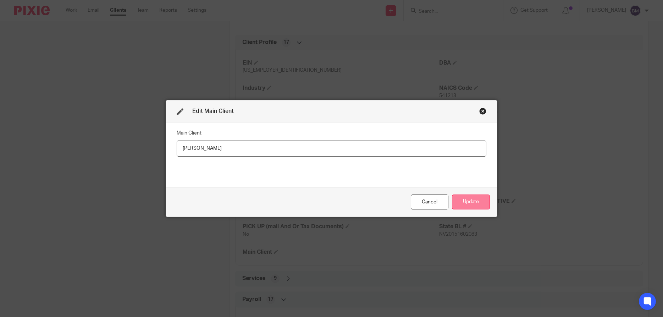
type input "[PERSON_NAME]"
click at [476, 204] on button "Update" at bounding box center [471, 201] width 38 height 15
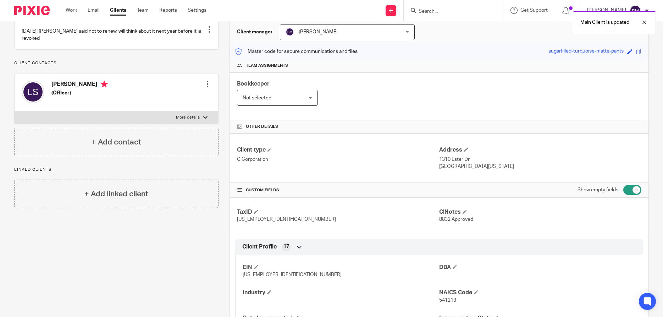
scroll to position [0, 0]
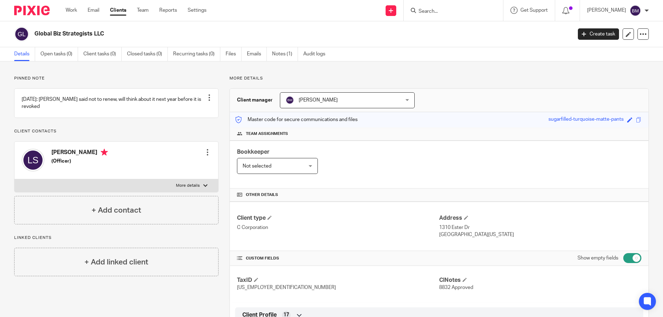
click at [429, 13] on input "Search" at bounding box center [450, 12] width 64 height 6
type input "global busine"
click at [457, 29] on link at bounding box center [461, 27] width 88 height 11
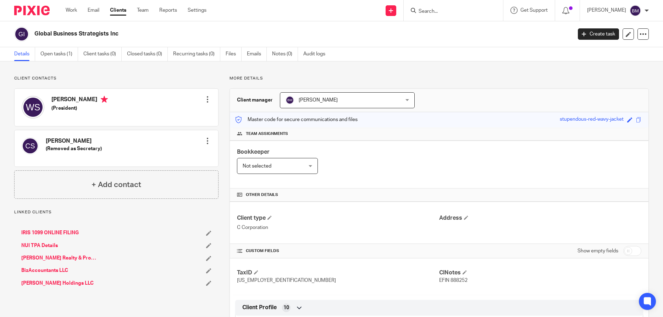
drag, startPoint x: 35, startPoint y: 34, endPoint x: 125, endPoint y: 34, distance: 89.4
click at [125, 34] on div "Global Business Strategists Inc" at bounding box center [290, 34] width 553 height 15
copy h2 "Global Business Strategists Inc"
click at [206, 140] on div at bounding box center [207, 140] width 7 height 7
click at [158, 157] on link "Edit contact" at bounding box center [176, 157] width 68 height 10
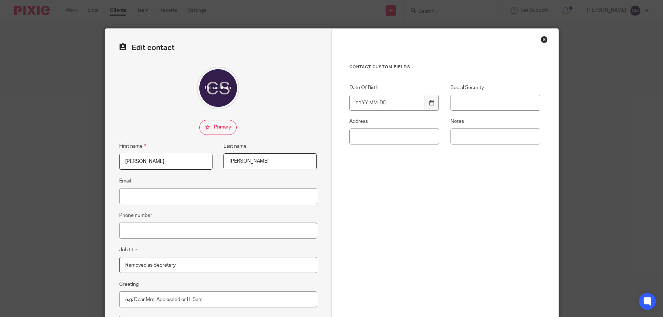
drag, startPoint x: 181, startPoint y: 265, endPoint x: 77, endPoint y: 259, distance: 103.5
click at [119, 260] on input "Removed as Secretary" at bounding box center [218, 265] width 198 height 16
type input "Treasurer"
click at [400, 235] on div "Contact Custom fields Date Of Birth Social Security Address Notes" at bounding box center [445, 155] width 191 height 182
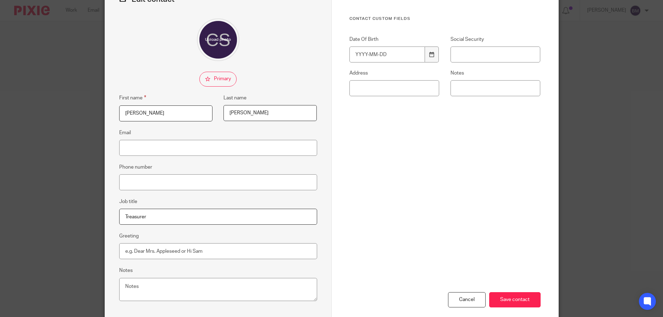
scroll to position [85, 0]
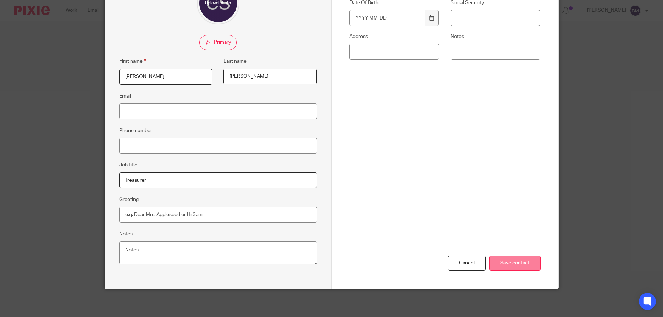
click at [515, 265] on input "Save contact" at bounding box center [514, 263] width 51 height 15
click at [514, 262] on input "Save contact" at bounding box center [514, 263] width 51 height 15
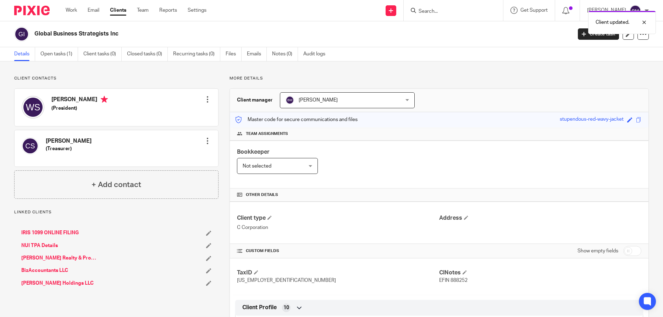
click at [636, 252] on input "checkbox" at bounding box center [633, 251] width 18 height 10
checkbox input "true"
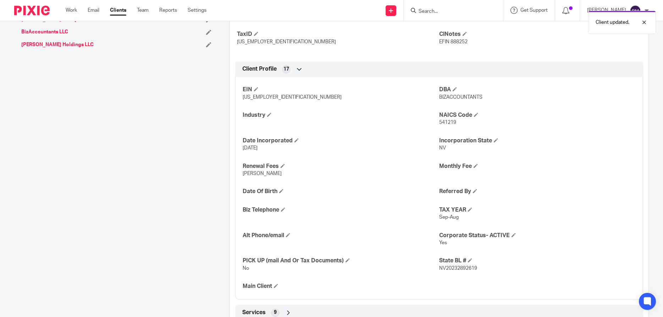
scroll to position [307, 0]
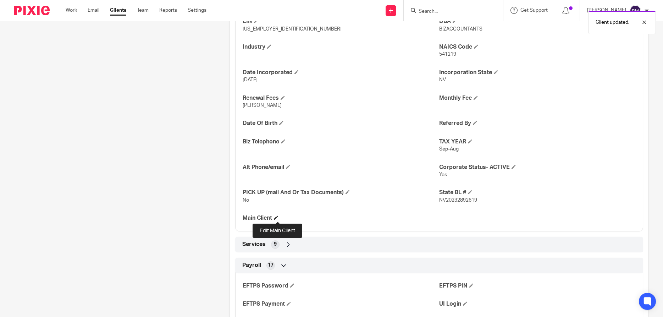
click at [276, 217] on span at bounding box center [276, 217] width 4 height 4
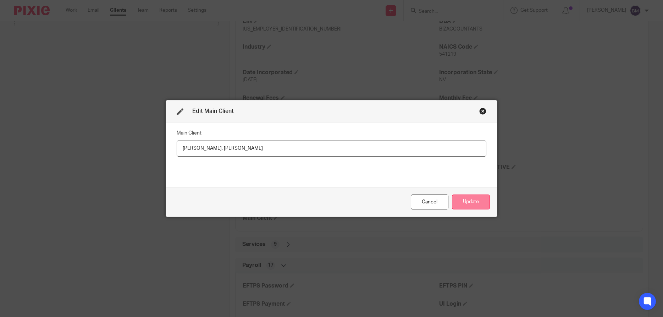
type input "Cynthia Stocker, William Stocker"
click at [473, 205] on button "Update" at bounding box center [471, 201] width 38 height 15
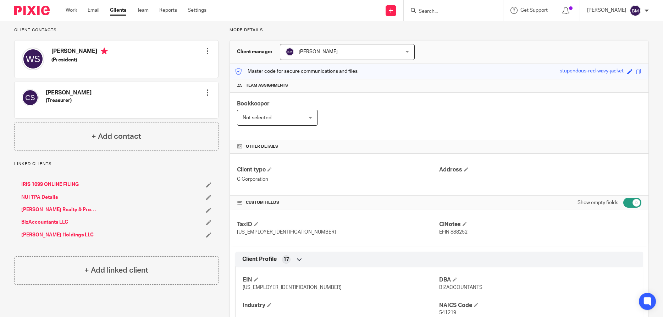
scroll to position [0, 0]
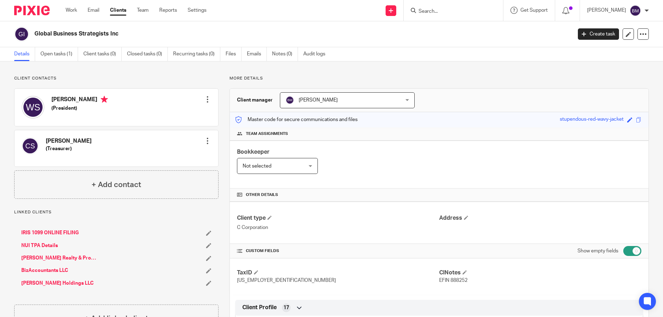
click at [38, 269] on link "BizAccountants LLC" at bounding box center [44, 270] width 47 height 7
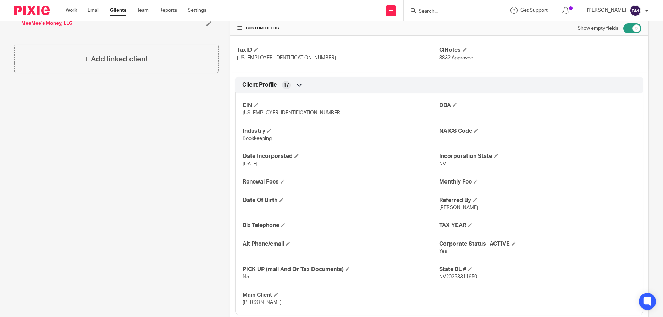
scroll to position [307, 0]
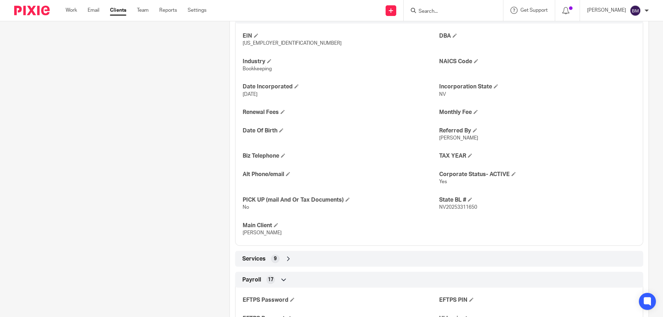
drag, startPoint x: 244, startPoint y: 233, endPoint x: 287, endPoint y: 232, distance: 42.9
click at [287, 232] on p "[PERSON_NAME]" at bounding box center [341, 232] width 197 height 7
copy span "[PERSON_NAME]"
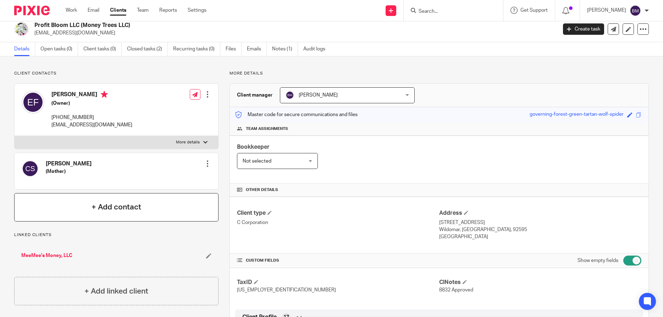
scroll to position [0, 0]
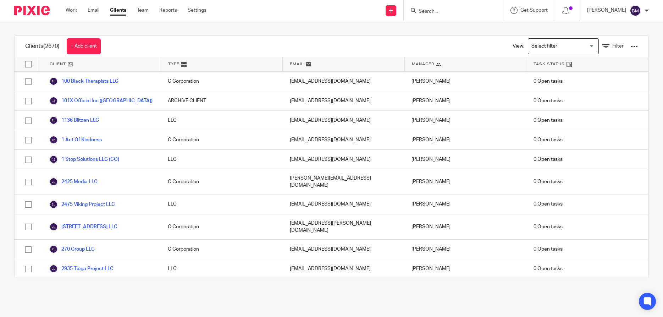
click at [443, 12] on input "Search" at bounding box center [450, 12] width 64 height 6
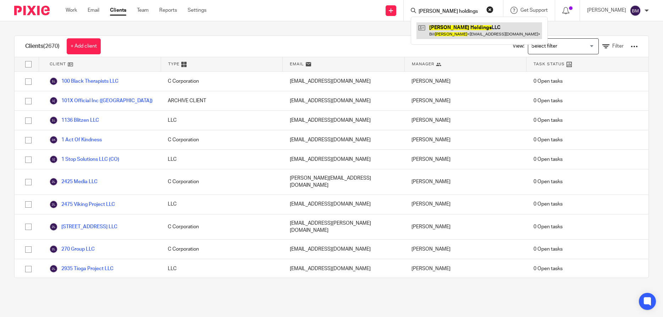
type input "stocker holdings"
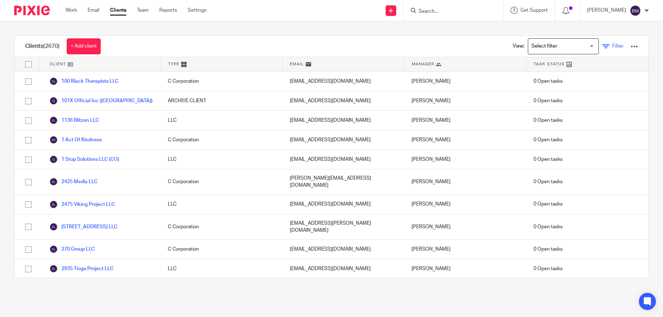
click at [618, 48] on span "Filter" at bounding box center [618, 46] width 11 height 5
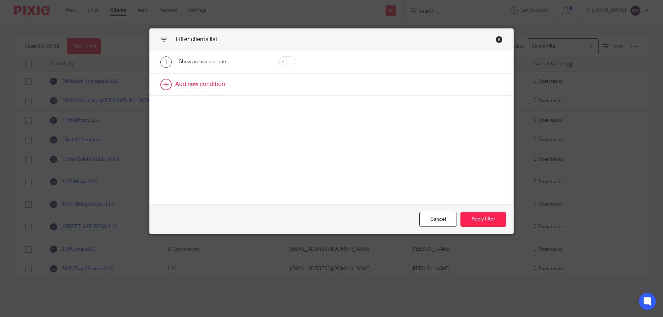
click at [205, 84] on link at bounding box center [332, 84] width 364 height 22
click at [261, 89] on div "Field" at bounding box center [223, 87] width 88 height 16
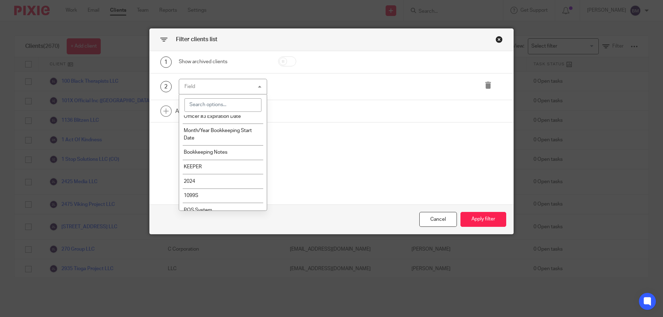
scroll to position [1518, 0]
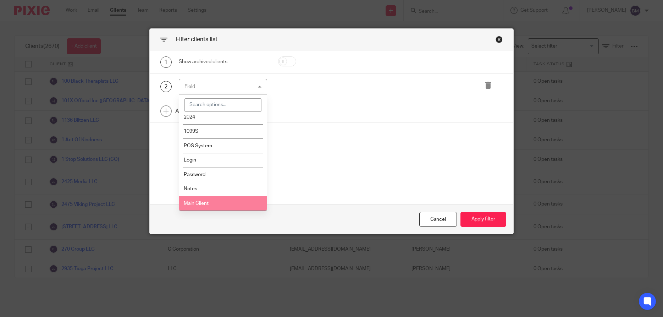
click at [198, 202] on span "Main Client" at bounding box center [196, 203] width 25 height 5
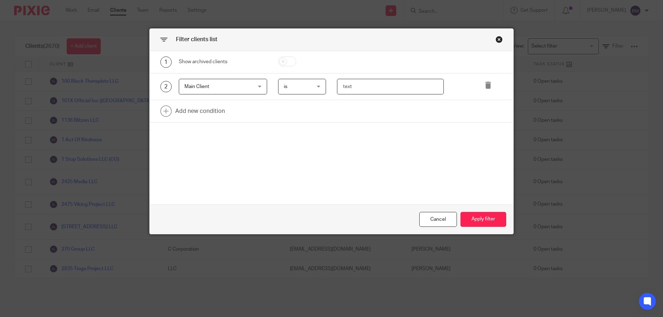
click at [351, 86] on input "text" at bounding box center [390, 87] width 107 height 16
paste input "Emily Foley Stocker"
type input "Emily Foley Stocker"
click at [477, 220] on button "Apply filter" at bounding box center [484, 219] width 46 height 15
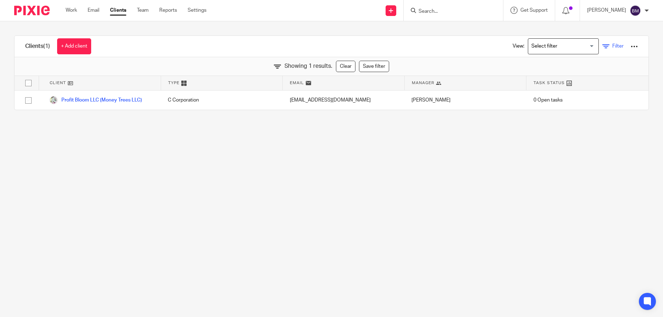
click at [616, 45] on span "Filter" at bounding box center [618, 46] width 11 height 5
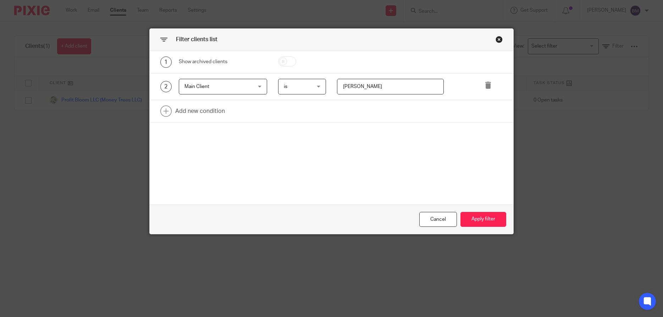
click at [395, 88] on input "Emily Foley Stocker" at bounding box center [390, 87] width 107 height 16
type input "Emily Foley"
click at [478, 222] on button "Apply filter" at bounding box center [484, 219] width 46 height 15
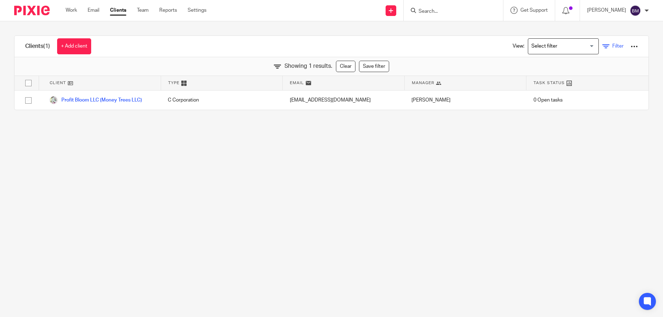
click at [618, 46] on span "Filter" at bounding box center [618, 46] width 11 height 5
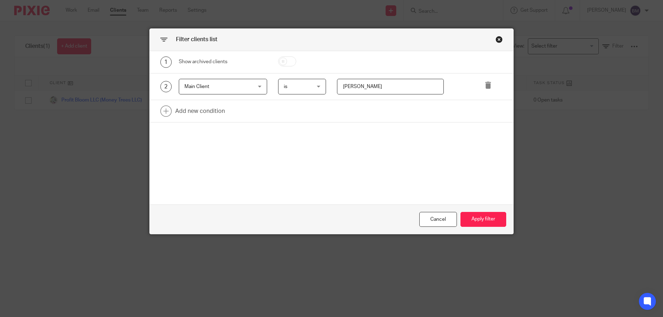
click at [383, 88] on input "Emily Foley" at bounding box center [390, 87] width 107 height 16
type input "Emily"
click at [480, 221] on button "Apply filter" at bounding box center [484, 219] width 46 height 15
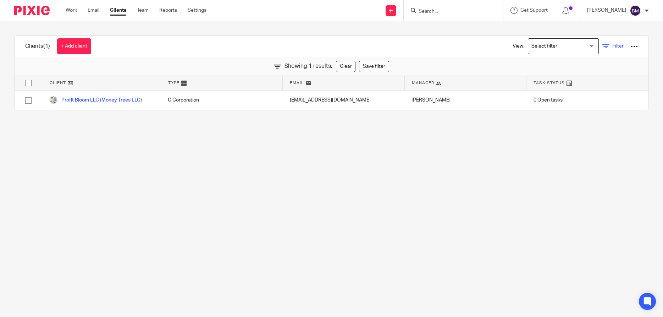
click at [616, 46] on span "Filter" at bounding box center [618, 46] width 11 height 5
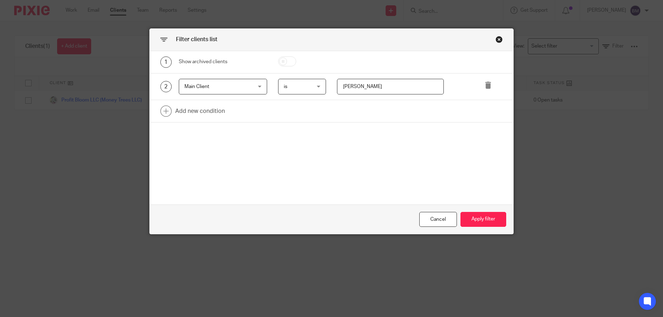
drag, startPoint x: 360, startPoint y: 87, endPoint x: 329, endPoint y: 92, distance: 31.6
click at [337, 92] on input "Emily" at bounding box center [390, 87] width 107 height 16
type input "Tim"
click at [473, 218] on button "Apply filter" at bounding box center [484, 219] width 46 height 15
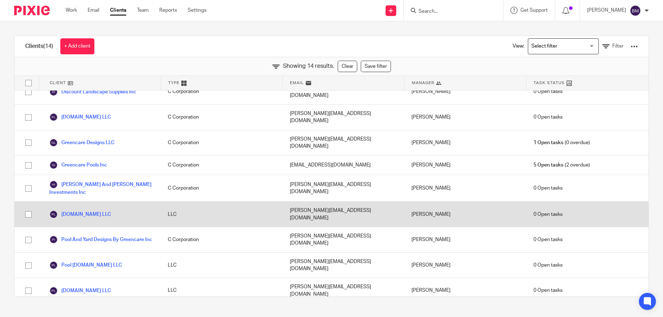
scroll to position [0, 0]
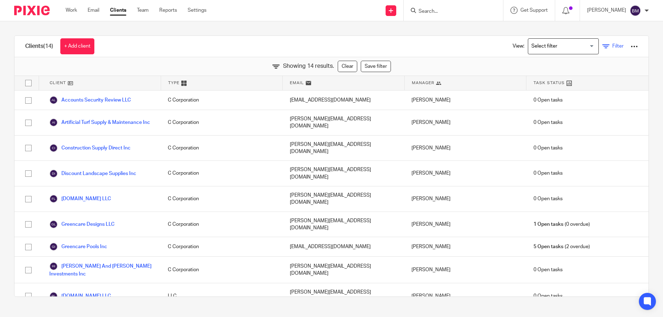
click at [616, 48] on span "Filter" at bounding box center [618, 46] width 11 height 5
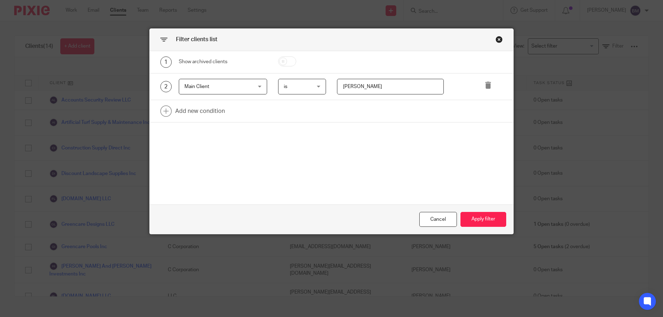
drag, startPoint x: 367, startPoint y: 89, endPoint x: 325, endPoint y: 89, distance: 41.5
click at [337, 89] on input "Tim" at bounding box center [390, 87] width 107 height 16
type input "William Stocker"
click at [474, 219] on button "Apply filter" at bounding box center [484, 219] width 46 height 15
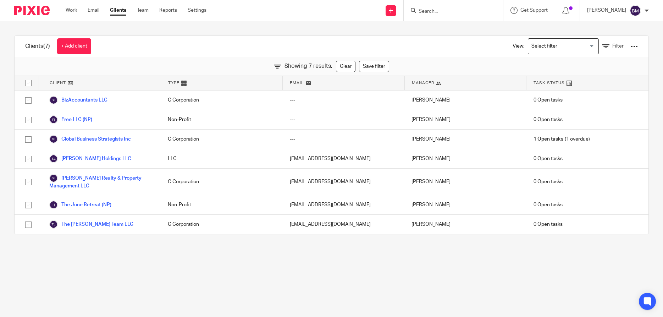
click at [616, 50] on div "View: Loading... Filter" at bounding box center [570, 46] width 136 height 21
click at [615, 49] on span "Filter" at bounding box center [618, 46] width 11 height 5
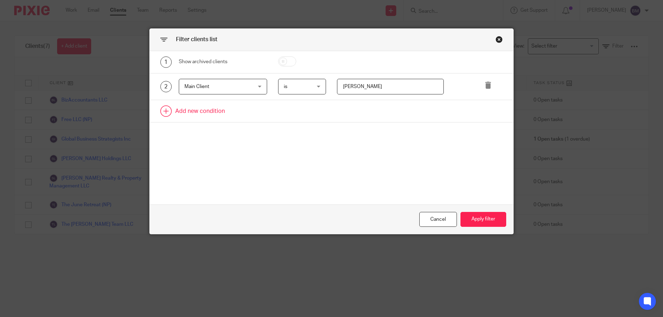
click at [194, 111] on link at bounding box center [332, 111] width 364 height 22
click at [197, 111] on div "Field" at bounding box center [218, 113] width 66 height 15
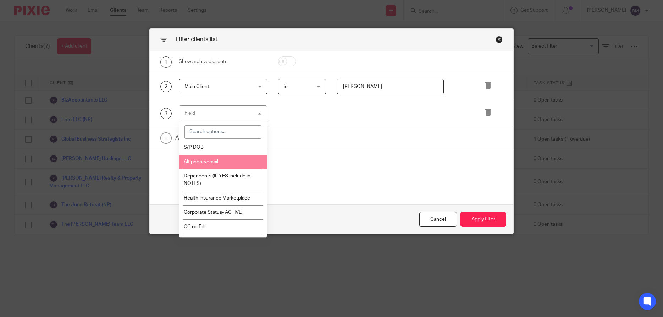
scroll to position [886, 0]
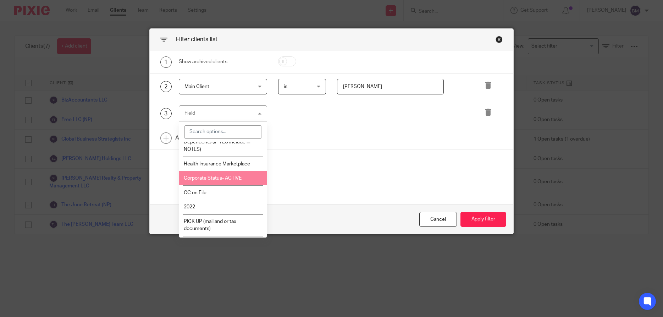
click at [219, 181] on span "Corporate Status- ACTIVE" at bounding box center [213, 178] width 58 height 5
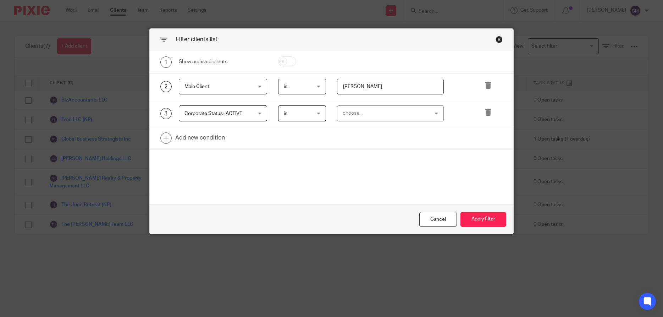
click at [440, 115] on div "choose..." at bounding box center [390, 113] width 107 height 16
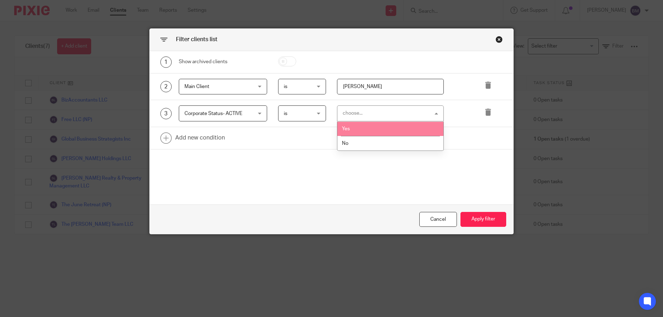
click at [360, 130] on li "Yes" at bounding box center [391, 129] width 106 height 15
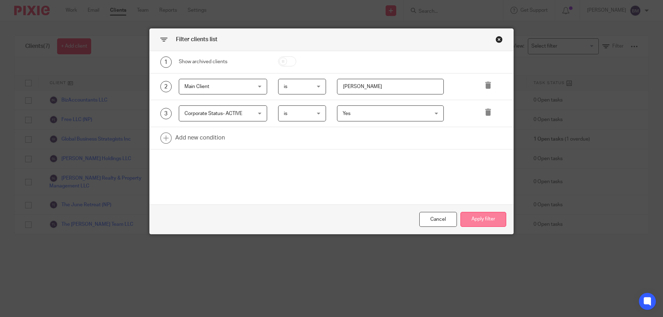
click at [476, 217] on button "Apply filter" at bounding box center [484, 219] width 46 height 15
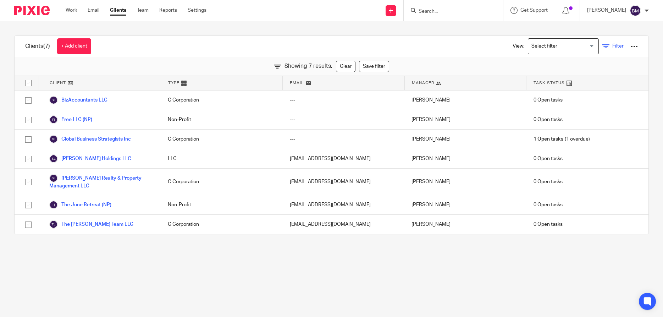
click at [616, 46] on span "Filter" at bounding box center [618, 46] width 11 height 5
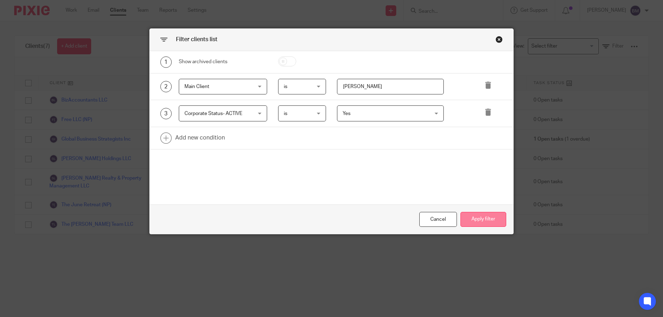
click at [477, 219] on button "Apply filter" at bounding box center [484, 219] width 46 height 15
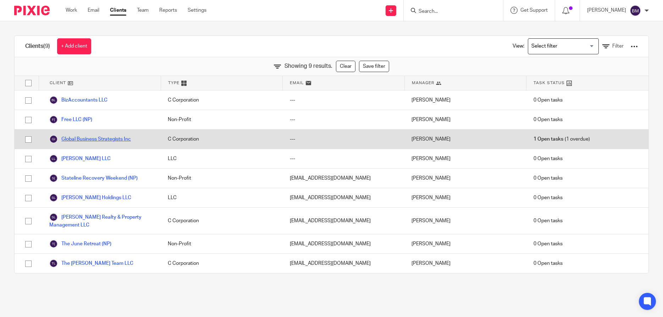
click at [88, 137] on link "Global Business Strategists Inc" at bounding box center [90, 139] width 82 height 9
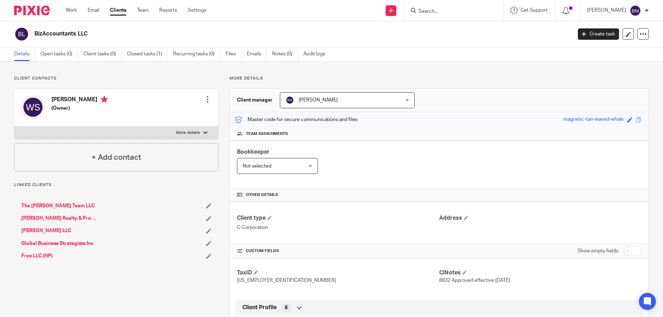
drag, startPoint x: 34, startPoint y: 34, endPoint x: 98, endPoint y: 37, distance: 63.9
click at [98, 37] on div "BizAccountants LLC" at bounding box center [290, 34] width 553 height 15
copy h2 "BizAccountants LLC"
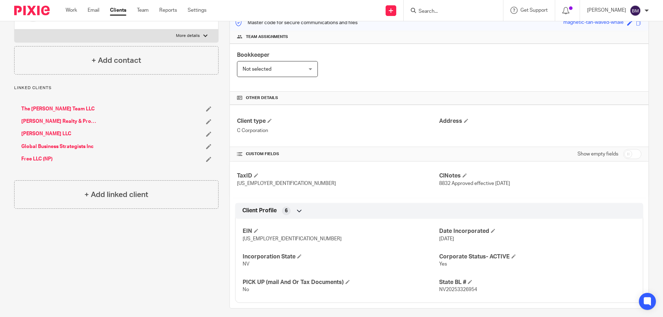
scroll to position [102, 0]
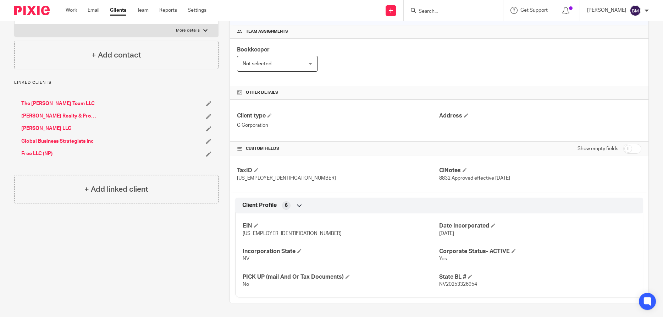
click at [636, 147] on input "checkbox" at bounding box center [633, 149] width 18 height 10
checkbox input "true"
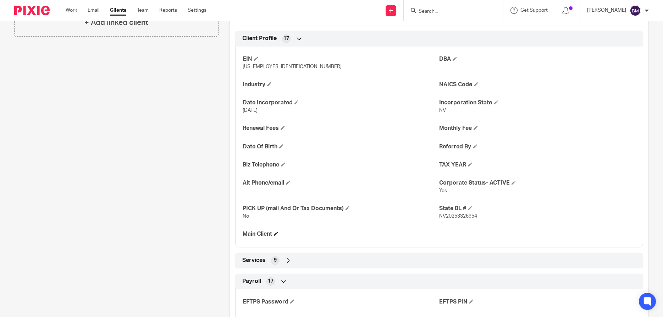
scroll to position [307, 0]
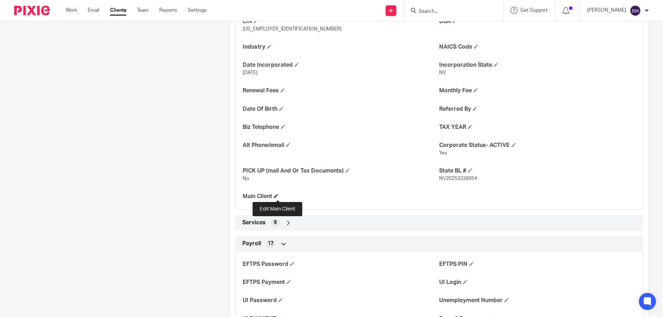
click at [277, 196] on span at bounding box center [276, 196] width 4 height 4
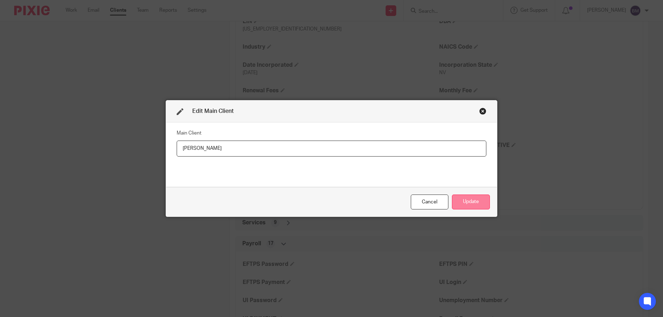
type input "[PERSON_NAME]"
click at [471, 203] on button "Update" at bounding box center [471, 201] width 38 height 15
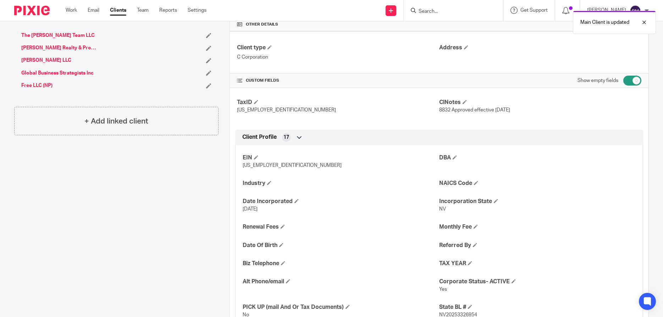
scroll to position [136, 0]
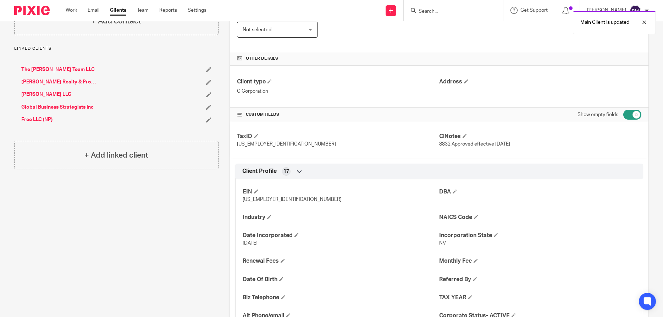
click at [40, 121] on link "Free LLC (NP)" at bounding box center [36, 119] width 31 height 7
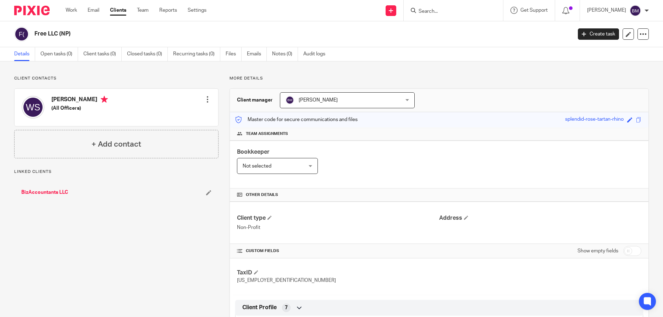
click at [639, 251] on input "checkbox" at bounding box center [633, 251] width 18 height 10
checkbox input "true"
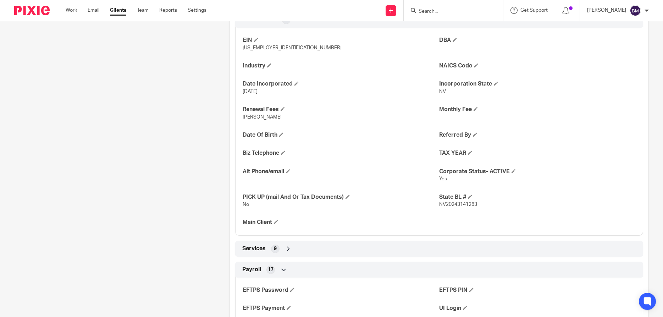
scroll to position [307, 0]
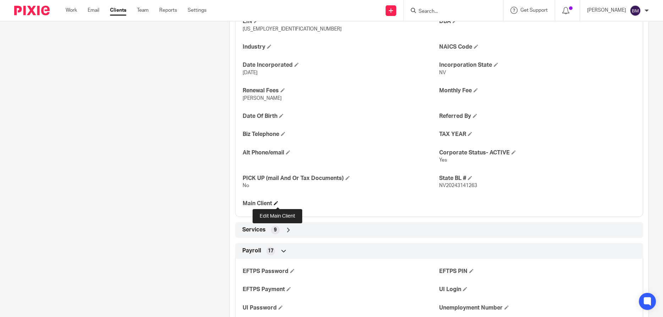
click at [278, 202] on span at bounding box center [276, 203] width 4 height 4
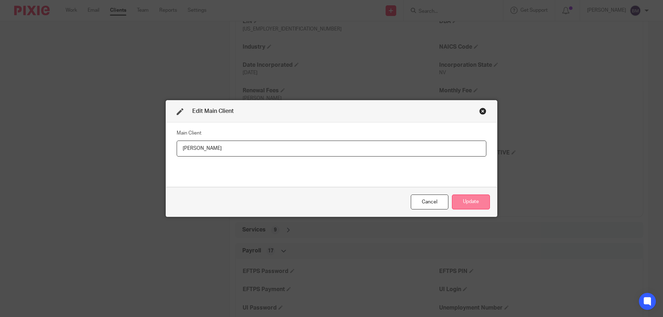
type input "[PERSON_NAME]"
click at [467, 203] on button "Update" at bounding box center [471, 201] width 38 height 15
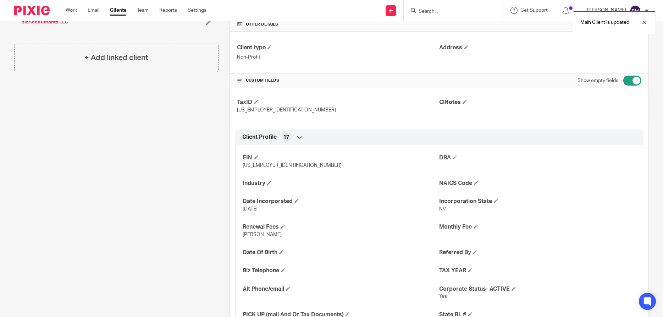
scroll to position [0, 0]
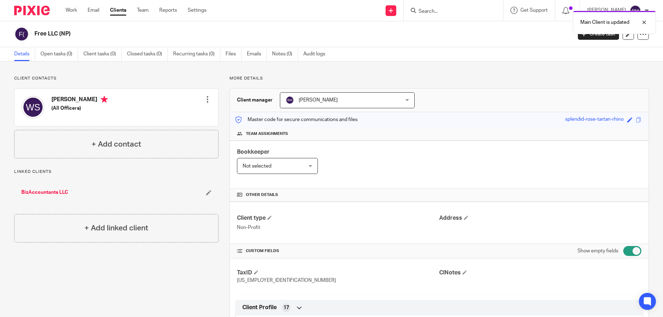
click at [439, 9] on div "Main Client is updated" at bounding box center [494, 20] width 325 height 27
click at [439, 9] on input "Search" at bounding box center [450, 12] width 64 height 6
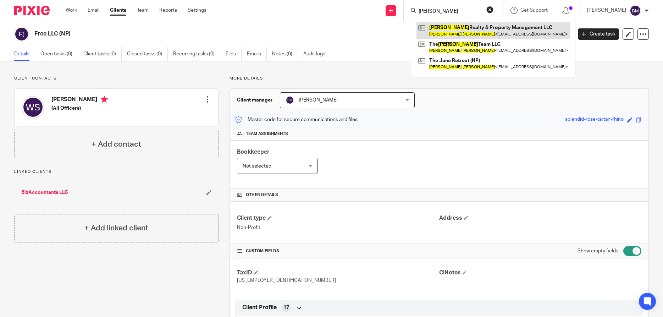
type input "william stocker"
click at [459, 30] on link at bounding box center [493, 30] width 153 height 16
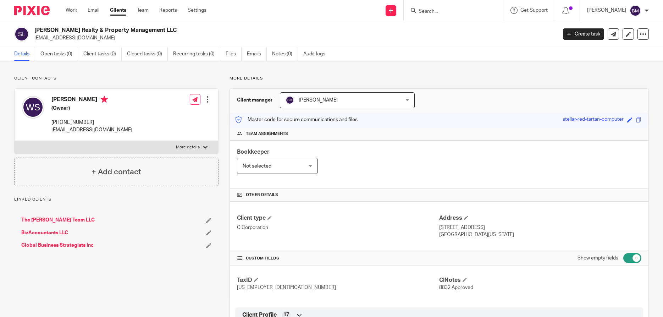
click at [59, 219] on link "The [PERSON_NAME] Team LLC" at bounding box center [57, 219] width 73 height 7
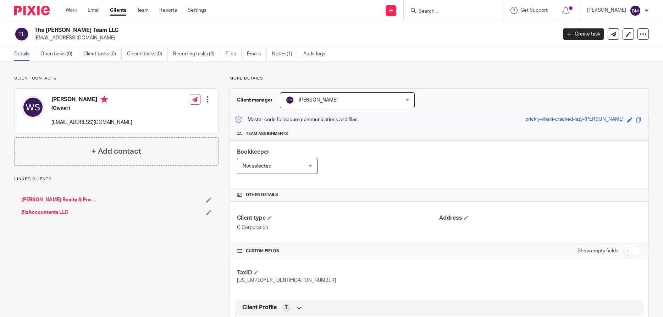
click at [97, 30] on h2 "The [PERSON_NAME] Team LLC" at bounding box center [241, 30] width 415 height 7
click at [638, 253] on input "checkbox" at bounding box center [633, 251] width 18 height 10
checkbox input "true"
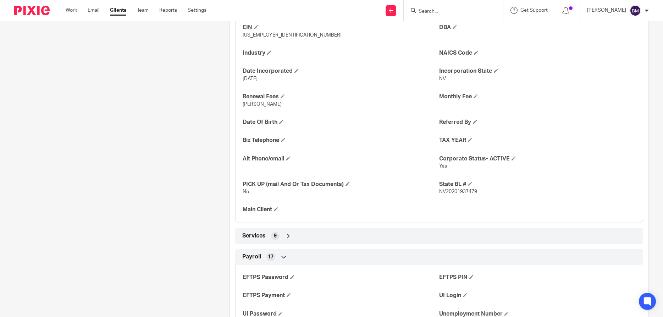
scroll to position [307, 0]
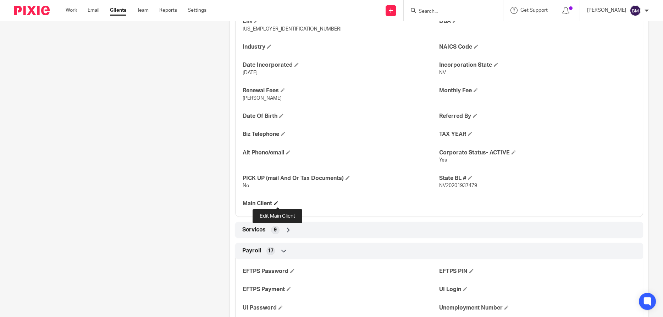
click at [276, 203] on span at bounding box center [276, 203] width 4 height 4
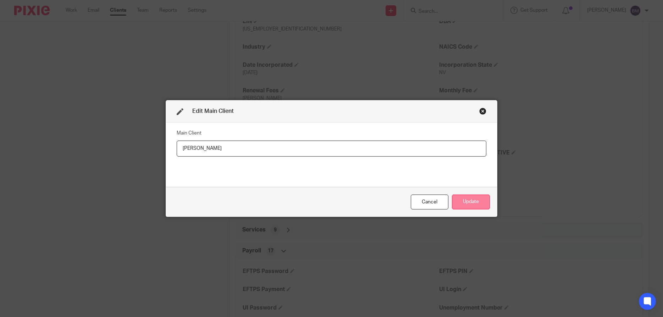
type input "[PERSON_NAME]"
click at [466, 201] on button "Update" at bounding box center [471, 201] width 38 height 15
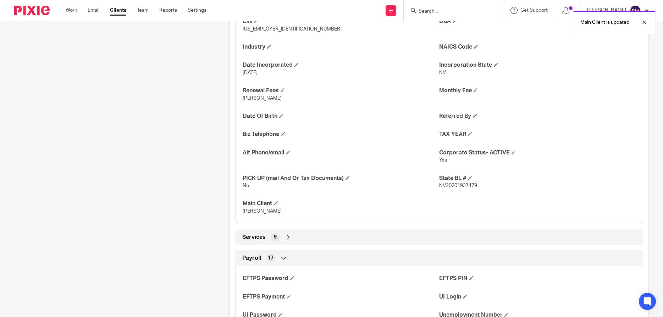
scroll to position [170, 0]
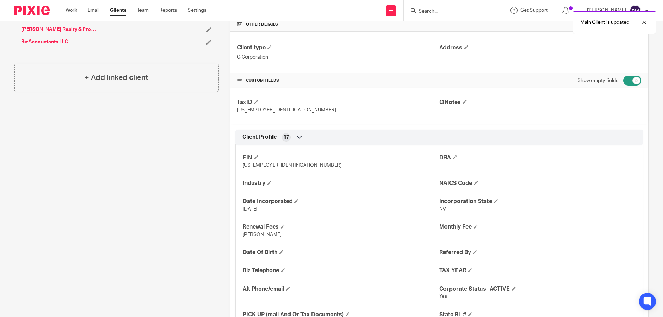
click at [443, 9] on div "Main Client is updated" at bounding box center [494, 20] width 325 height 27
click at [435, 12] on input "Search" at bounding box center [450, 12] width 64 height 6
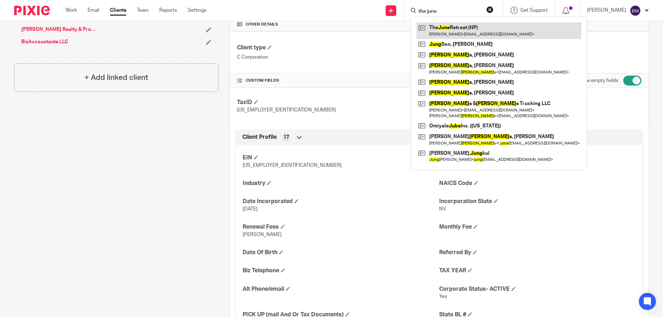
type input "the june"
click at [458, 33] on link at bounding box center [499, 30] width 165 height 16
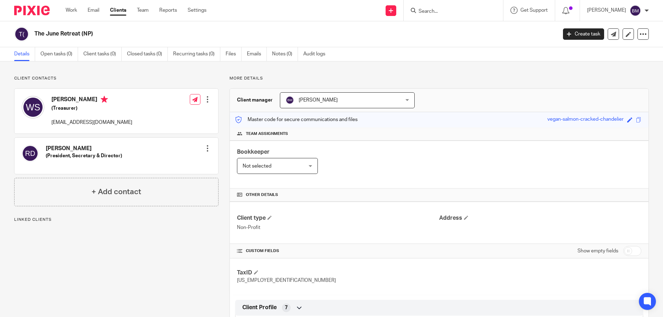
click at [633, 249] on input "checkbox" at bounding box center [633, 251] width 18 height 10
checkbox input "true"
drag, startPoint x: 34, startPoint y: 34, endPoint x: 80, endPoint y: 36, distance: 46.2
click at [80, 36] on div "The June Retreat (NP)" at bounding box center [283, 34] width 538 height 15
copy h2 "The June Retreat"
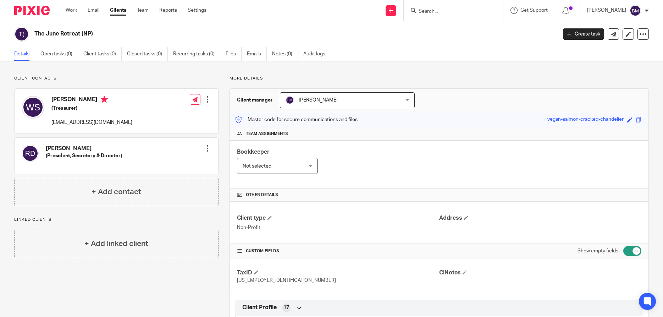
drag, startPoint x: 46, startPoint y: 147, endPoint x: 84, endPoint y: 149, distance: 38.7
click at [84, 149] on h4 "Robert Darrall" at bounding box center [84, 148] width 76 height 7
copy h4 "Robert Darrall"
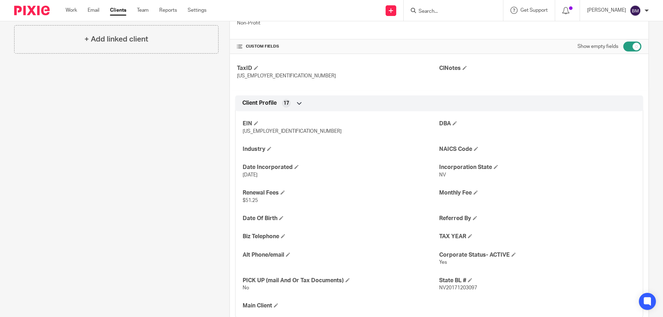
scroll to position [307, 0]
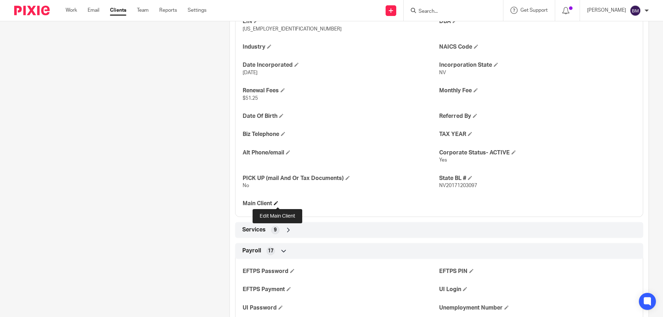
click at [278, 204] on span at bounding box center [276, 203] width 4 height 4
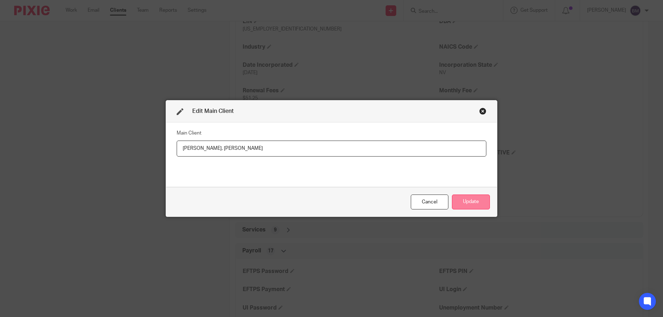
type input "Robert Darrall, William Stocker"
click at [474, 201] on button "Update" at bounding box center [471, 201] width 38 height 15
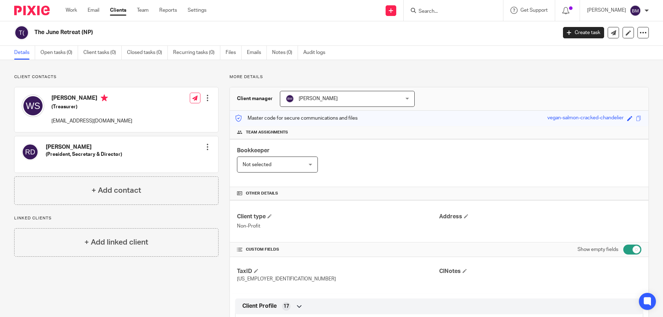
scroll to position [0, 0]
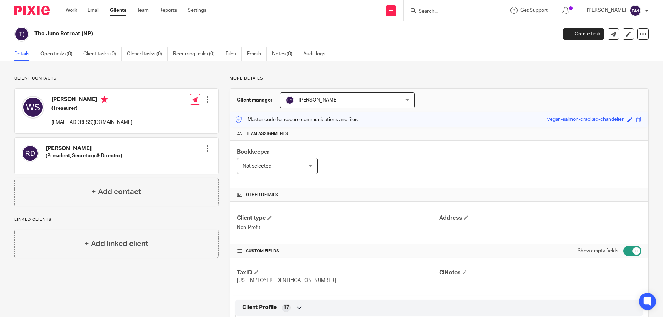
click at [446, 11] on input "Search" at bounding box center [450, 12] width 64 height 6
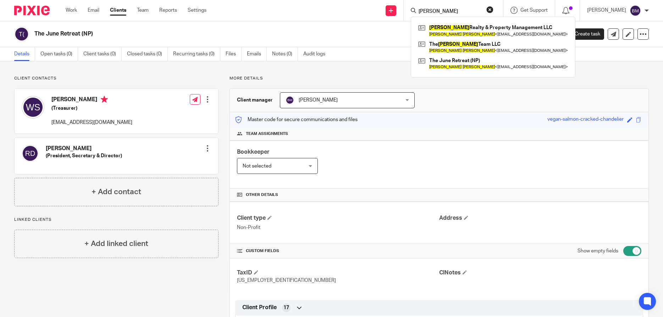
type input "[PERSON_NAME]"
click at [494, 9] on button "reset" at bounding box center [490, 9] width 7 height 7
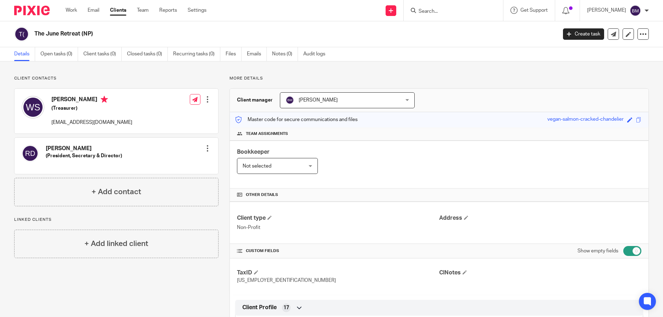
click at [465, 9] on input "Search" at bounding box center [450, 12] width 64 height 6
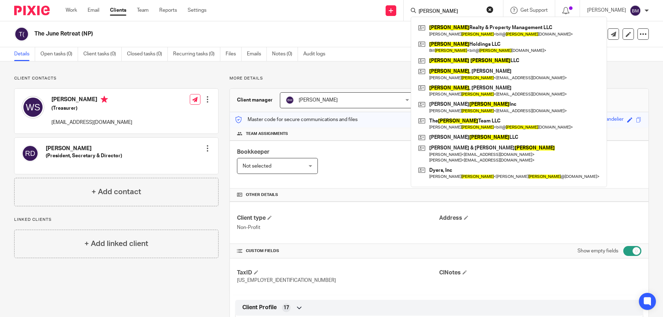
type input "stocker"
click at [456, 59] on link at bounding box center [509, 60] width 185 height 11
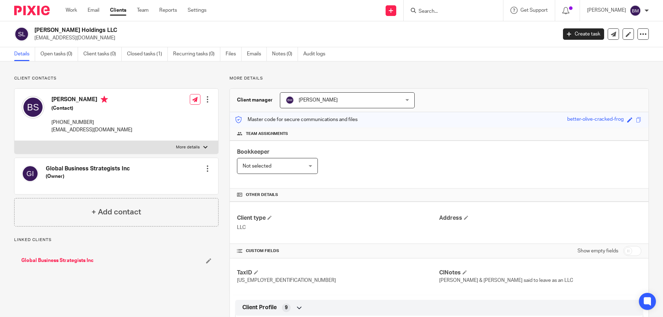
click at [633, 253] on input "checkbox" at bounding box center [633, 251] width 18 height 10
checkbox input "true"
click at [119, 11] on link "Clients" at bounding box center [118, 10] width 16 height 7
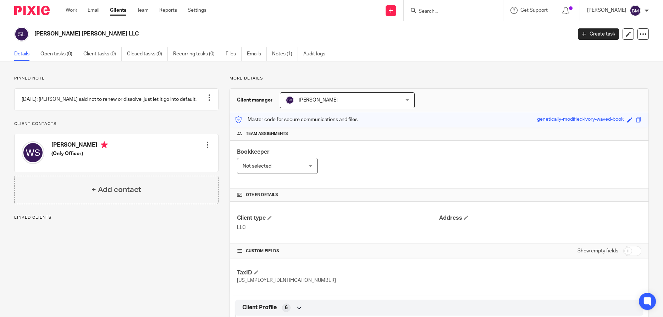
drag, startPoint x: 35, startPoint y: 32, endPoint x: 93, endPoint y: 35, distance: 57.9
click at [93, 35] on h2 "[PERSON_NAME] [PERSON_NAME] LLC" at bounding box center [247, 33] width 427 height 7
copy h2 "[PERSON_NAME] [PERSON_NAME] LLC"
click at [632, 251] on input "checkbox" at bounding box center [633, 251] width 18 height 10
checkbox input "true"
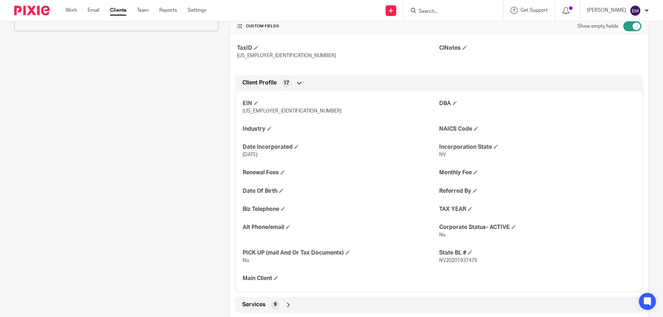
scroll to position [273, 0]
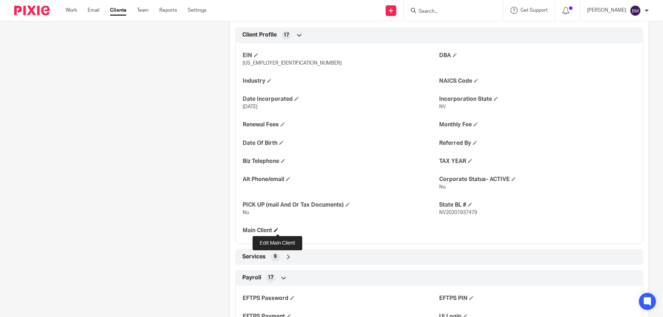
click at [278, 229] on span at bounding box center [276, 230] width 4 height 4
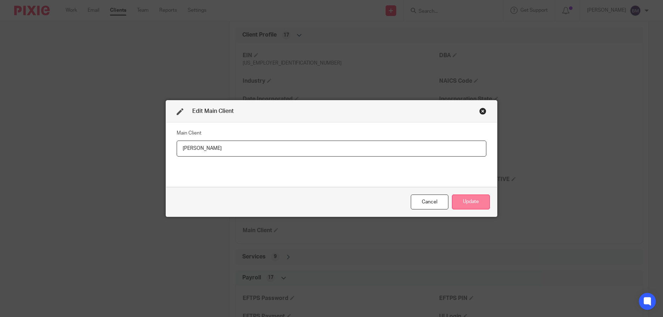
type input "[PERSON_NAME]"
click at [471, 204] on button "Update" at bounding box center [471, 201] width 38 height 15
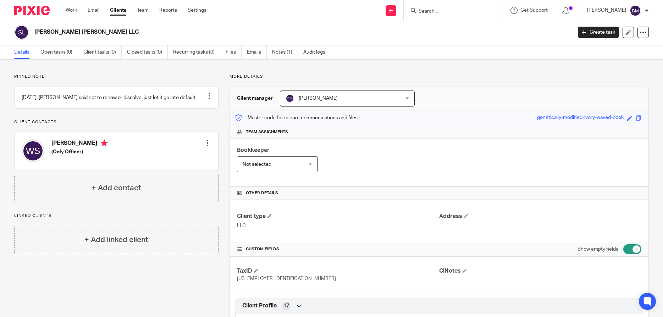
scroll to position [0, 0]
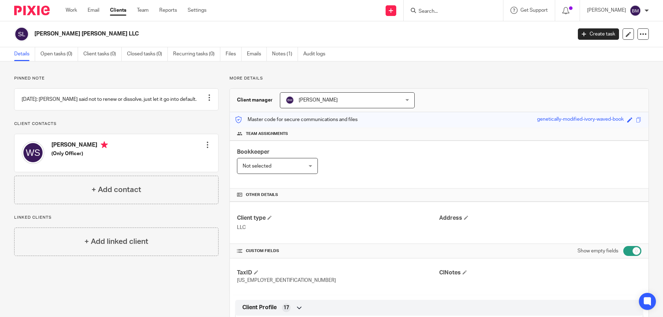
click at [439, 12] on input "Search" at bounding box center [450, 12] width 64 height 6
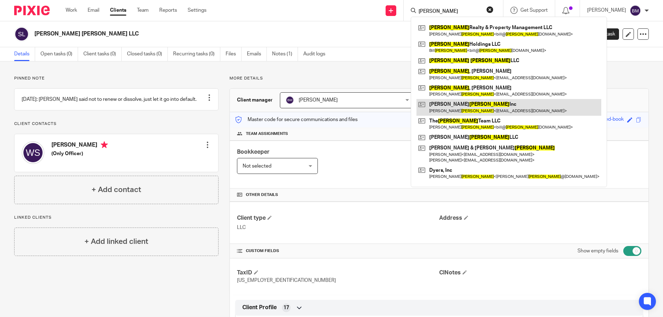
type input "[PERSON_NAME]"
click at [458, 105] on link at bounding box center [509, 107] width 185 height 16
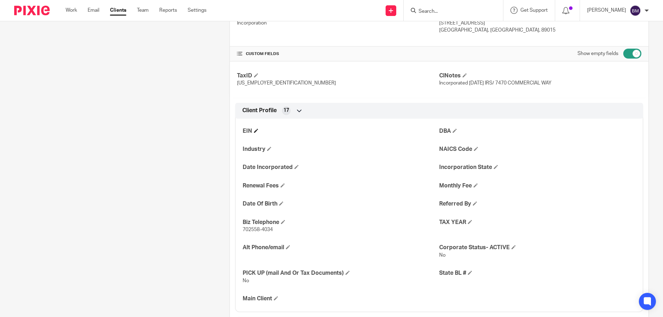
scroll to position [238, 0]
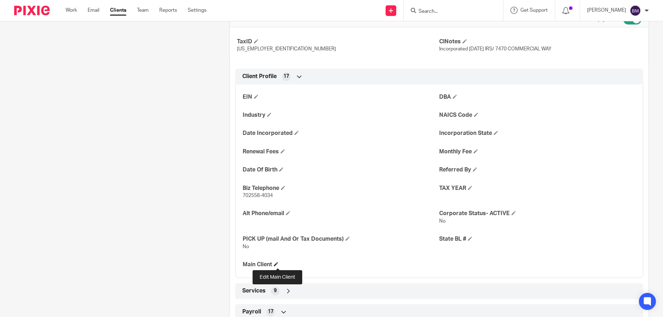
click at [276, 264] on span at bounding box center [276, 264] width 4 height 4
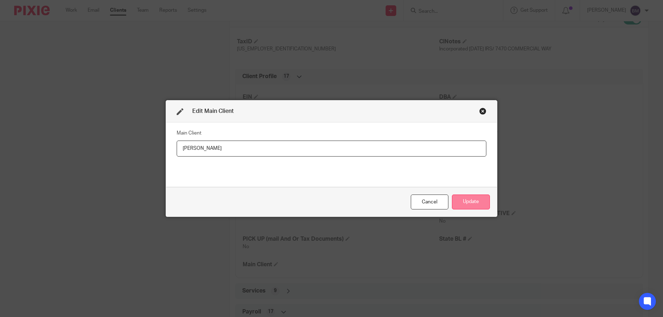
type input "[PERSON_NAME]"
click at [467, 203] on button "Update" at bounding box center [471, 201] width 38 height 15
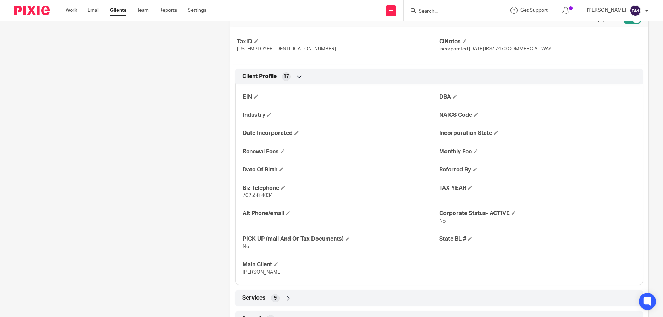
click at [432, 11] on input "Search" at bounding box center [450, 12] width 64 height 6
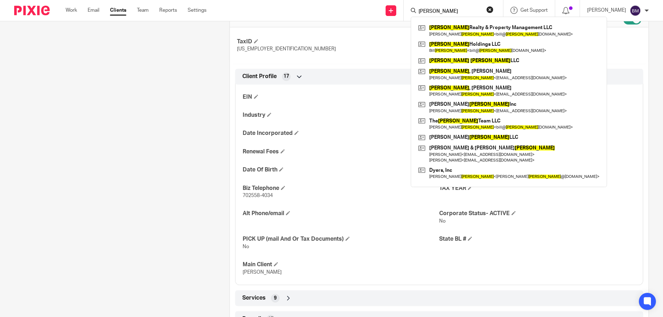
type input "[PERSON_NAME]"
click at [459, 136] on link at bounding box center [509, 137] width 185 height 11
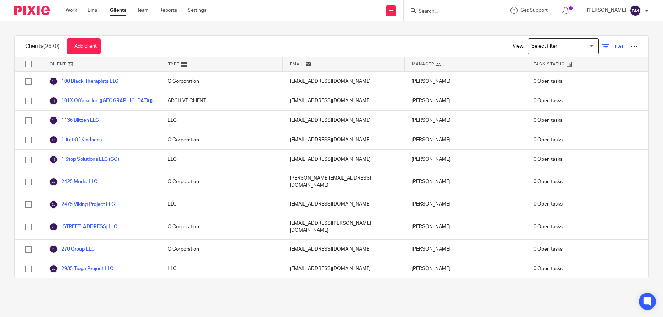
click at [615, 45] on span "Filter" at bounding box center [618, 46] width 11 height 5
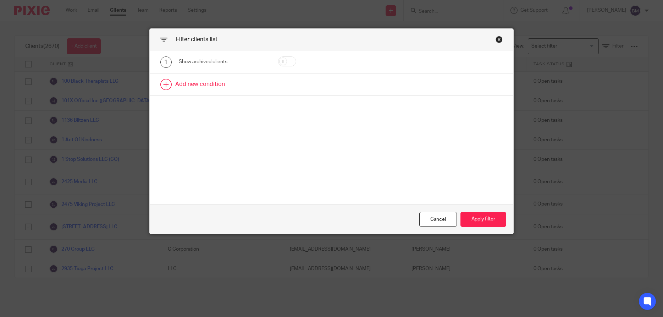
click at [196, 84] on link at bounding box center [332, 84] width 364 height 22
click at [209, 85] on div "Field" at bounding box center [218, 86] width 66 height 15
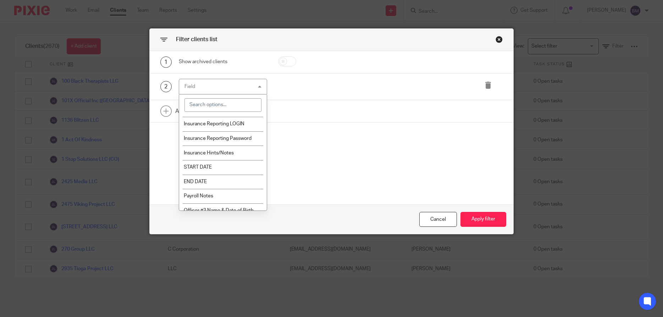
scroll to position [1518, 0]
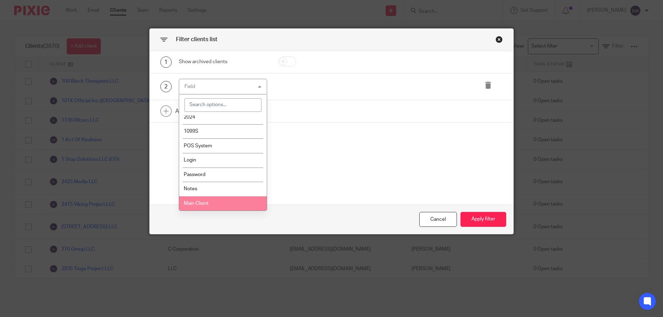
click at [217, 202] on li "Main Client" at bounding box center [223, 203] width 88 height 15
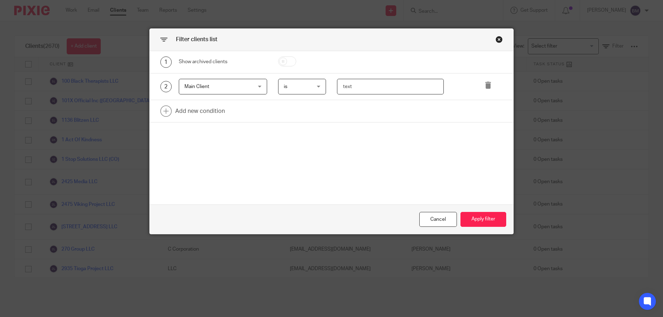
click at [357, 88] on input "text" at bounding box center [390, 87] width 107 height 16
type input "[PERSON_NAME]"
click at [477, 223] on button "Apply filter" at bounding box center [484, 219] width 46 height 15
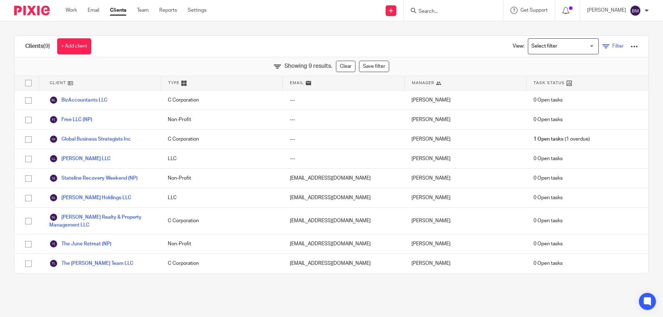
click at [617, 46] on span "Filter" at bounding box center [618, 46] width 11 height 5
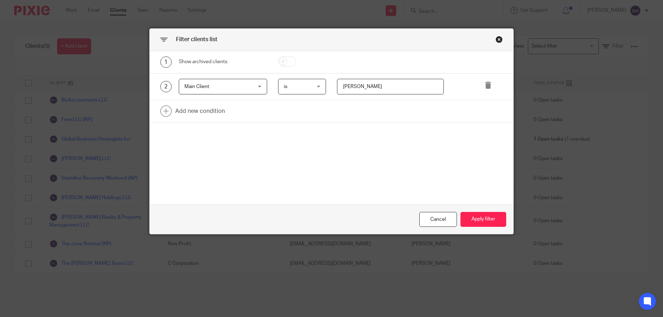
drag, startPoint x: 361, startPoint y: 87, endPoint x: 339, endPoint y: 88, distance: 21.7
click at [339, 88] on input "[PERSON_NAME]" at bounding box center [390, 87] width 107 height 16
type input "[PERSON_NAME]"
click at [480, 221] on button "Apply filter" at bounding box center [484, 219] width 46 height 15
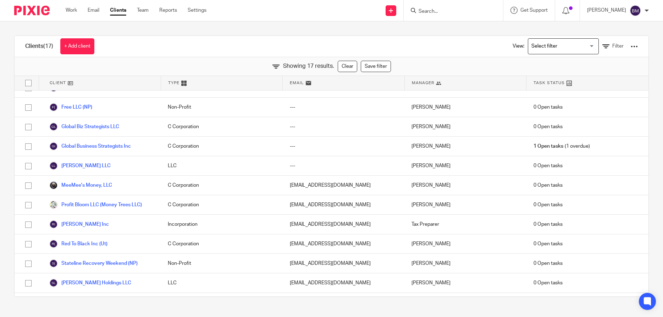
scroll to position [0, 0]
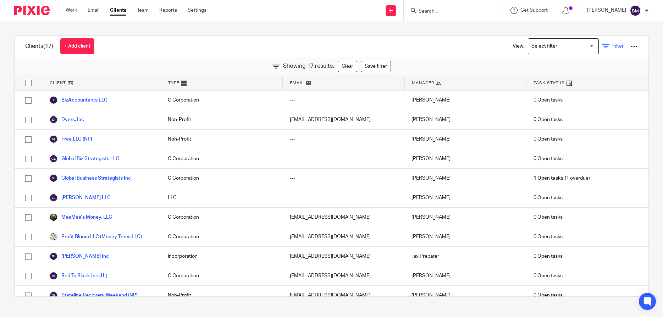
click at [617, 46] on span "Filter" at bounding box center [618, 46] width 11 height 5
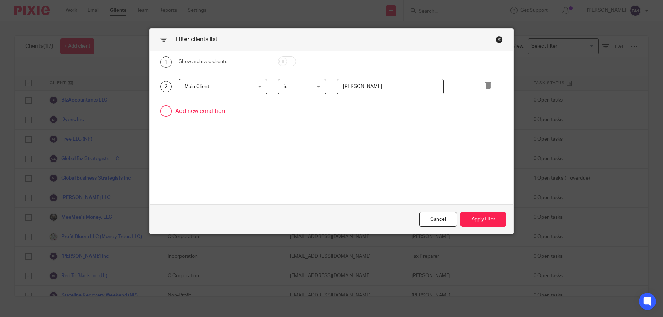
click at [201, 114] on link at bounding box center [332, 111] width 364 height 22
click at [201, 114] on div "Field" at bounding box center [218, 113] width 66 height 15
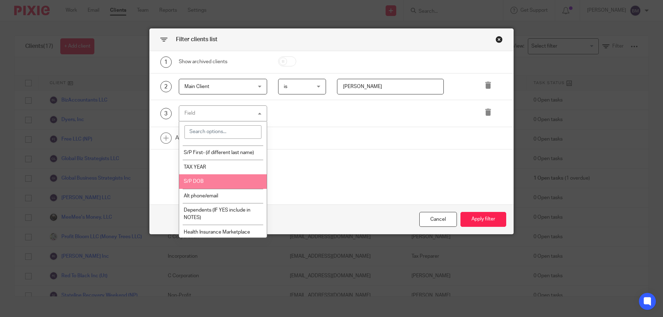
scroll to position [852, 0]
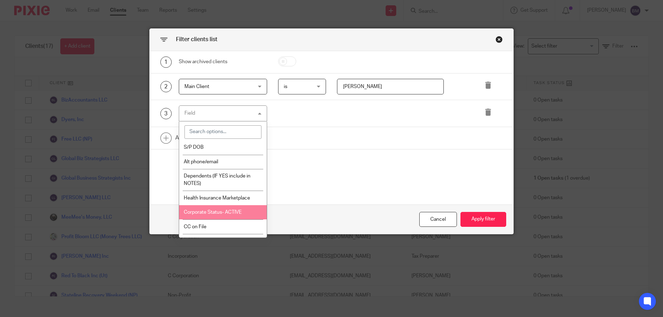
click at [223, 212] on li "Corporate Status- ACTIVE" at bounding box center [223, 212] width 88 height 15
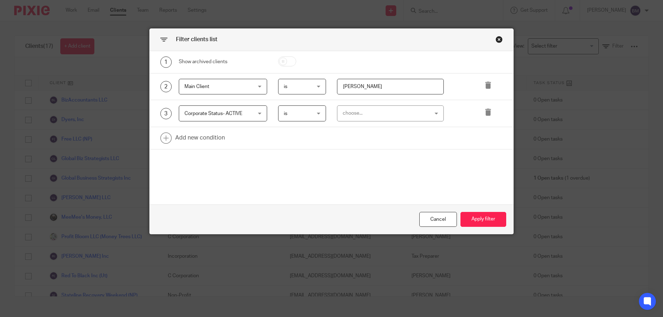
click at [434, 114] on div "choose..." at bounding box center [390, 113] width 107 height 16
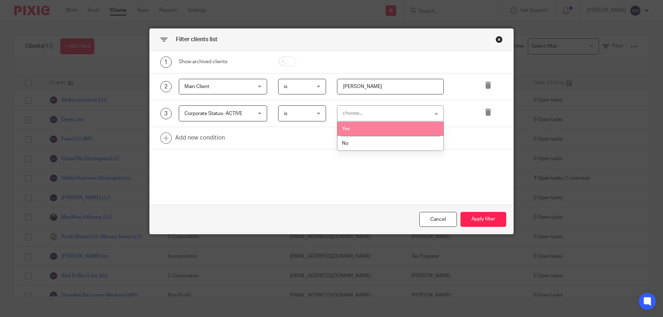
click at [381, 131] on li "Yes" at bounding box center [391, 129] width 106 height 15
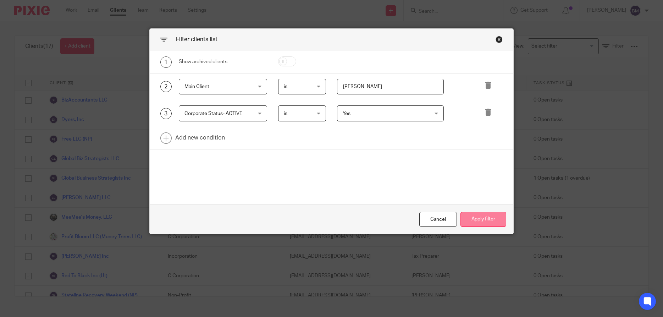
click at [477, 220] on button "Apply filter" at bounding box center [484, 219] width 46 height 15
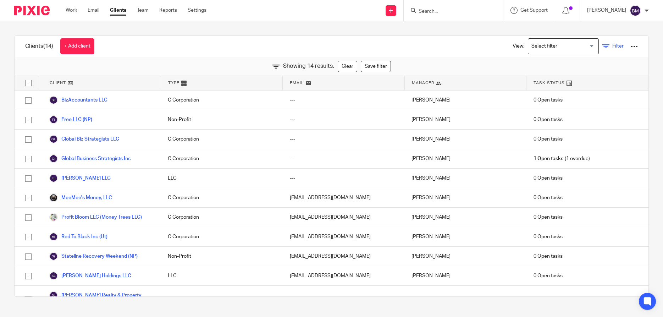
click at [621, 47] on span "Filter" at bounding box center [618, 46] width 11 height 5
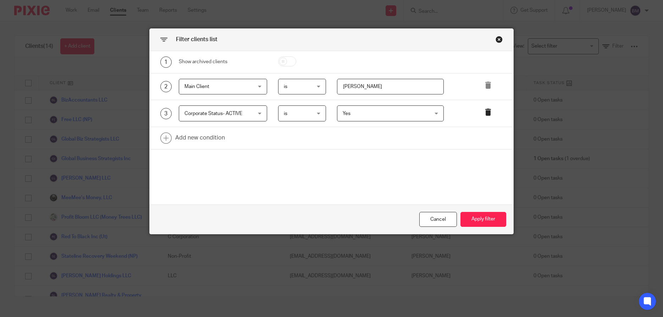
click at [488, 113] on icon at bounding box center [488, 112] width 7 height 7
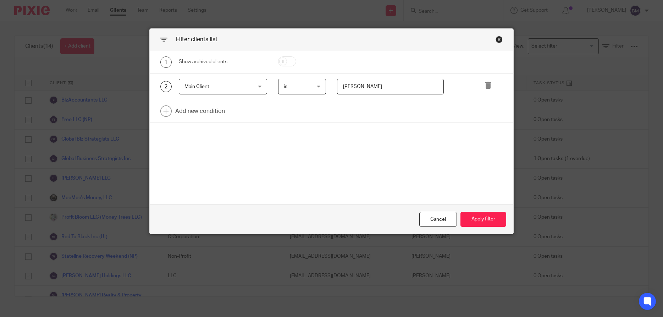
drag, startPoint x: 368, startPoint y: 89, endPoint x: 317, endPoint y: 89, distance: 51.5
click at [337, 89] on input "[PERSON_NAME]" at bounding box center [390, 87] width 107 height 16
type input "Ferguson"
click at [476, 219] on button "Apply filter" at bounding box center [484, 219] width 46 height 15
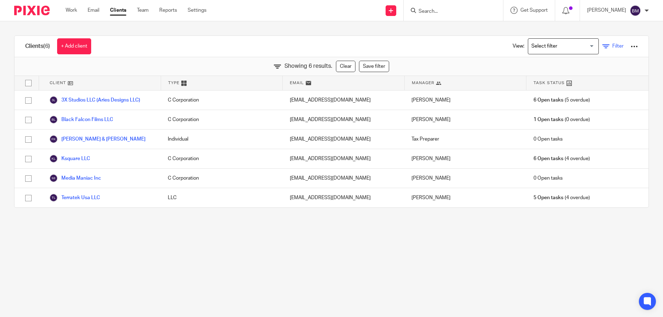
click at [618, 47] on span "Filter" at bounding box center [618, 46] width 11 height 5
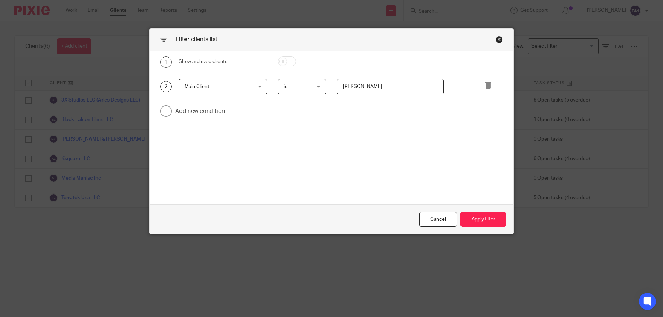
drag, startPoint x: 375, startPoint y: 86, endPoint x: 317, endPoint y: 92, distance: 58.2
click at [337, 92] on input "Ferguson" at bounding box center [390, 87] width 107 height 16
type input "william stocker"
click at [477, 223] on button "Apply filter" at bounding box center [484, 219] width 46 height 15
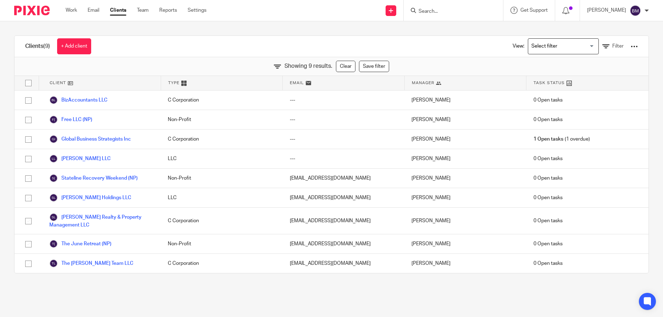
click at [122, 12] on link "Clients" at bounding box center [118, 10] width 16 height 7
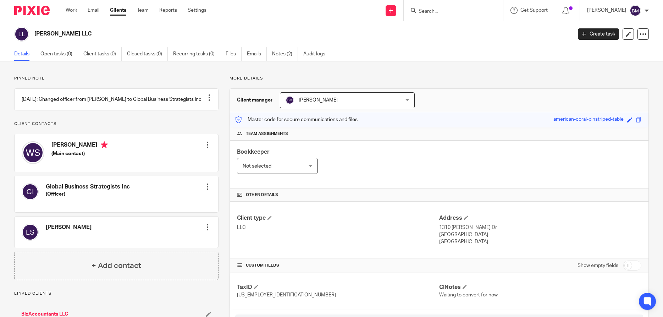
drag, startPoint x: 35, startPoint y: 32, endPoint x: 88, endPoint y: 36, distance: 52.6
click at [88, 36] on h2 "[PERSON_NAME] LLC" at bounding box center [247, 33] width 427 height 7
copy h2 "[PERSON_NAME] LLC"
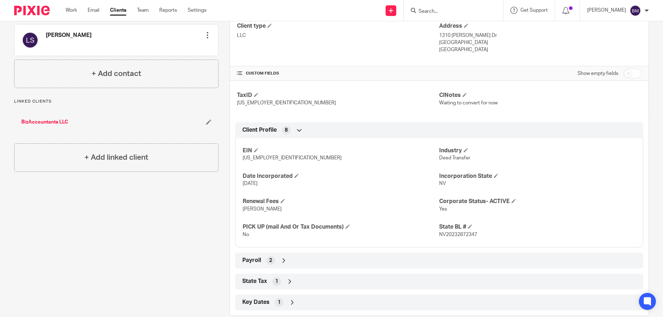
scroll to position [204, 0]
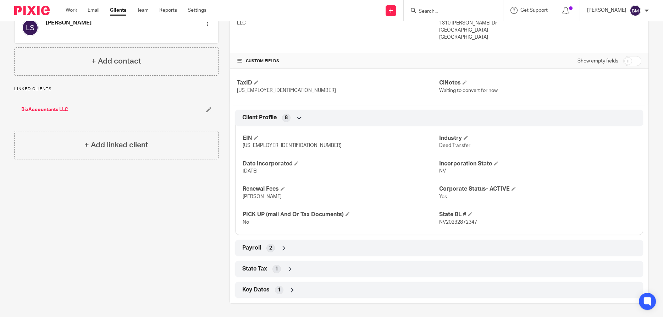
click at [634, 58] on input "checkbox" at bounding box center [633, 61] width 18 height 10
checkbox input "true"
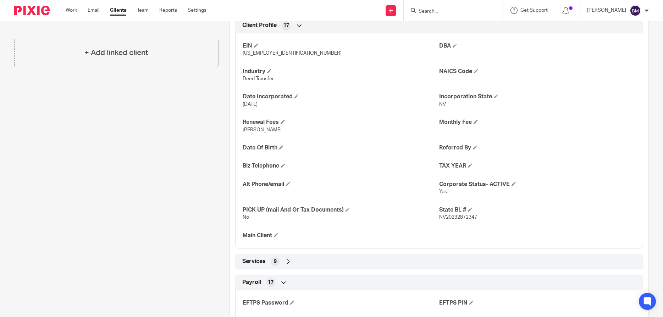
scroll to position [307, 0]
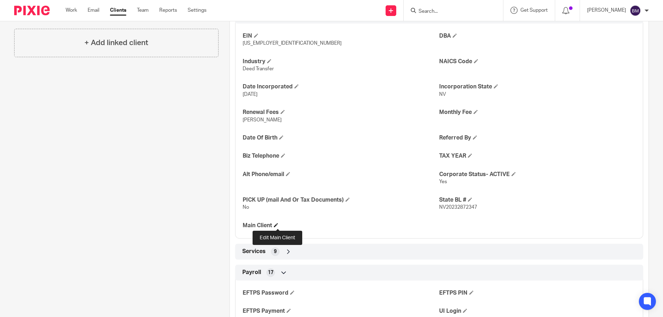
click at [277, 225] on span at bounding box center [276, 225] width 4 height 4
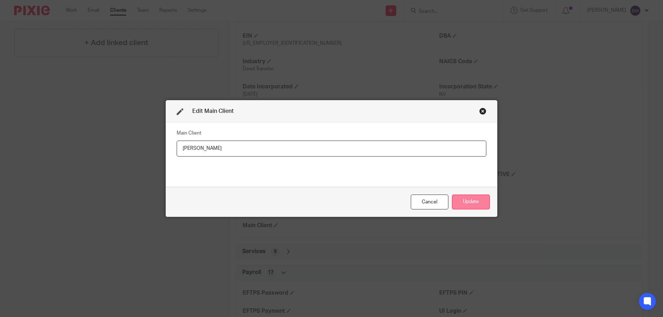
type input "[PERSON_NAME]"
click at [469, 203] on button "Update" at bounding box center [471, 201] width 38 height 15
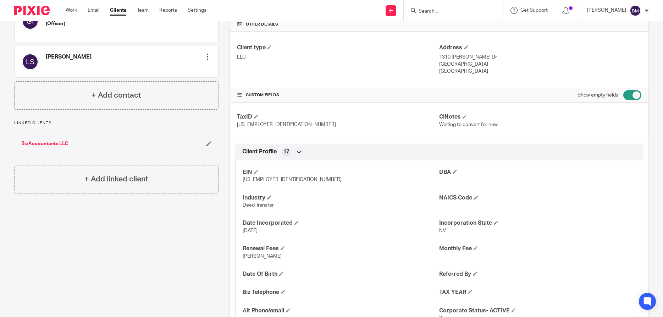
scroll to position [0, 0]
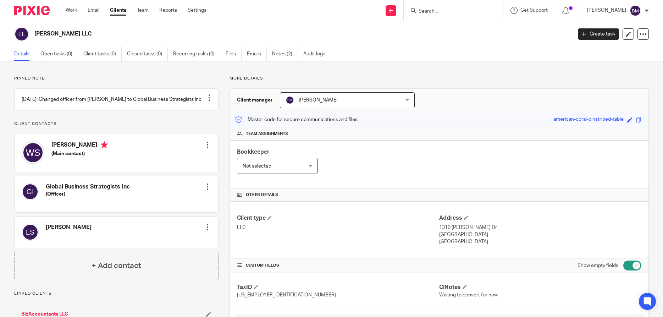
click at [446, 11] on input "Search" at bounding box center [450, 12] width 64 height 6
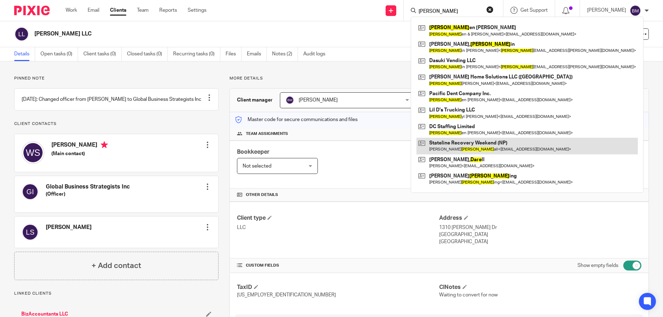
type input "[PERSON_NAME]"
click at [459, 146] on link at bounding box center [527, 146] width 221 height 16
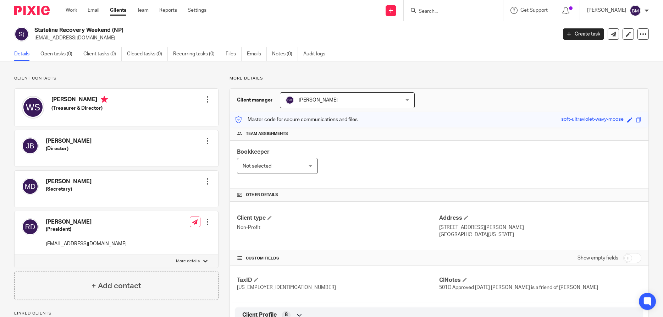
drag, startPoint x: 35, startPoint y: 29, endPoint x: 112, endPoint y: 30, distance: 77.0
click at [112, 30] on h2 "Stateline Recovery Weekend (NP)" at bounding box center [241, 30] width 415 height 7
copy h2 "Stateline Recovery Weekend"
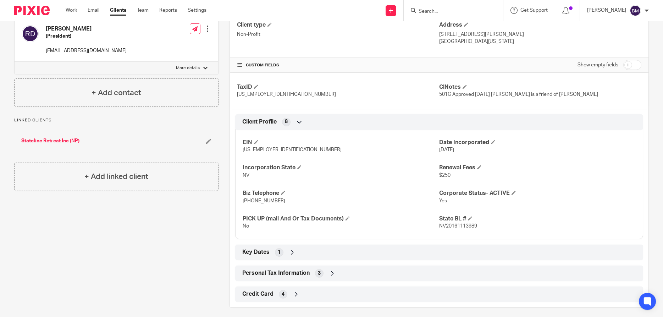
scroll to position [198, 0]
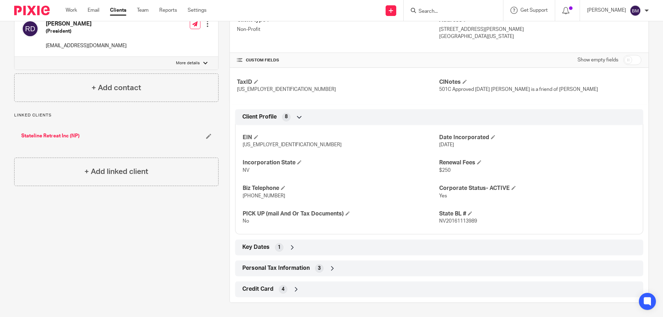
click at [637, 61] on input "checkbox" at bounding box center [633, 60] width 18 height 10
checkbox input "true"
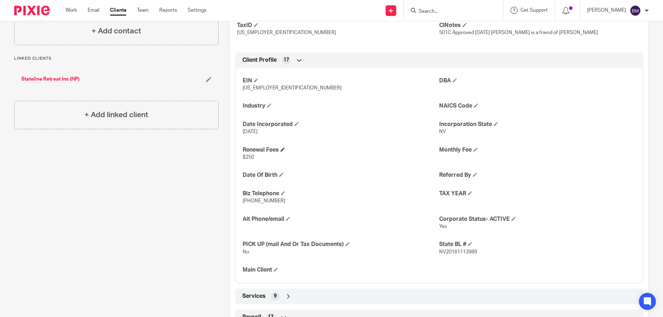
scroll to position [266, 0]
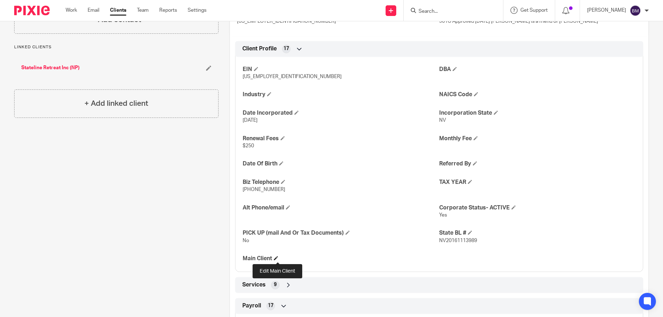
click at [277, 257] on span at bounding box center [276, 258] width 4 height 4
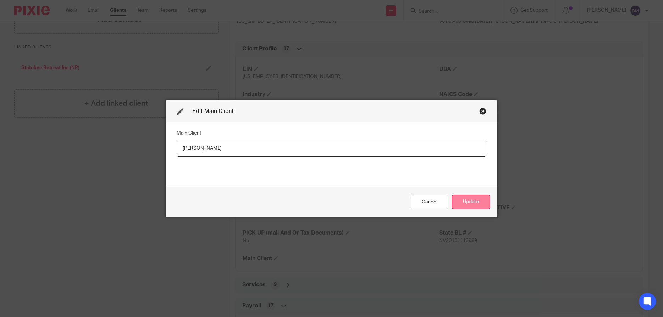
type input "William Stocker"
click at [475, 198] on button "Update" at bounding box center [471, 201] width 38 height 15
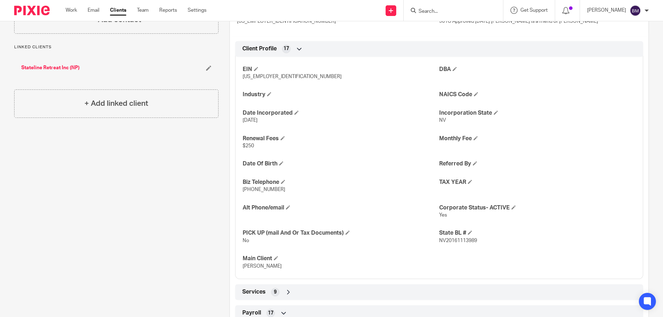
click at [117, 9] on link "Clients" at bounding box center [118, 10] width 16 height 7
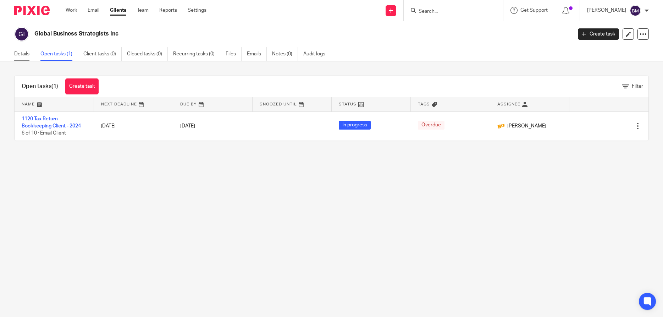
click at [23, 56] on link "Details" at bounding box center [24, 54] width 21 height 14
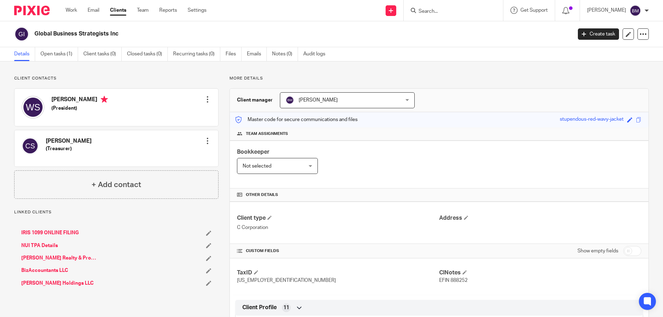
click at [638, 249] on input "checkbox" at bounding box center [633, 251] width 18 height 10
checkbox input "true"
click at [114, 11] on link "Clients" at bounding box center [118, 10] width 16 height 7
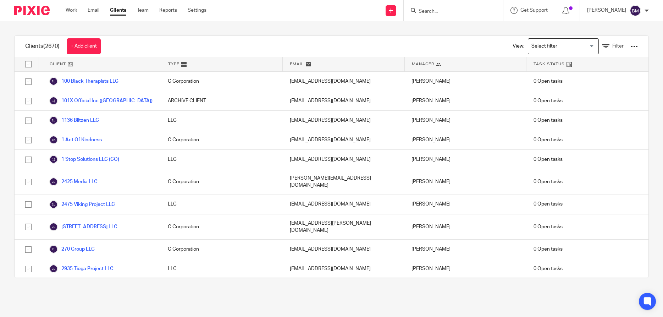
click at [445, 14] on input "Search" at bounding box center [450, 12] width 64 height 6
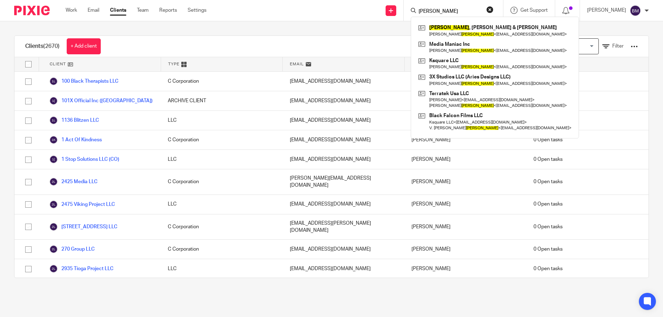
type input "[PERSON_NAME]"
click at [494, 9] on button "reset" at bounding box center [490, 9] width 7 height 7
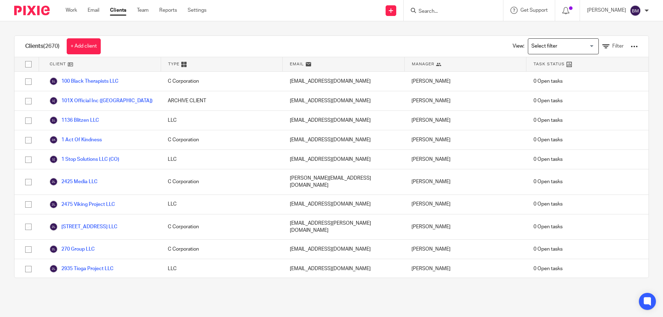
click at [468, 10] on input "Search" at bounding box center [450, 12] width 64 height 6
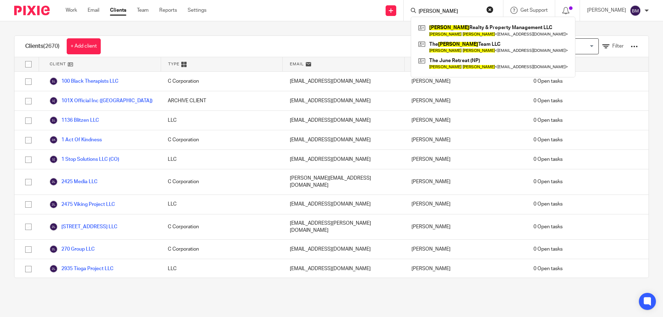
type input "[PERSON_NAME]"
click at [494, 10] on button "reset" at bounding box center [490, 9] width 7 height 7
